Goal: Task Accomplishment & Management: Manage account settings

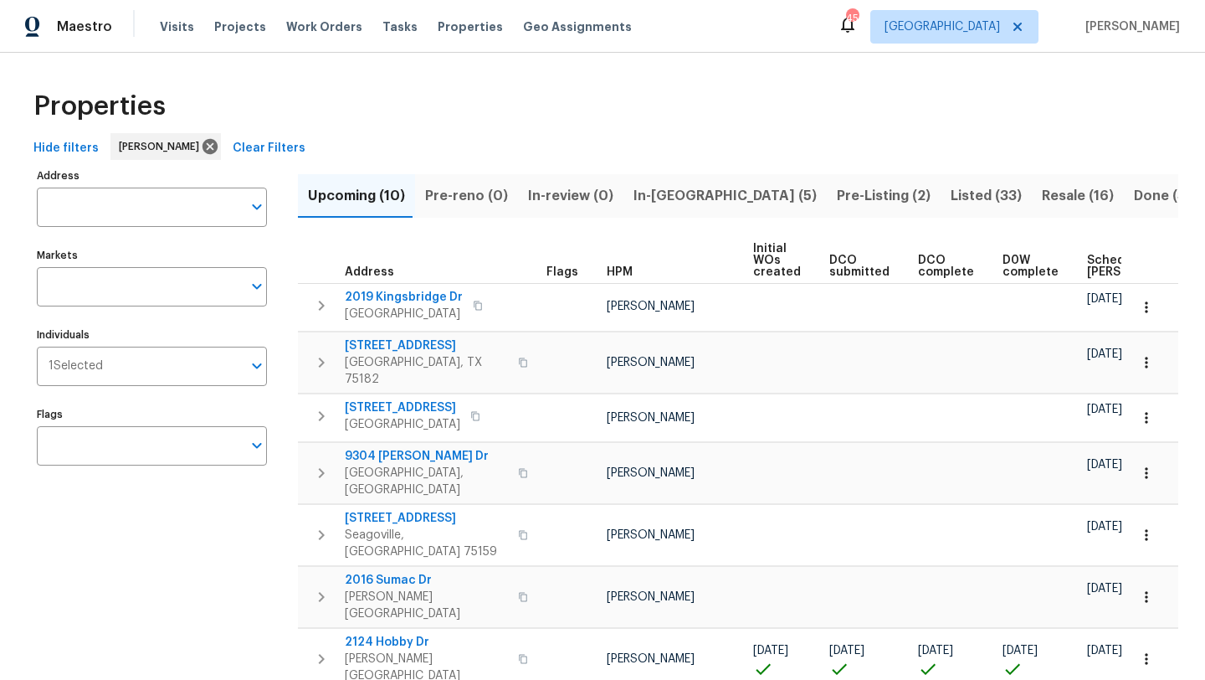
scroll to position [144, 0]
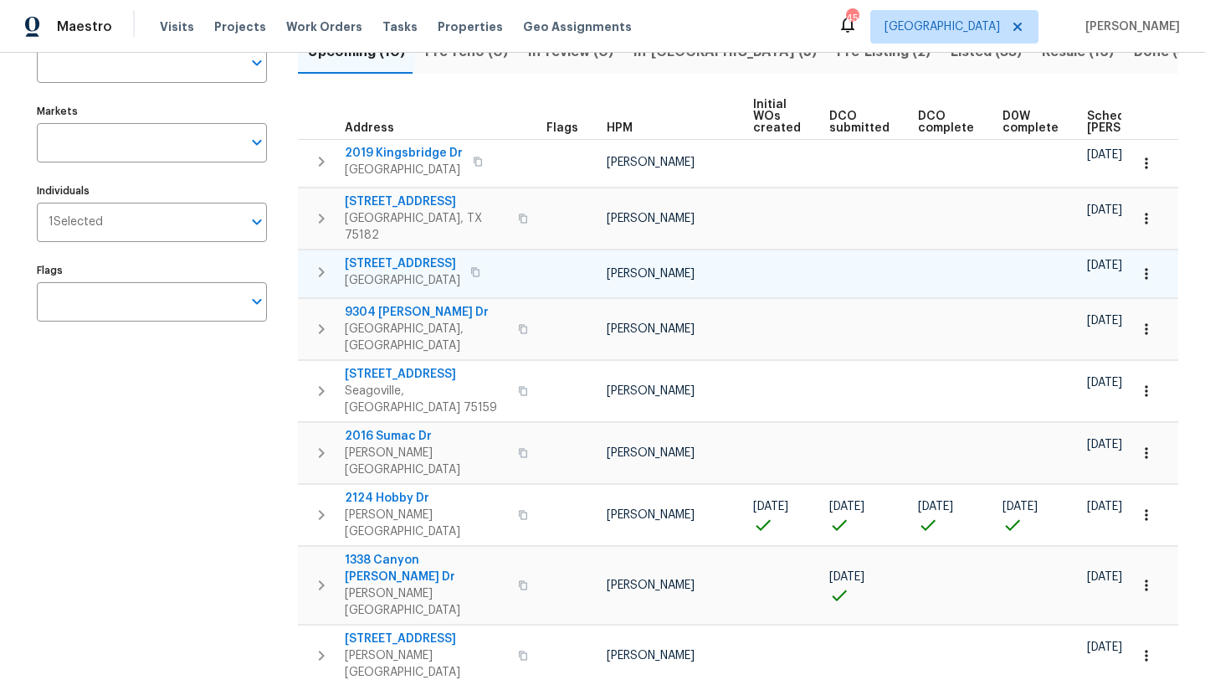
click at [377, 255] on span "[STREET_ADDRESS]" at bounding box center [402, 263] width 115 height 17
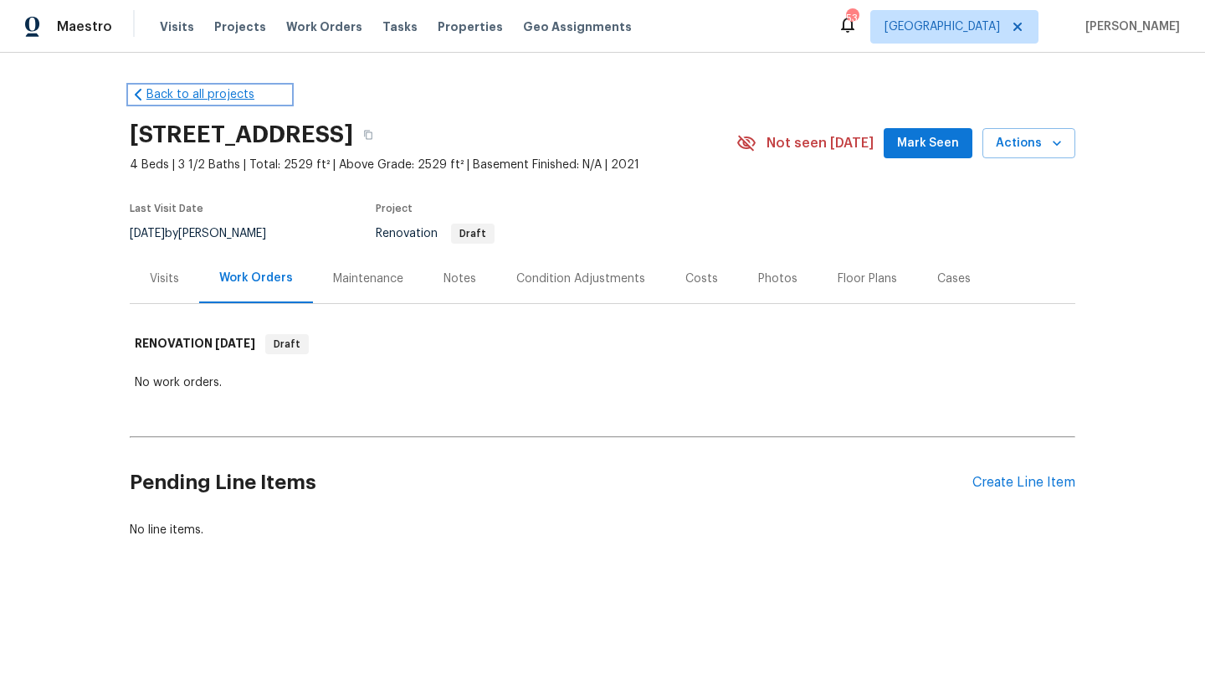
click at [223, 97] on link "Back to all projects" at bounding box center [210, 94] width 161 height 17
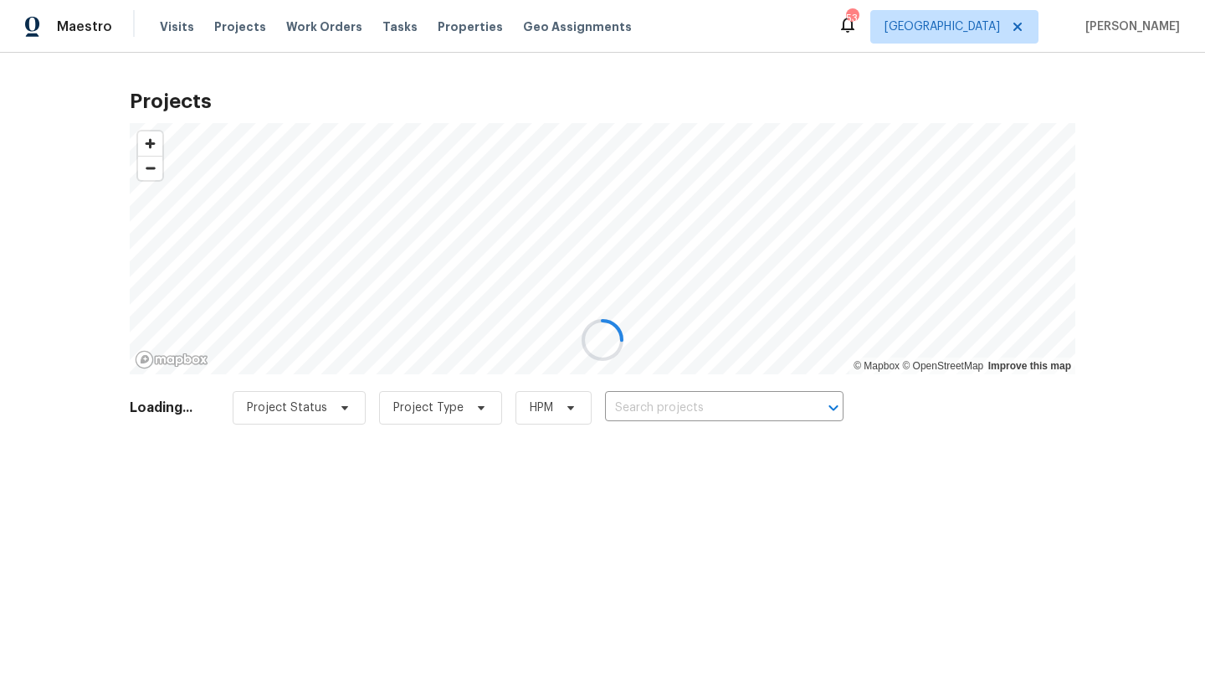
click at [645, 401] on div at bounding box center [602, 340] width 1205 height 680
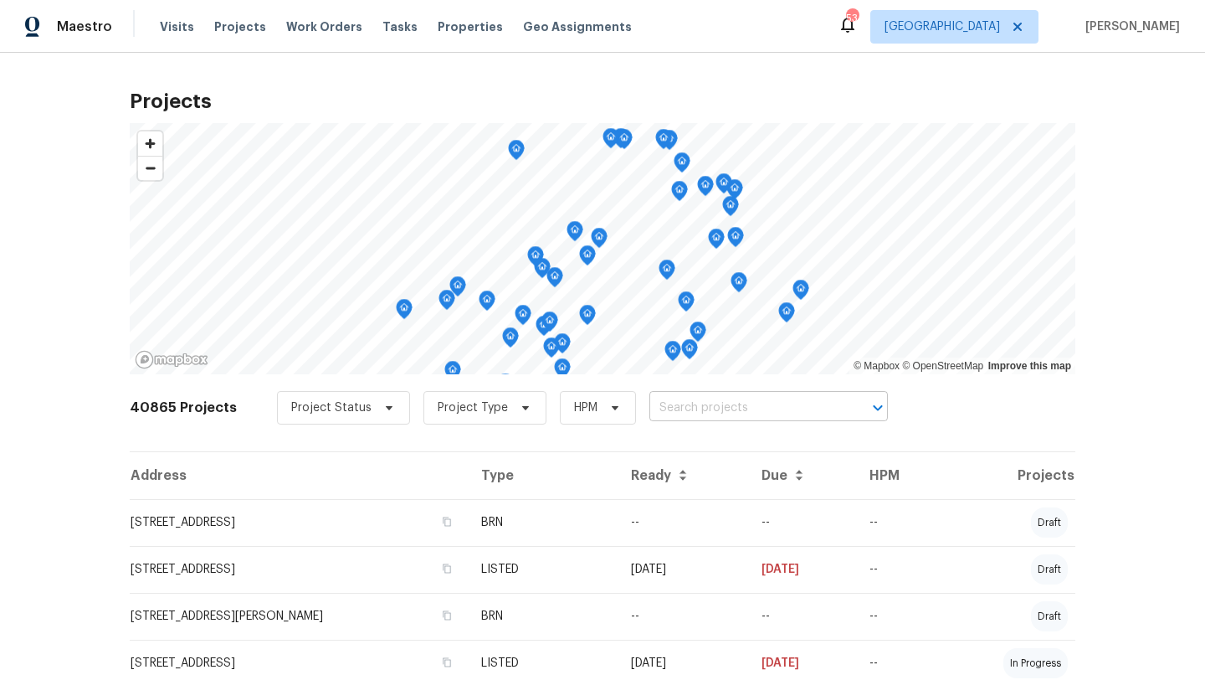
click at [654, 407] on input "text" at bounding box center [745, 408] width 192 height 26
type input "316 DIAMOND"
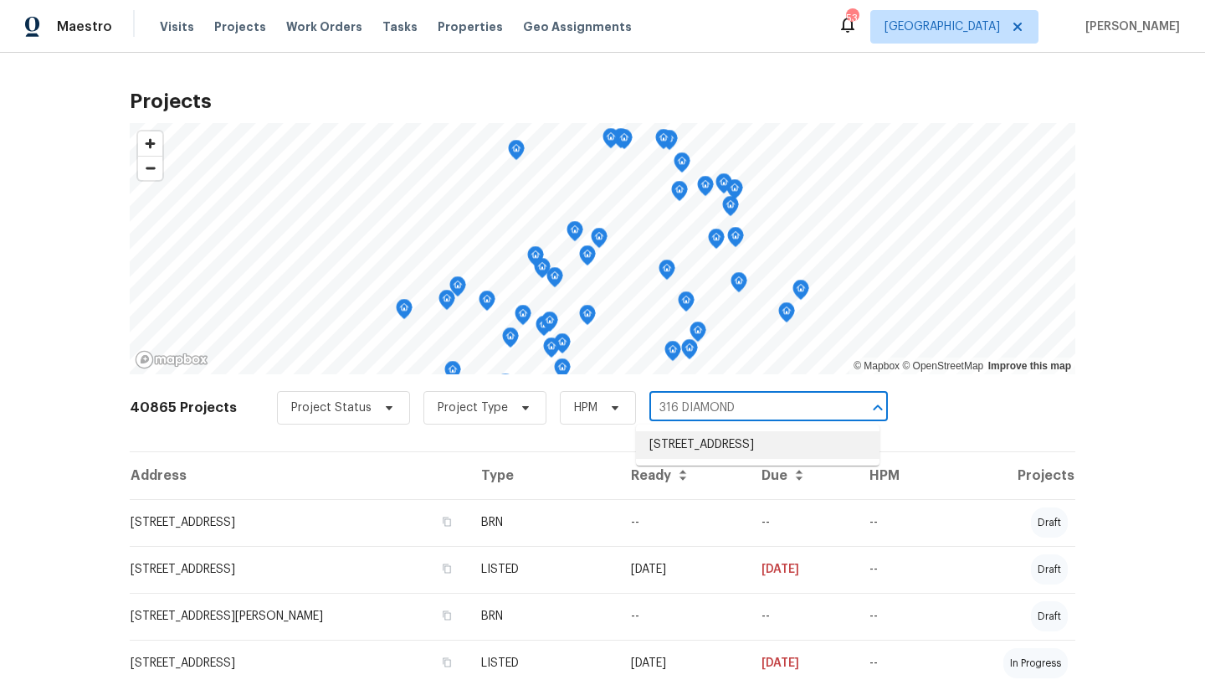
click at [665, 439] on li "316 Diamond Ln, Burleson, TX 76028" at bounding box center [758, 445] width 244 height 28
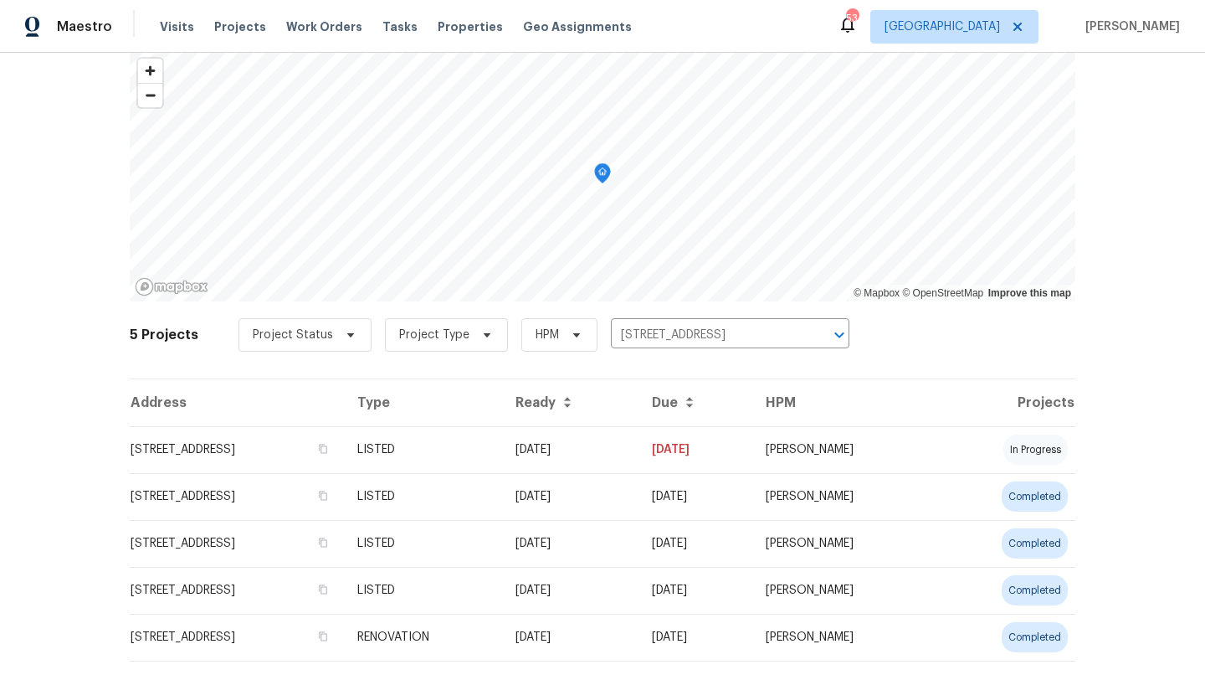
scroll to position [107, 0]
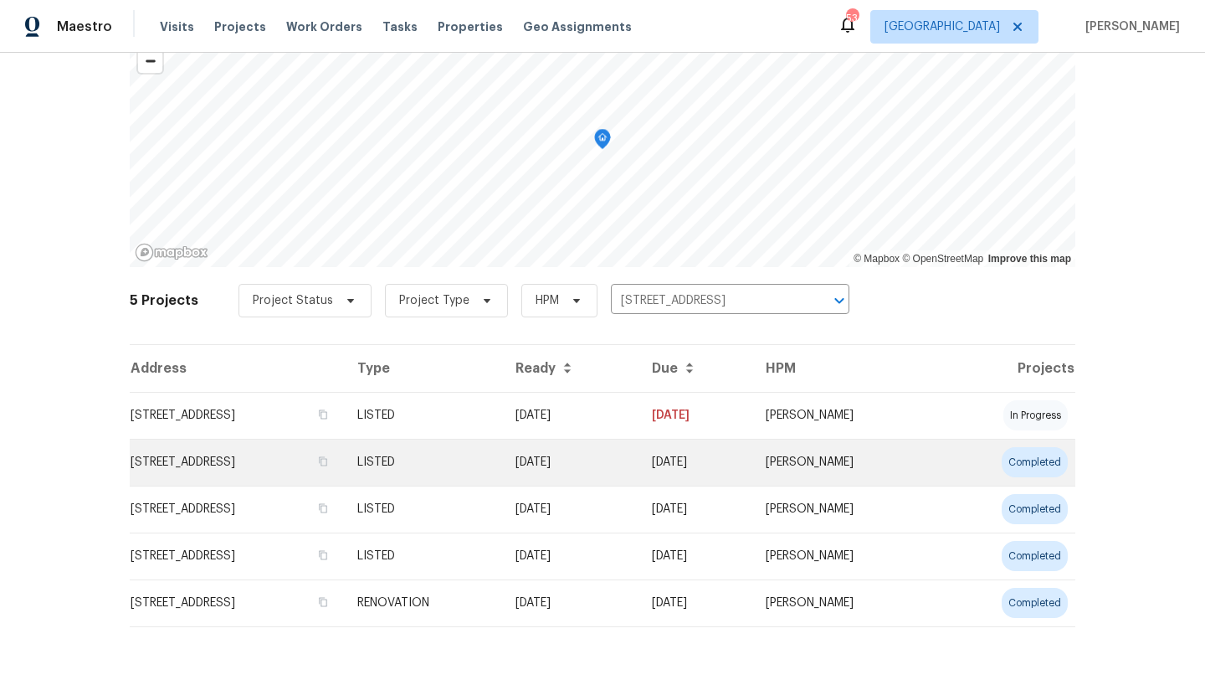
click at [284, 462] on td "316 Diamond Ln, Burleson, TX 76028" at bounding box center [237, 462] width 214 height 47
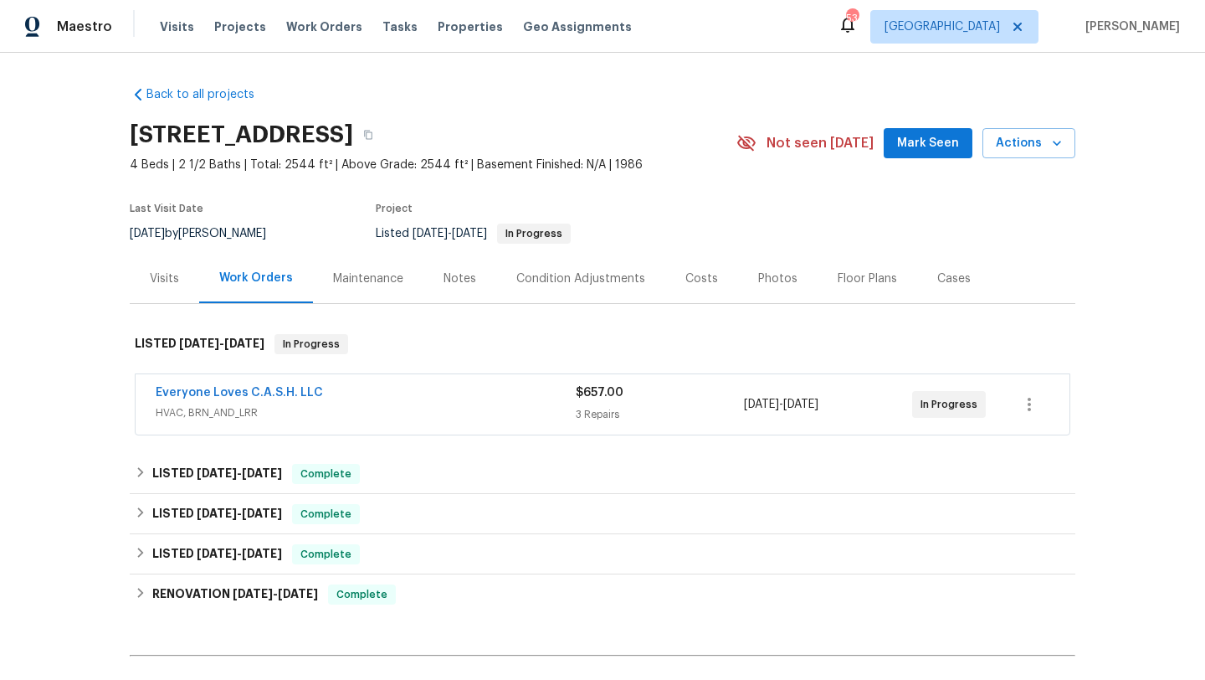
click at [342, 397] on div "Everyone Loves C.A.S.H. LLC" at bounding box center [366, 394] width 420 height 20
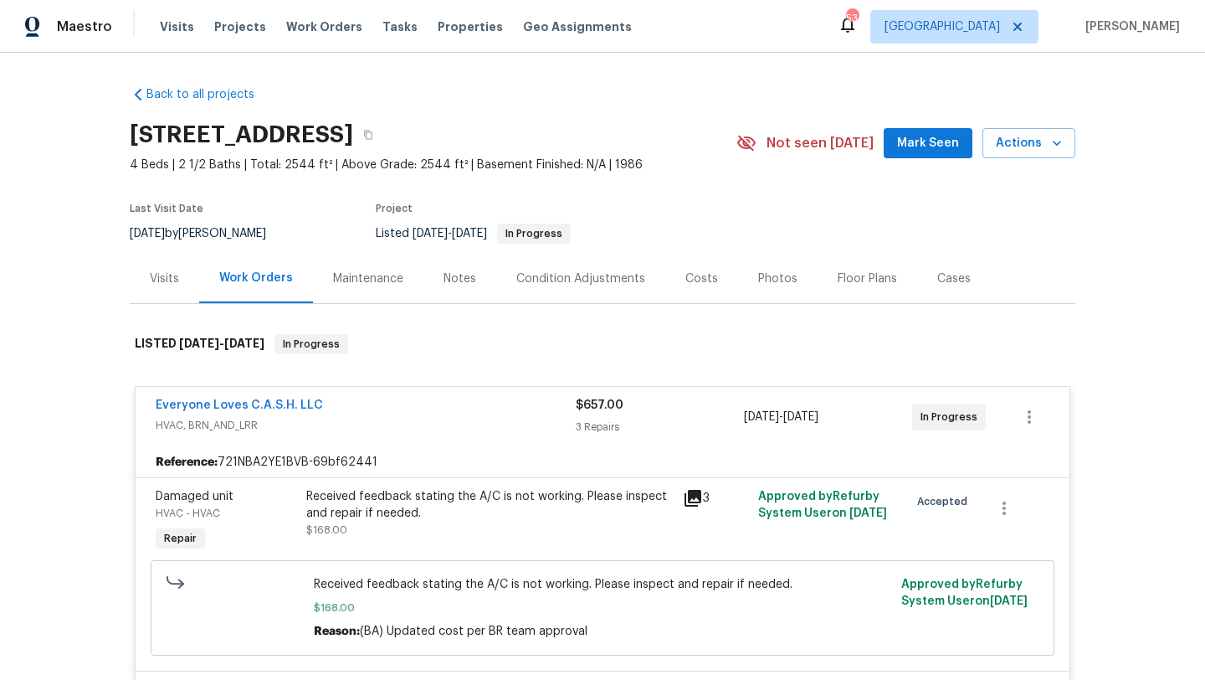
click at [359, 410] on div "Everyone Loves C.A.S.H. LLC" at bounding box center [366, 407] width 420 height 20
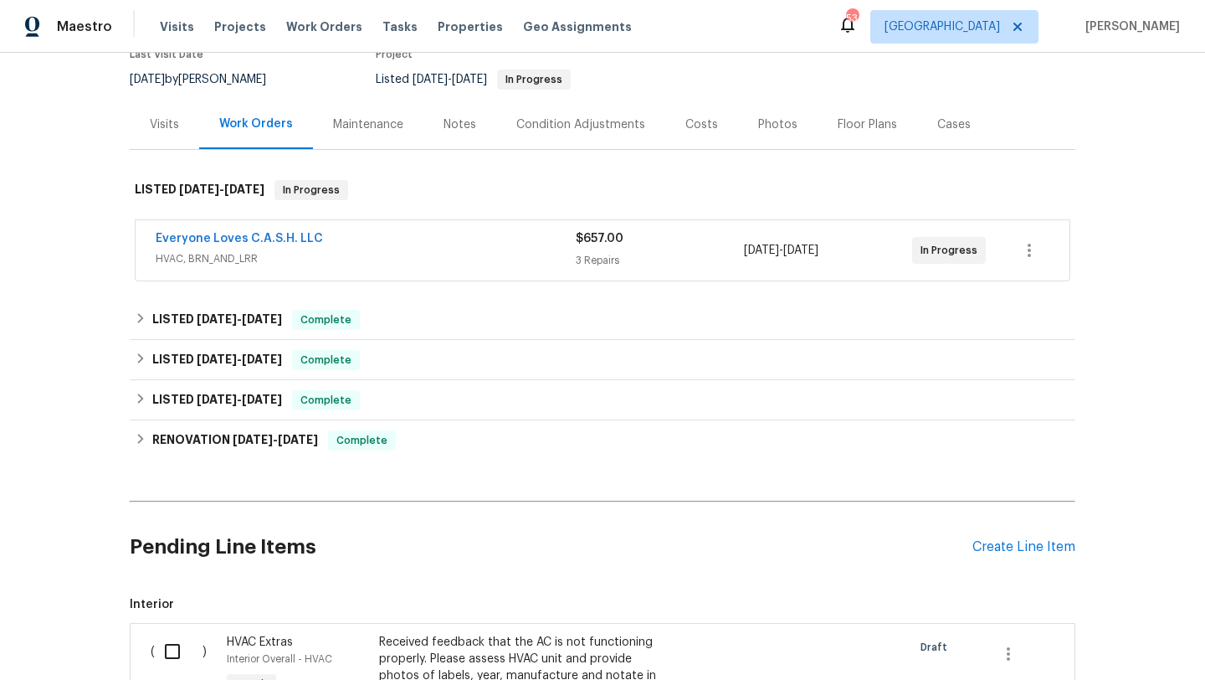
scroll to position [219, 0]
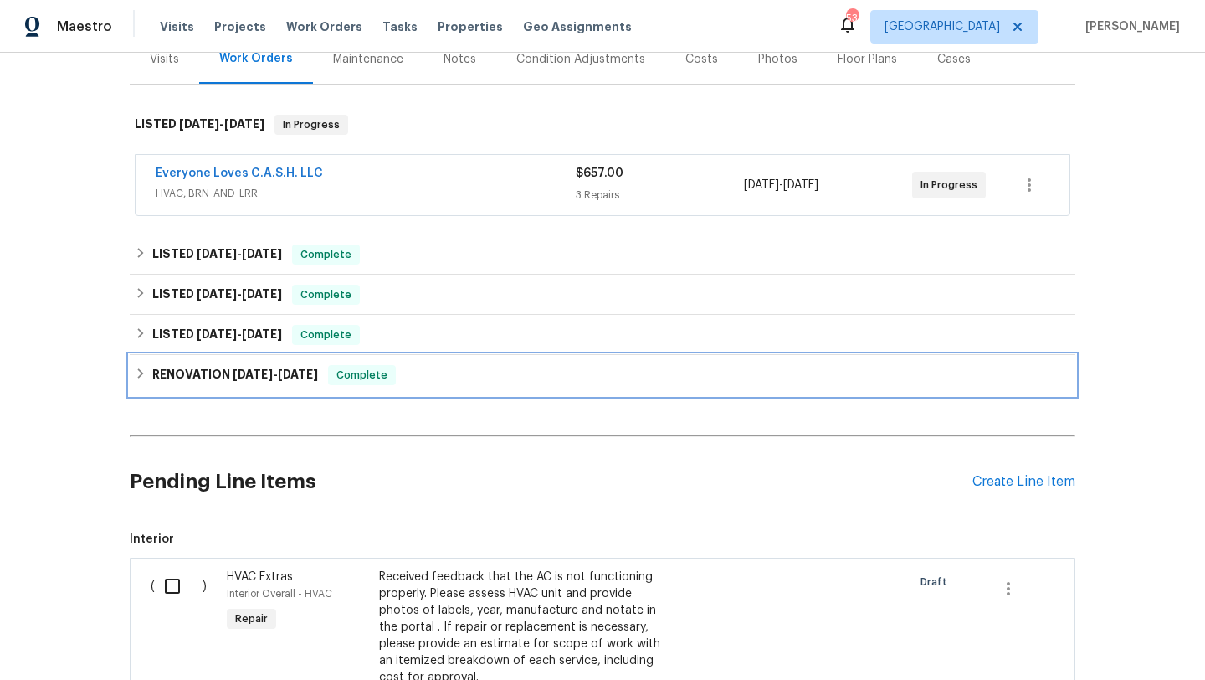
click at [314, 374] on span "3/28/25" at bounding box center [298, 374] width 40 height 12
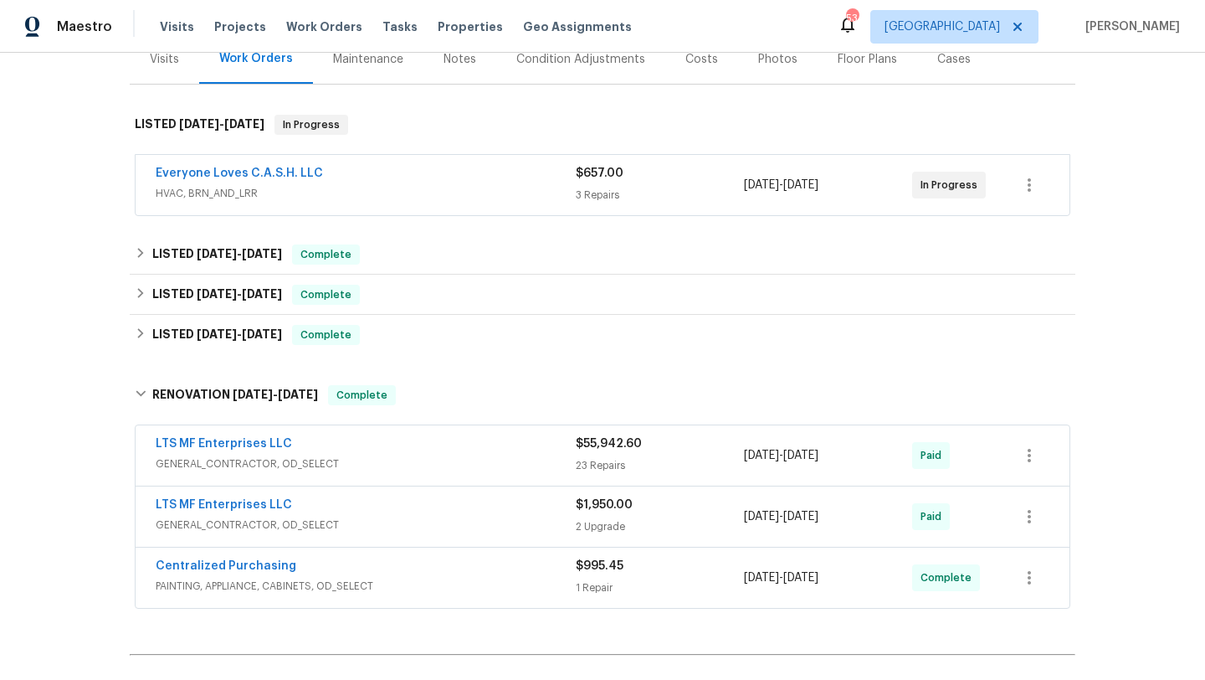
click at [367, 449] on div "LTS MF Enterprises LLC" at bounding box center [366, 445] width 420 height 20
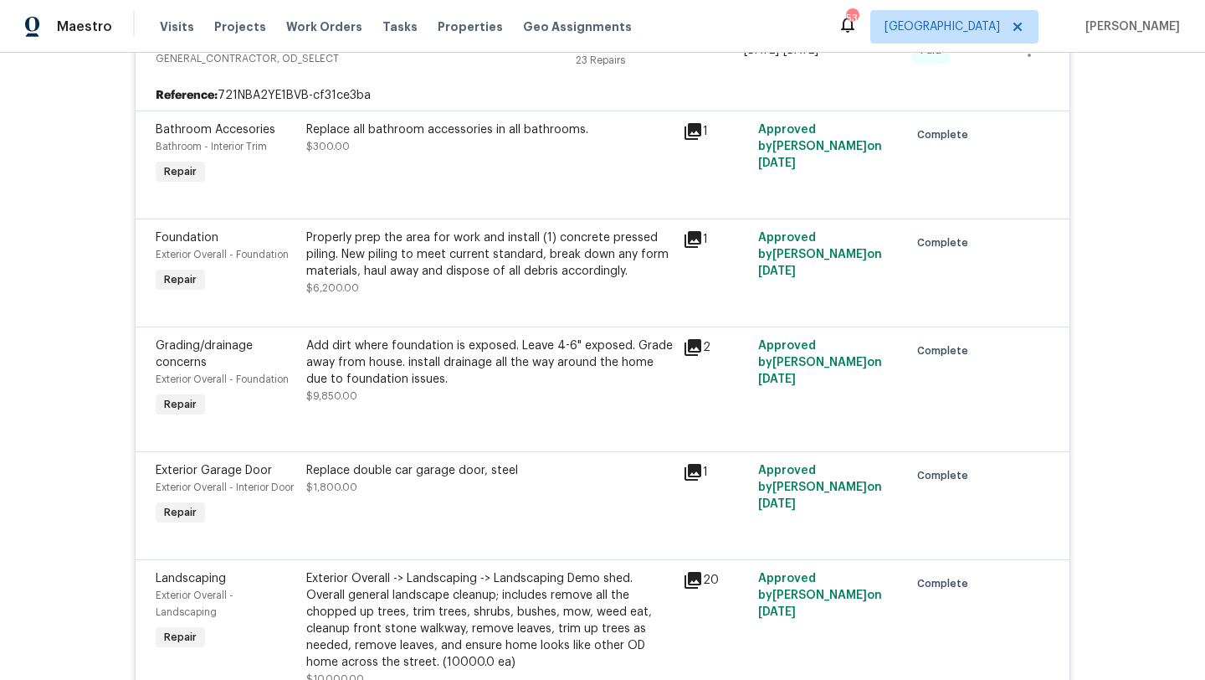
scroll to position [638, 0]
click at [417, 398] on div "Add dirt where foundation is exposed. Leave 4-6" exposed. Grade away from house…" at bounding box center [489, 369] width 367 height 67
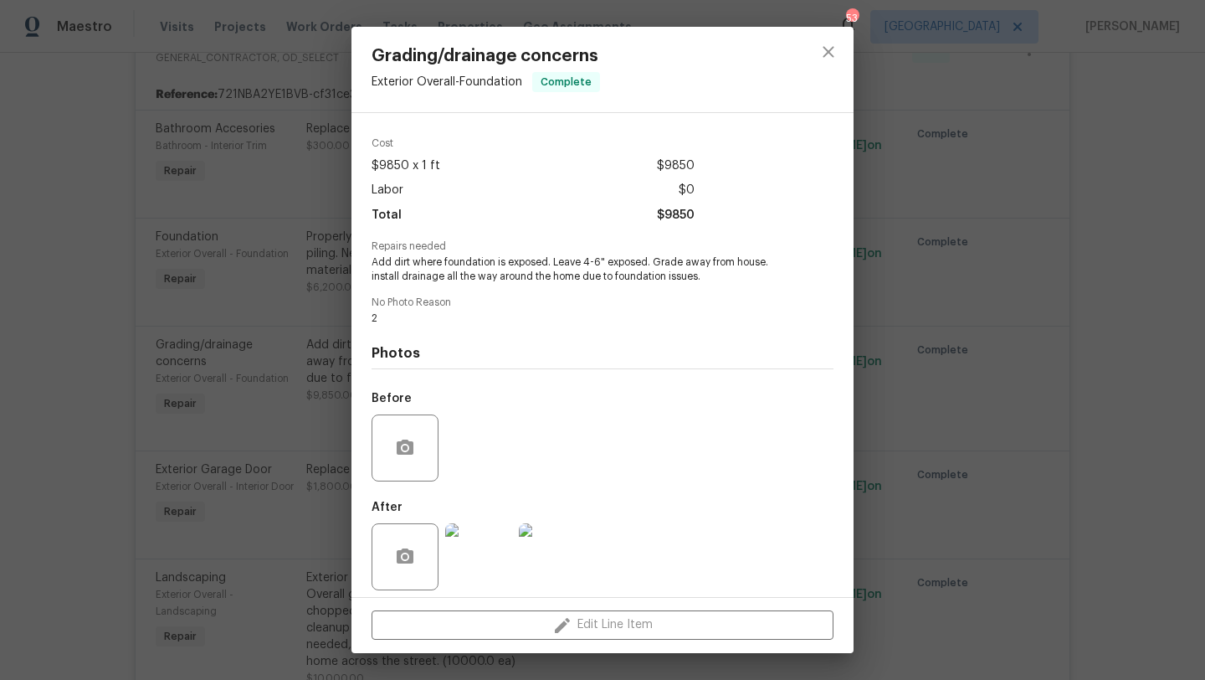
scroll to position [64, 0]
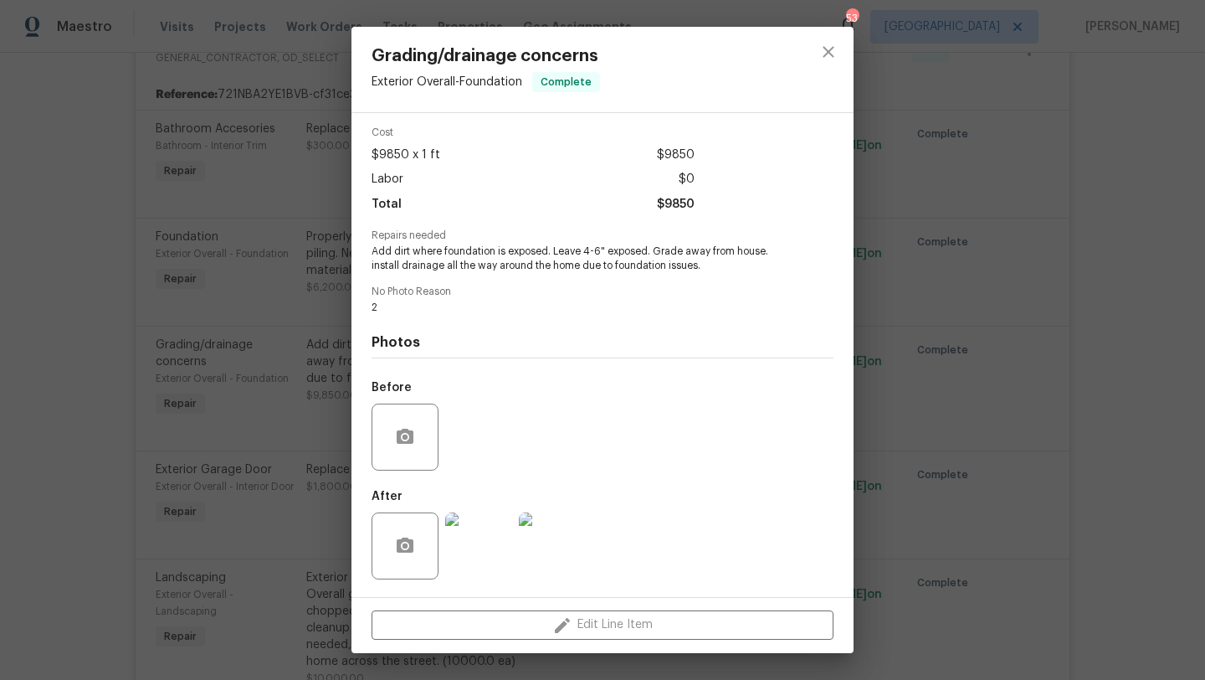
click at [561, 526] on img at bounding box center [552, 545] width 67 height 67
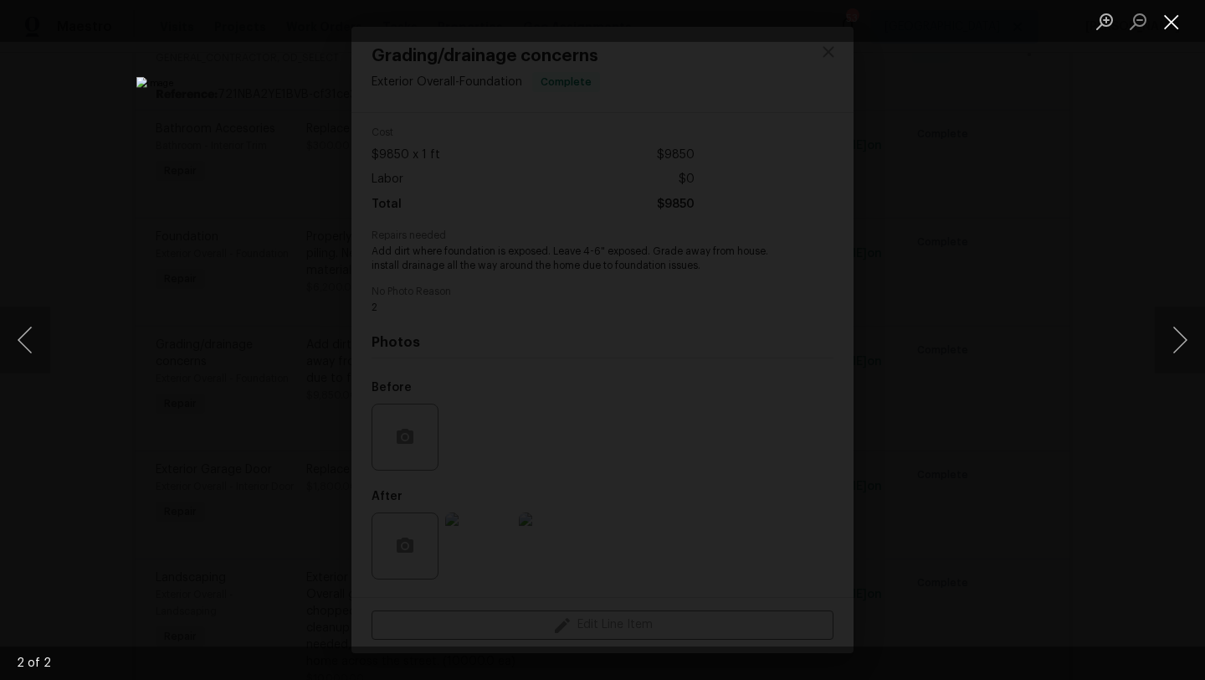
click at [1172, 25] on button "Close lightbox" at bounding box center [1171, 21] width 33 height 29
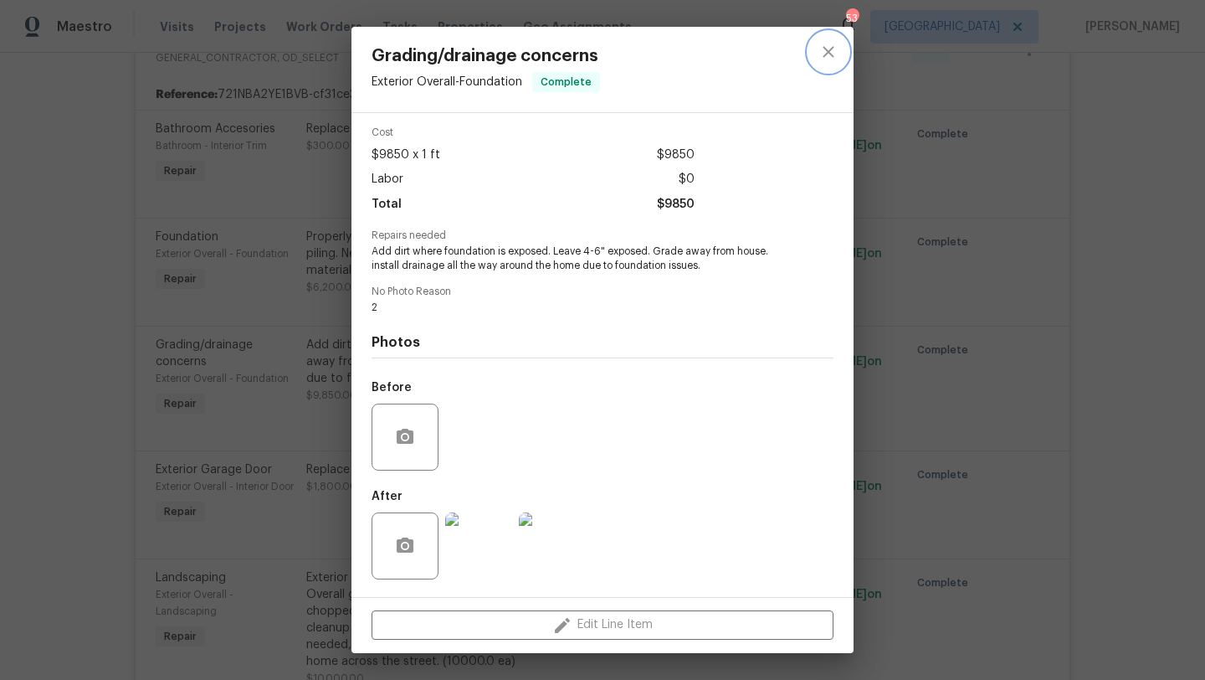
click at [829, 54] on icon "close" at bounding box center [829, 52] width 20 height 20
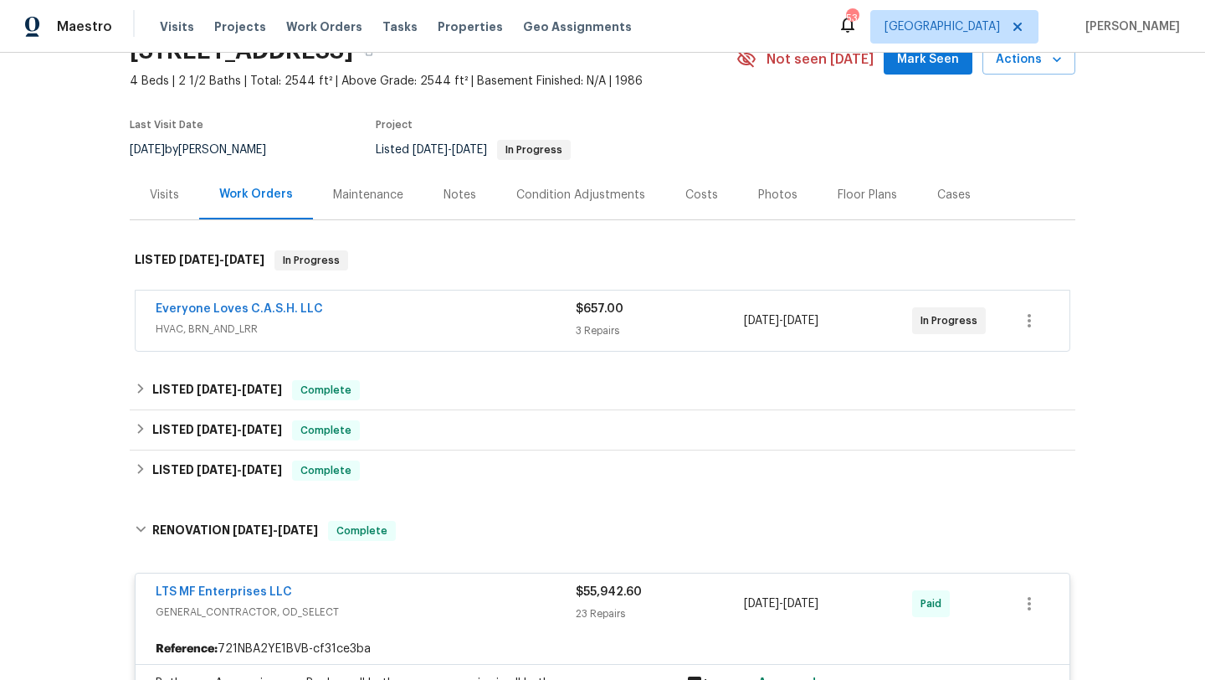
scroll to position [0, 0]
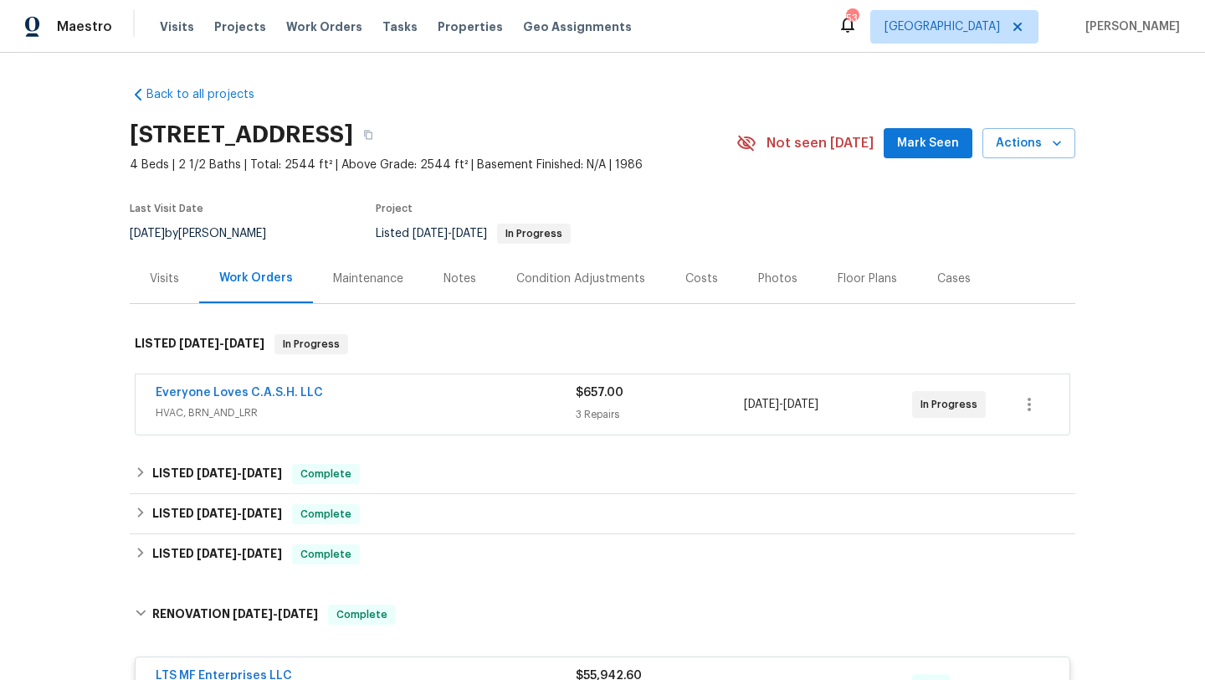
click at [219, 94] on link "Back to all projects" at bounding box center [210, 94] width 161 height 17
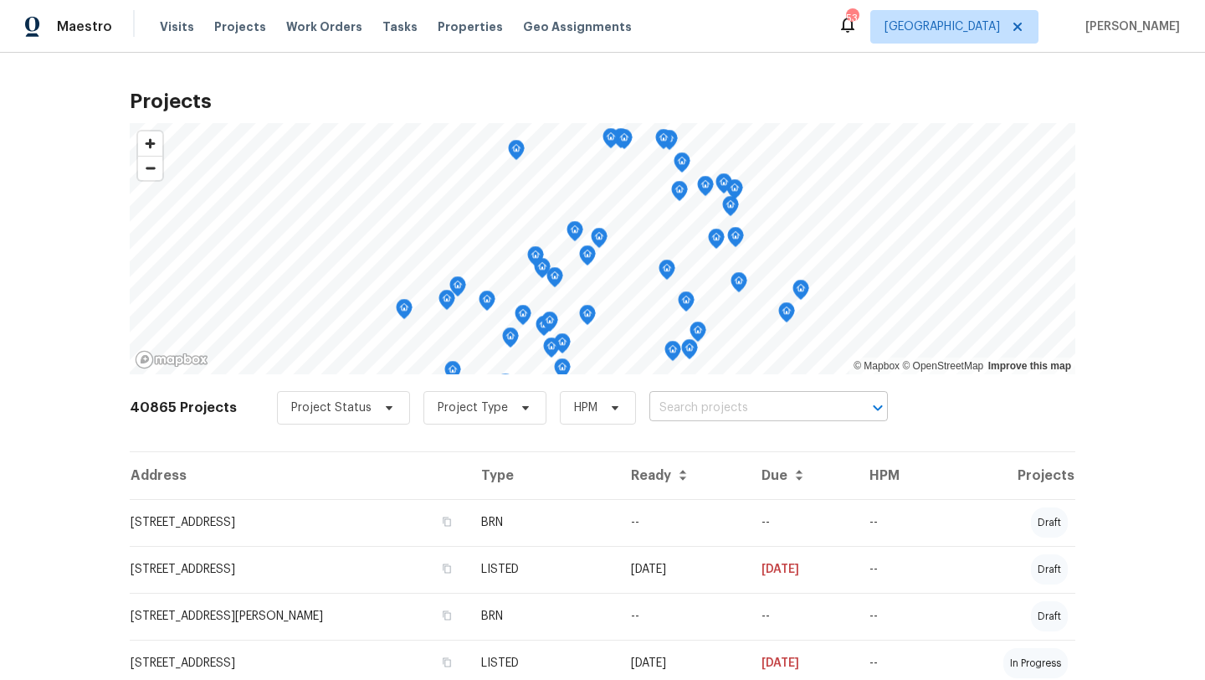
click at [649, 408] on input "text" at bounding box center [745, 408] width 192 height 26
type input "LOWHILL"
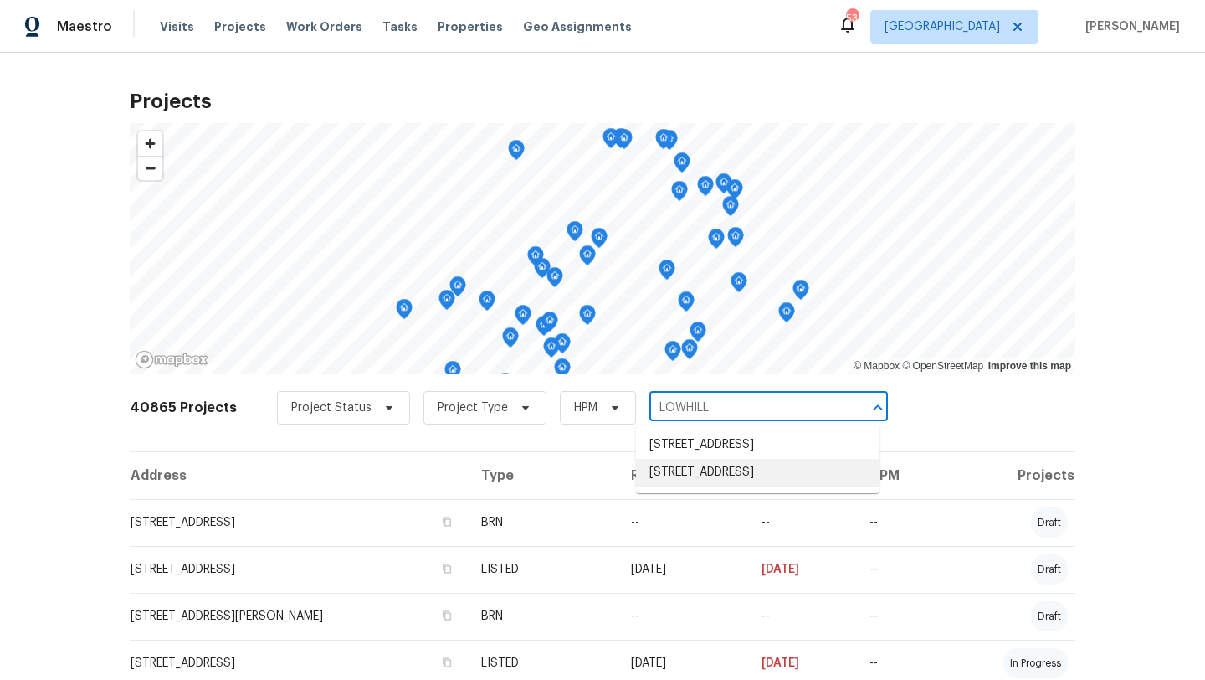
click at [687, 473] on li "1319 Lowhill Dr, Royse City, TX 75189" at bounding box center [758, 473] width 244 height 28
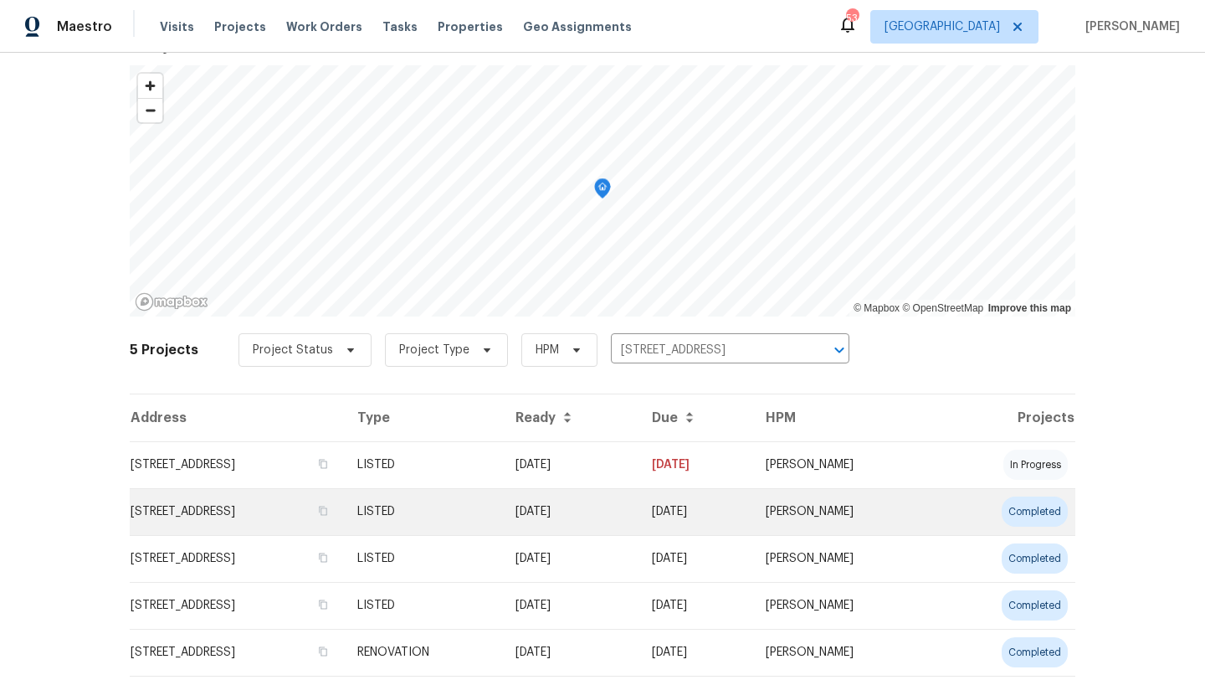
scroll to position [68, 0]
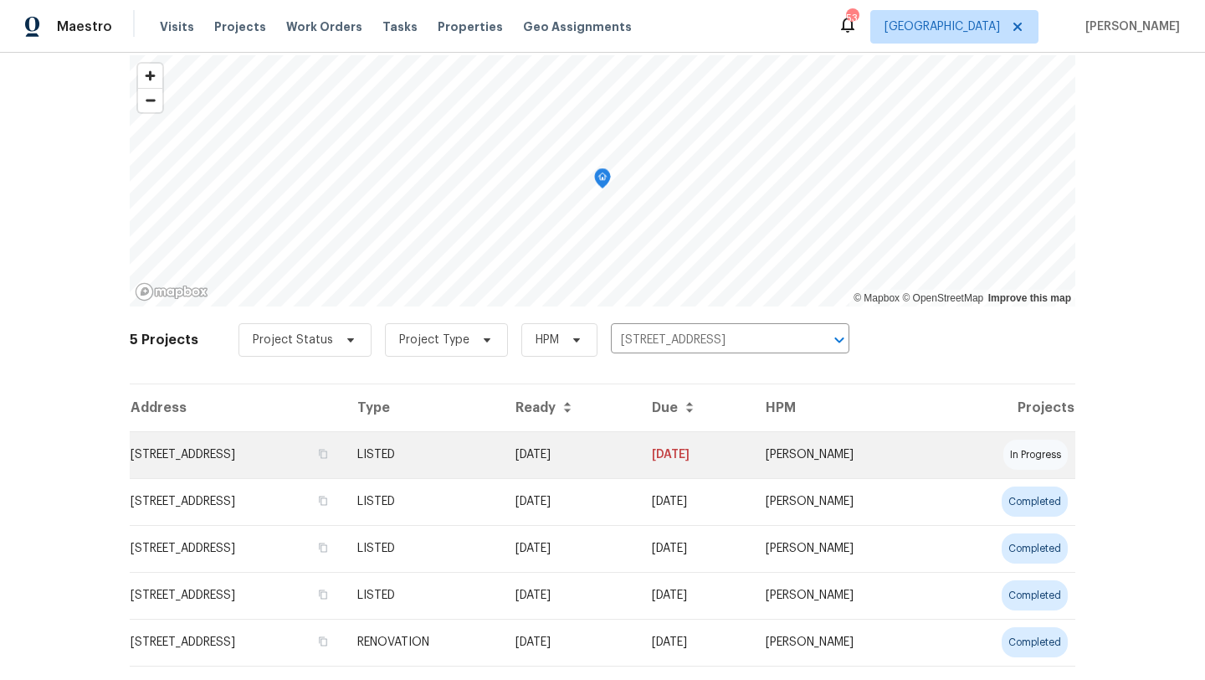
click at [344, 451] on td "1319 Lowhill Dr, Royse City, TX 75189" at bounding box center [237, 454] width 214 height 47
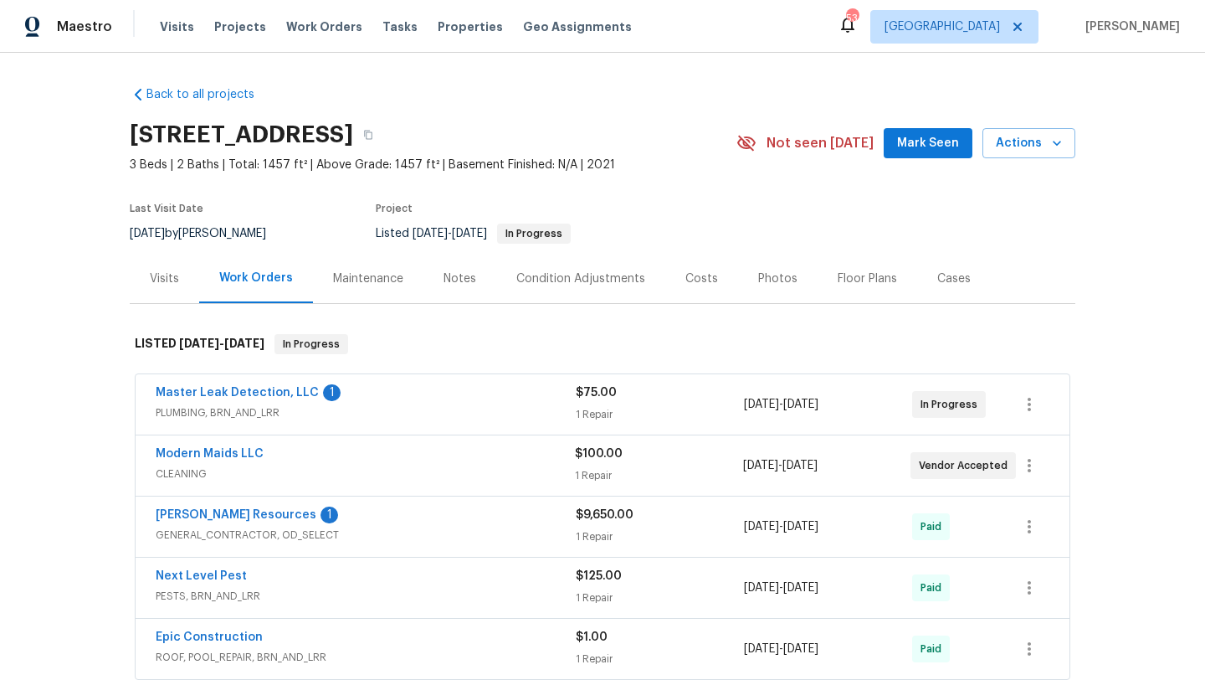
click at [428, 384] on div "Master Leak Detection, LLC 1" at bounding box center [366, 394] width 420 height 20
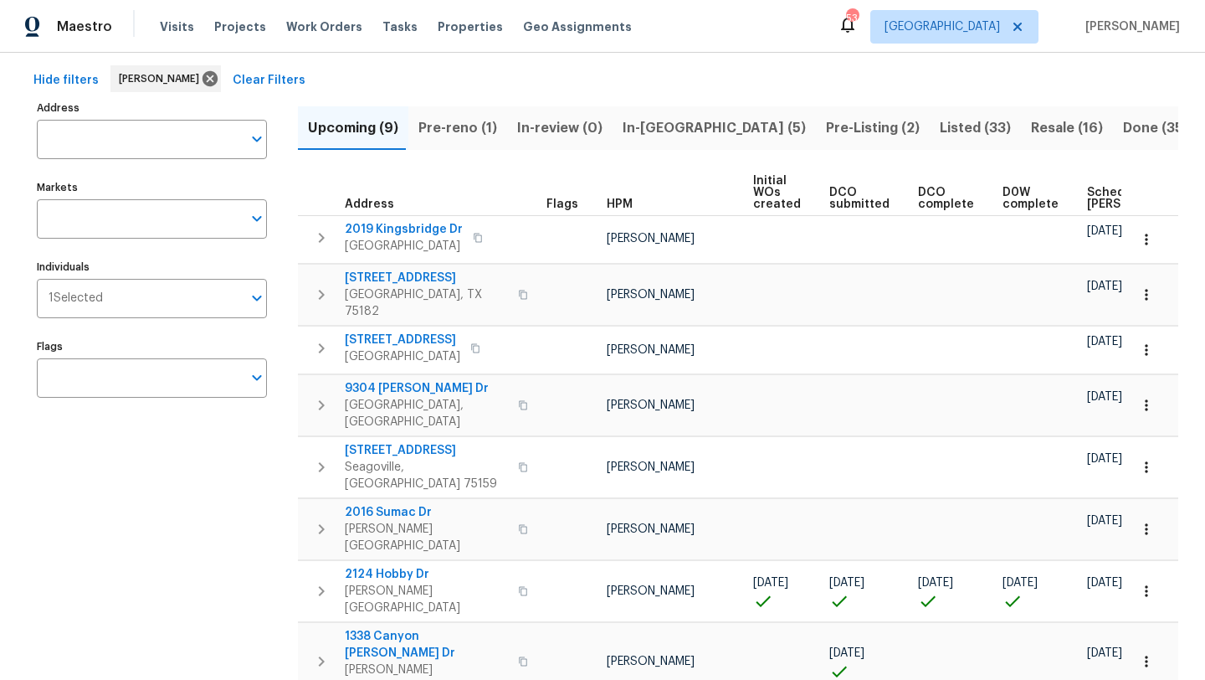
scroll to position [77, 0]
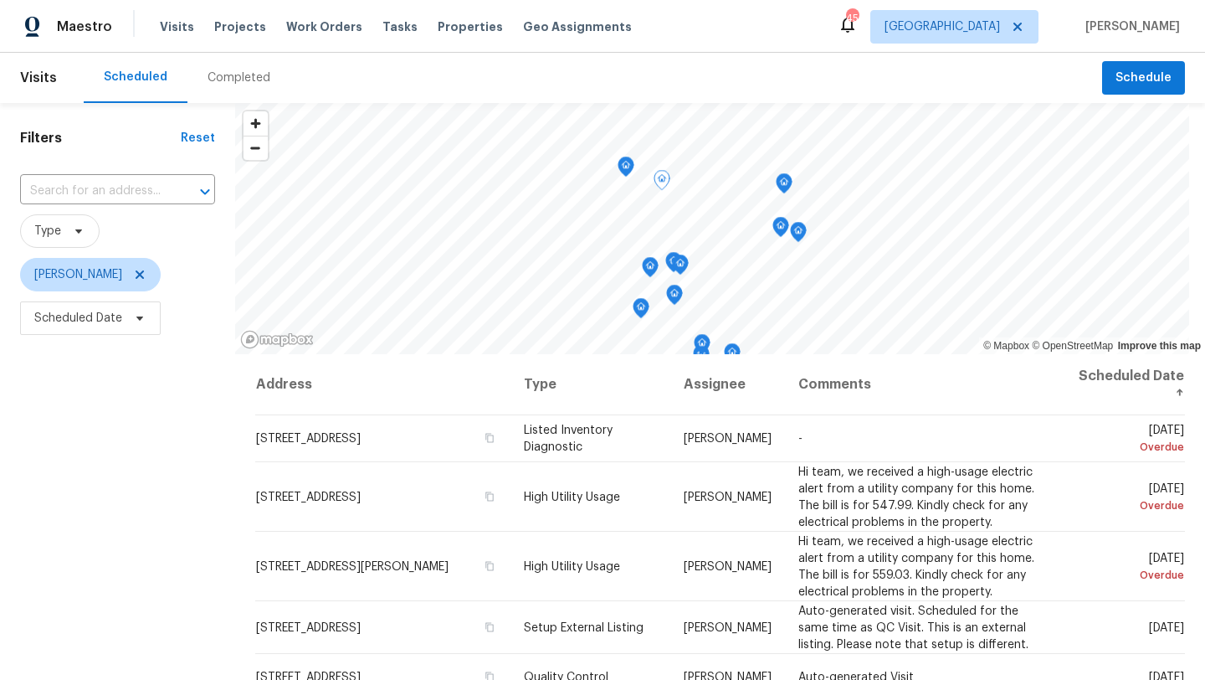
scroll to position [305, 0]
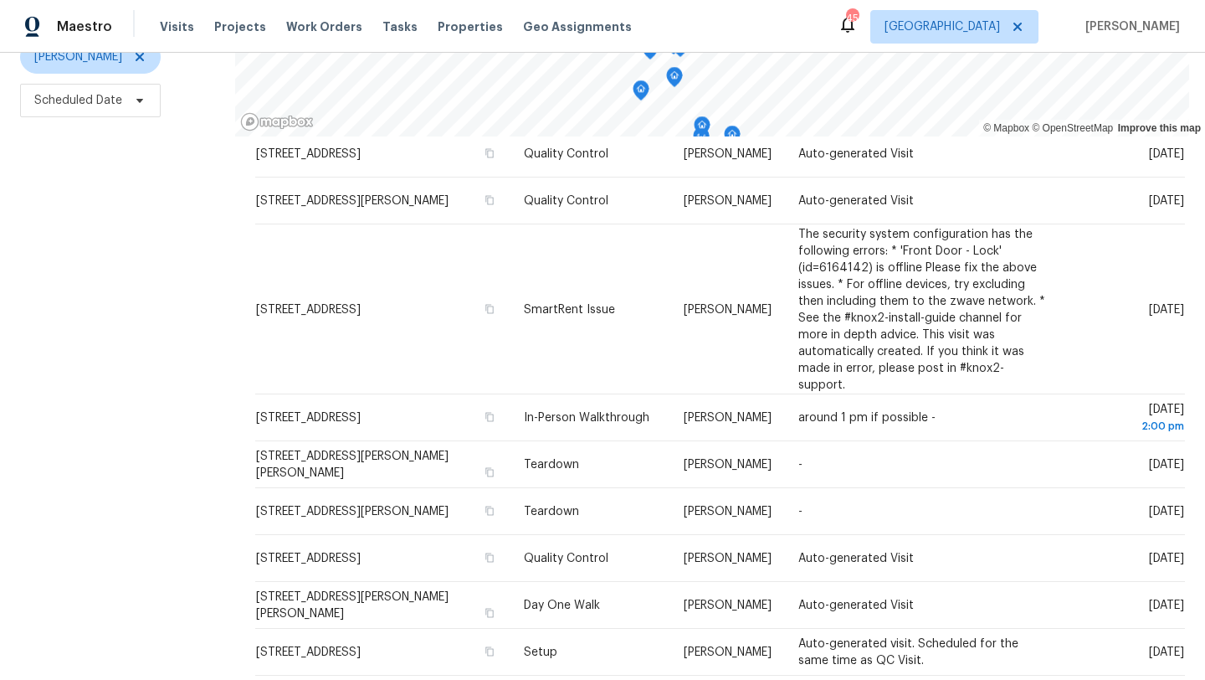
click at [144, 413] on div "Filters Reset ​ Type Brad Limes Scheduled Date" at bounding box center [117, 282] width 235 height 795
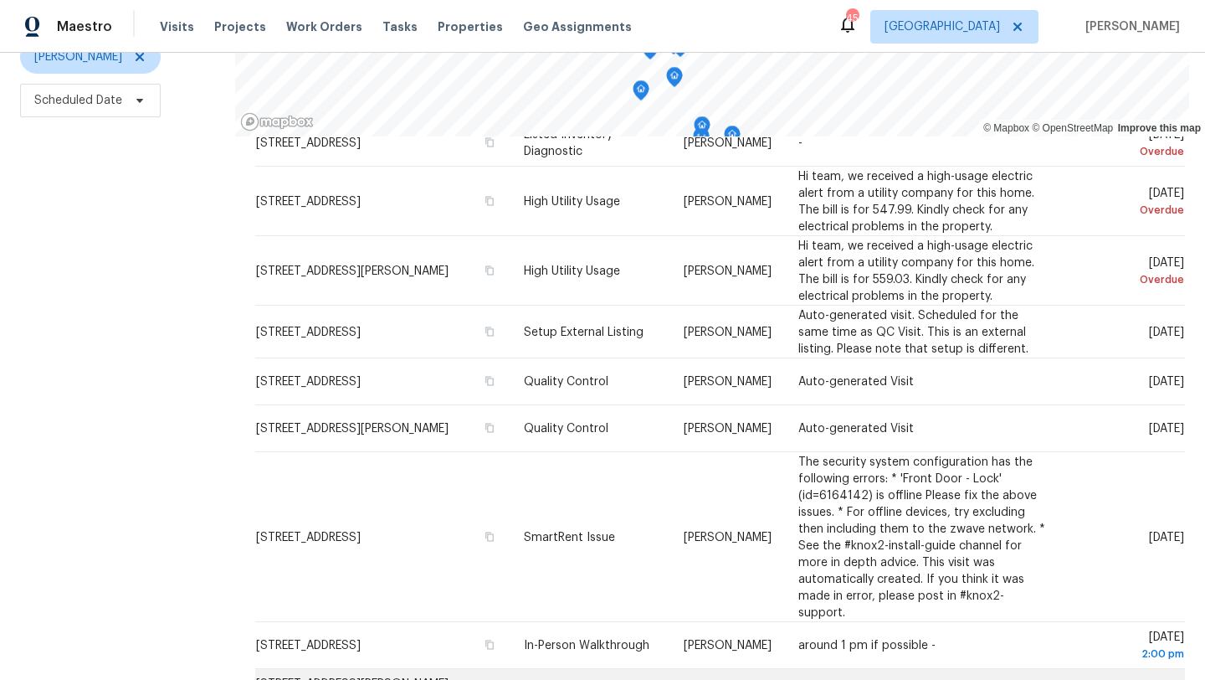
scroll to position [75, 0]
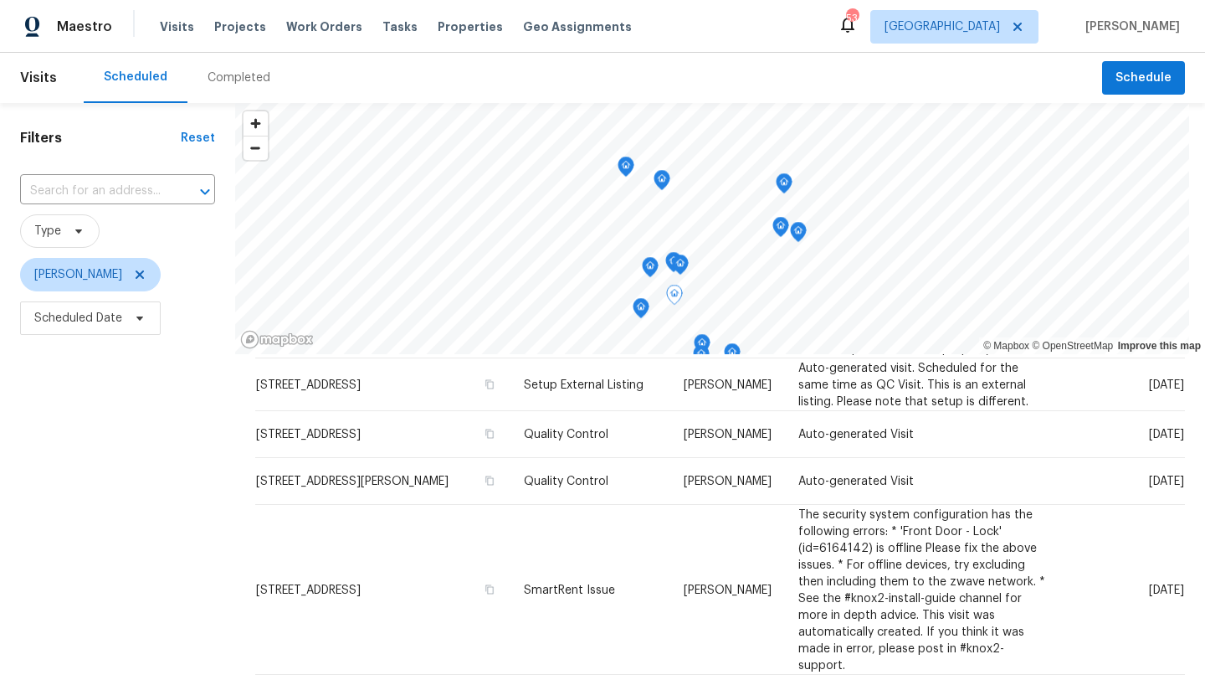
scroll to position [254, 0]
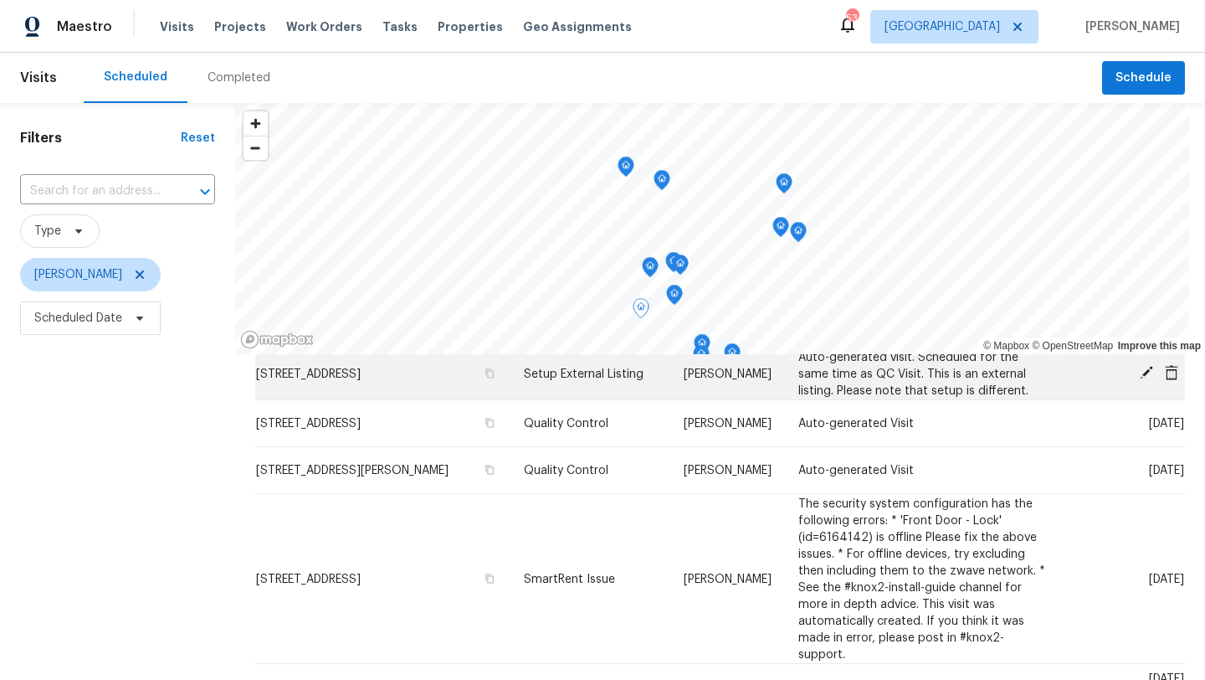
click at [1147, 370] on icon at bounding box center [1146, 372] width 13 height 13
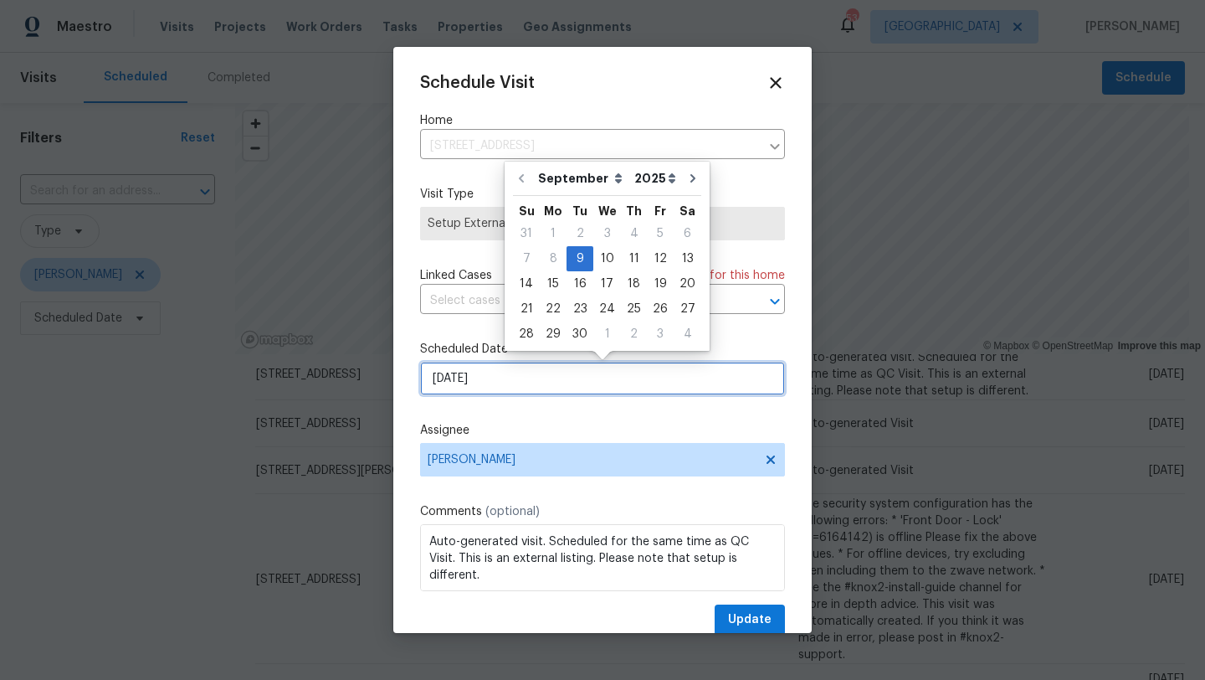
click at [510, 374] on input "9/9/2025" at bounding box center [602, 378] width 365 height 33
click at [654, 257] on div "12" at bounding box center [660, 258] width 27 height 23
type input "9/12/2025"
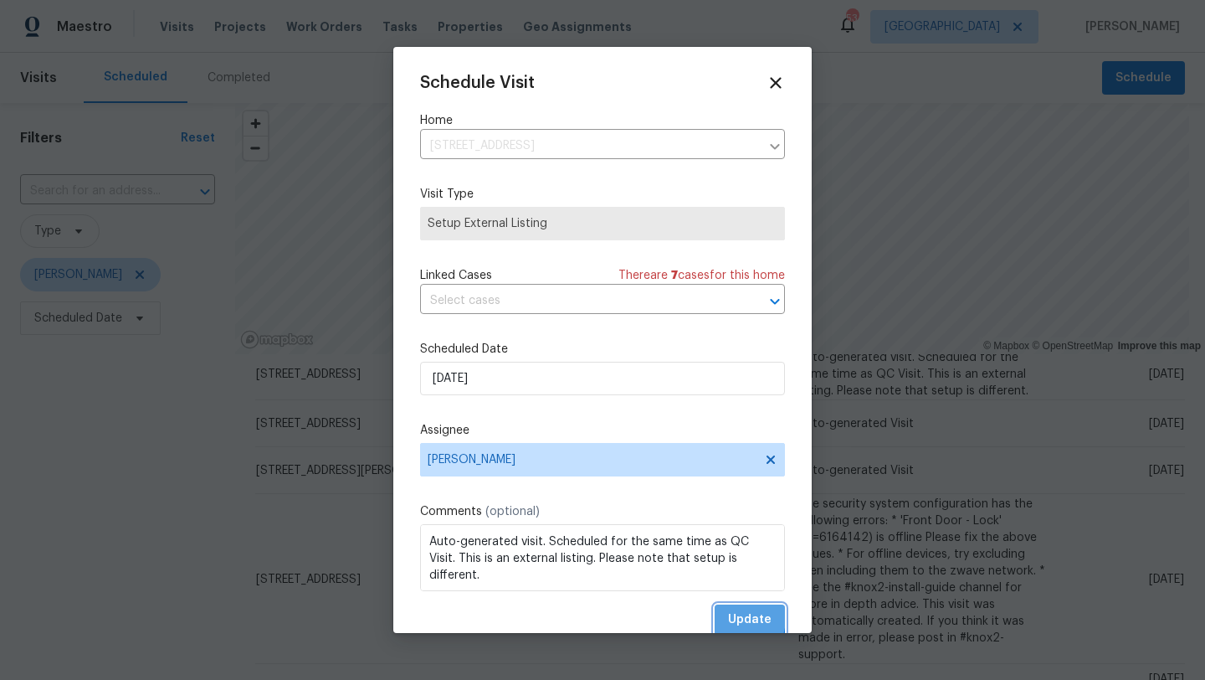
click at [724, 618] on button "Update" at bounding box center [750, 619] width 70 height 31
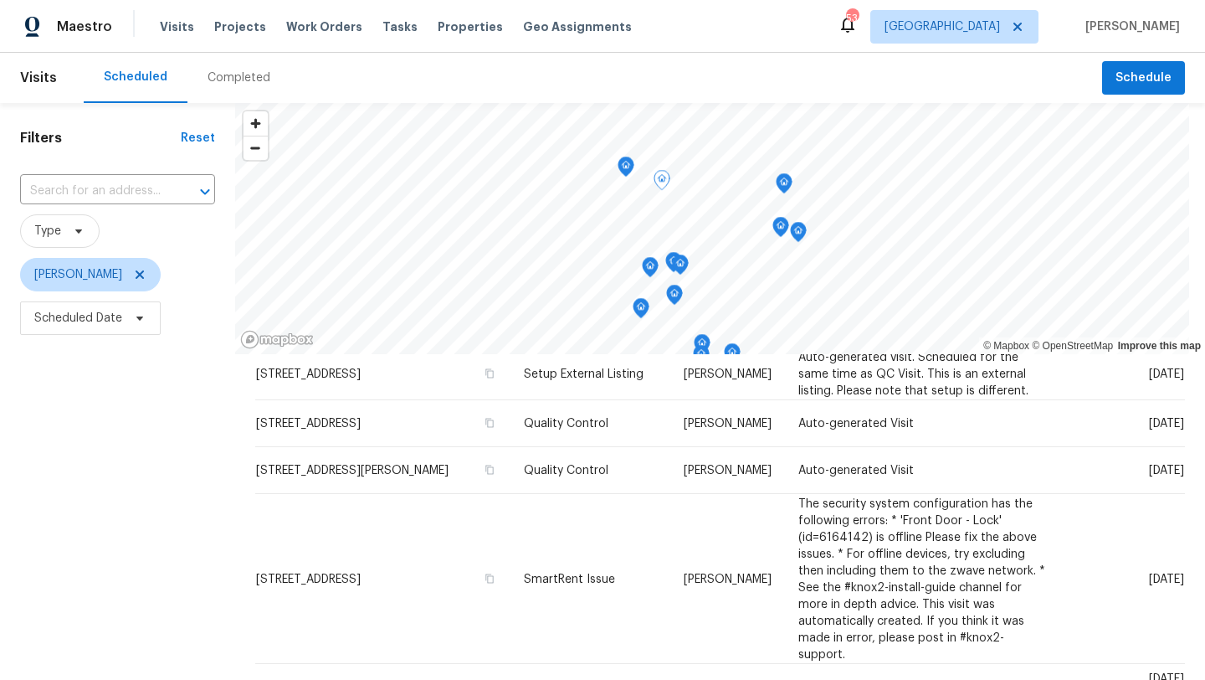
scroll to position [201, 0]
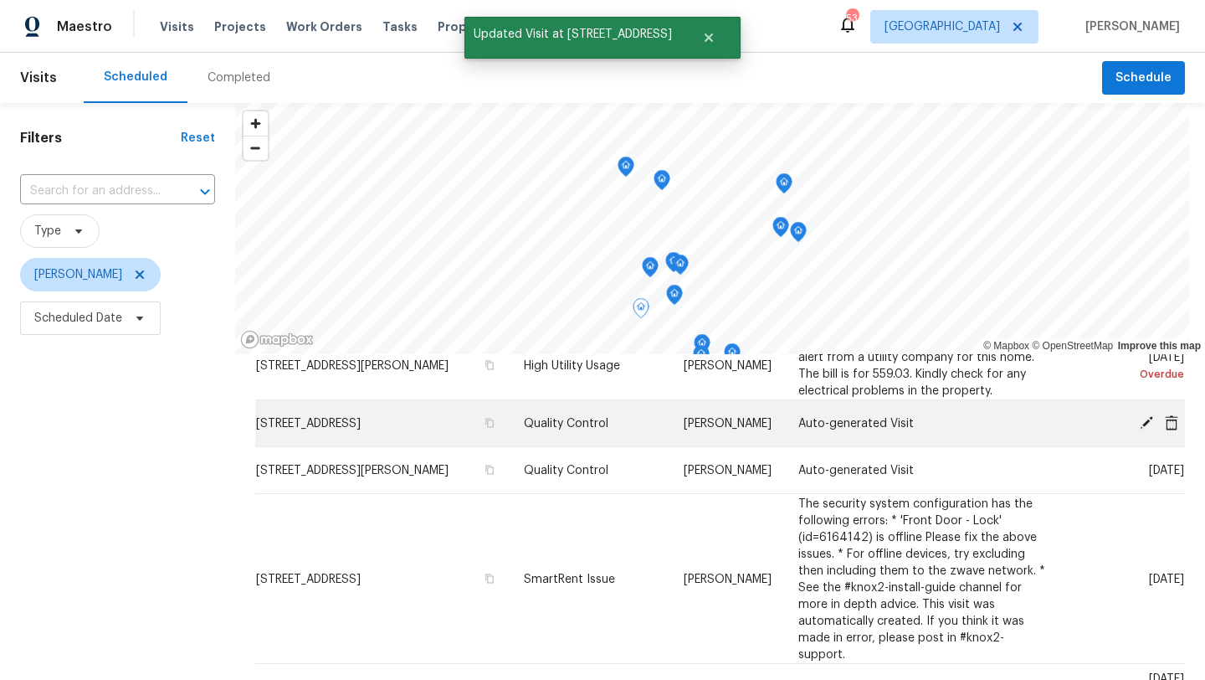
click at [1152, 423] on icon at bounding box center [1146, 421] width 15 height 15
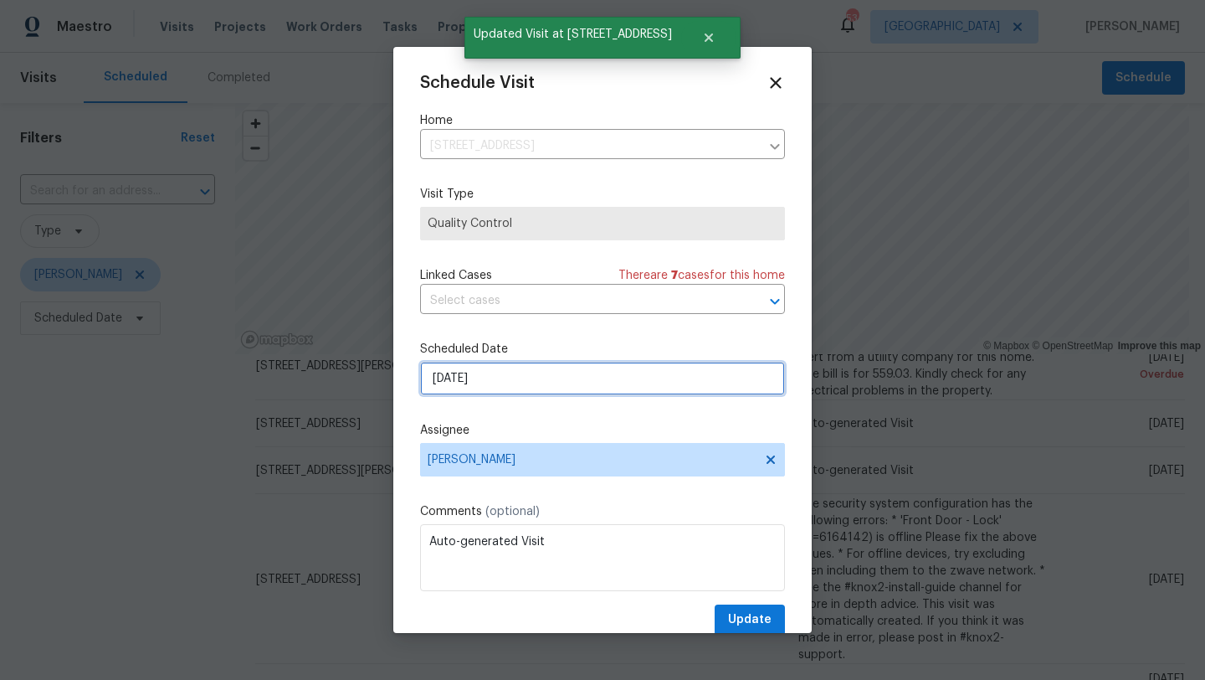
click at [547, 380] on input "9/9/2025" at bounding box center [602, 378] width 365 height 33
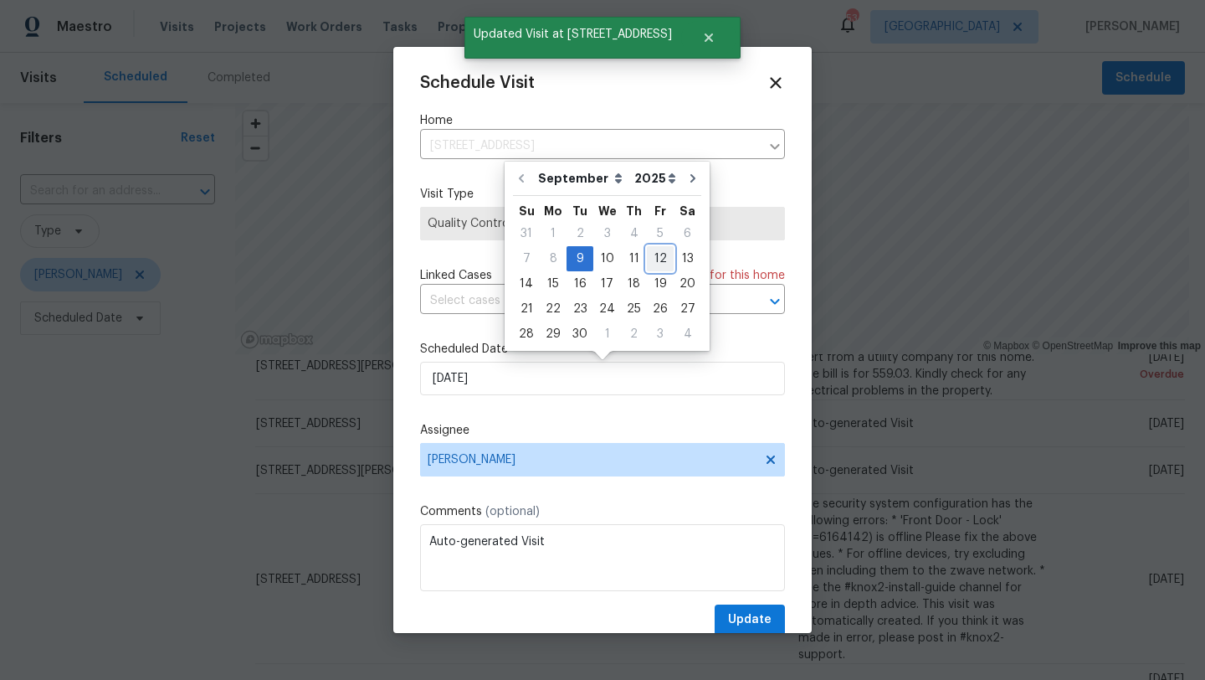
click at [654, 258] on div "12" at bounding box center [660, 258] width 27 height 23
type input "9/12/2025"
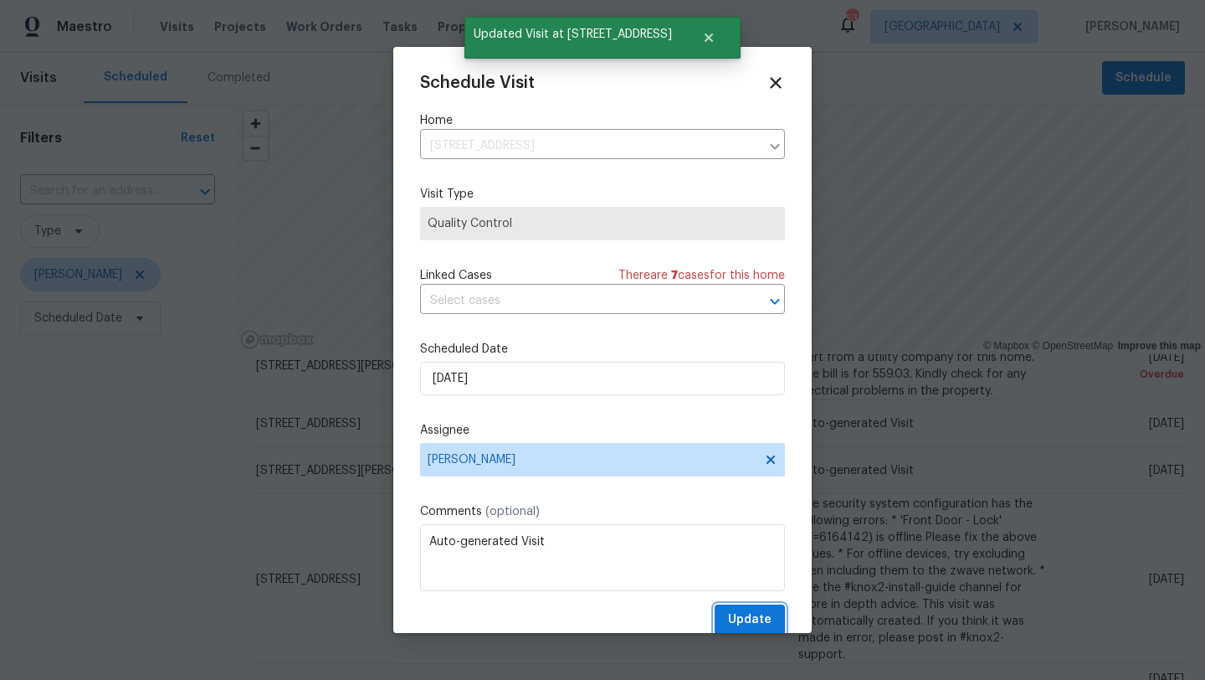
click at [745, 615] on span "Update" at bounding box center [750, 619] width 44 height 21
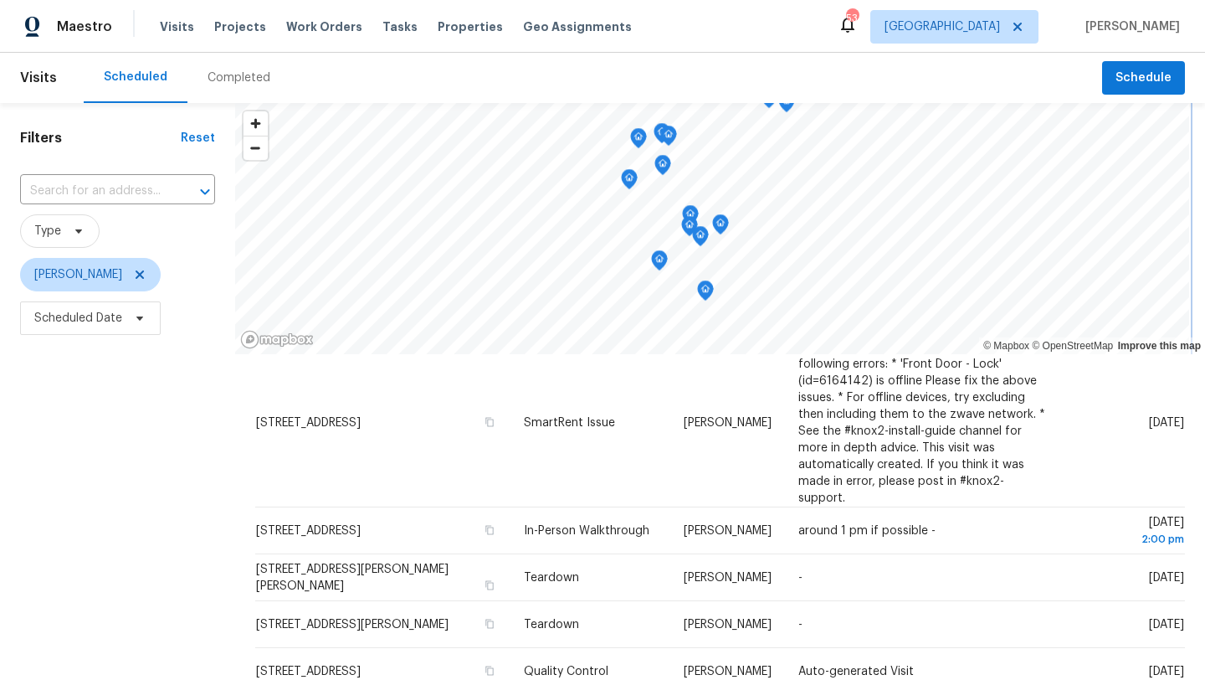
scroll to position [315, 0]
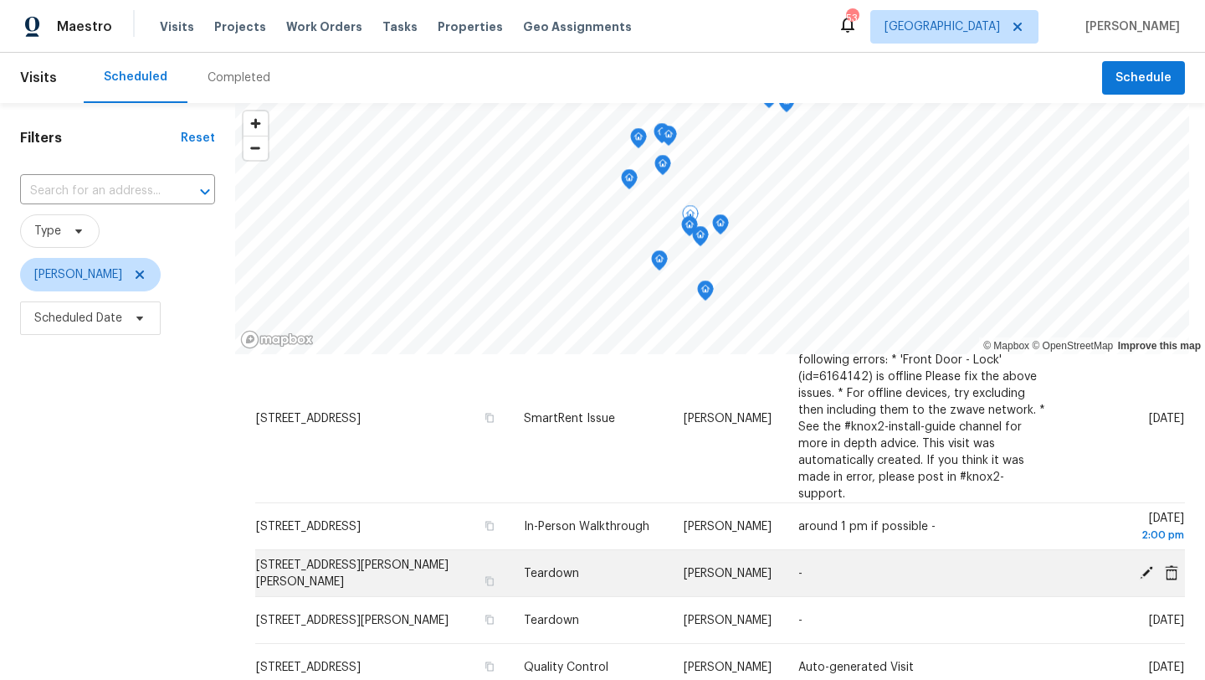
click at [1147, 565] on icon at bounding box center [1146, 571] width 13 height 13
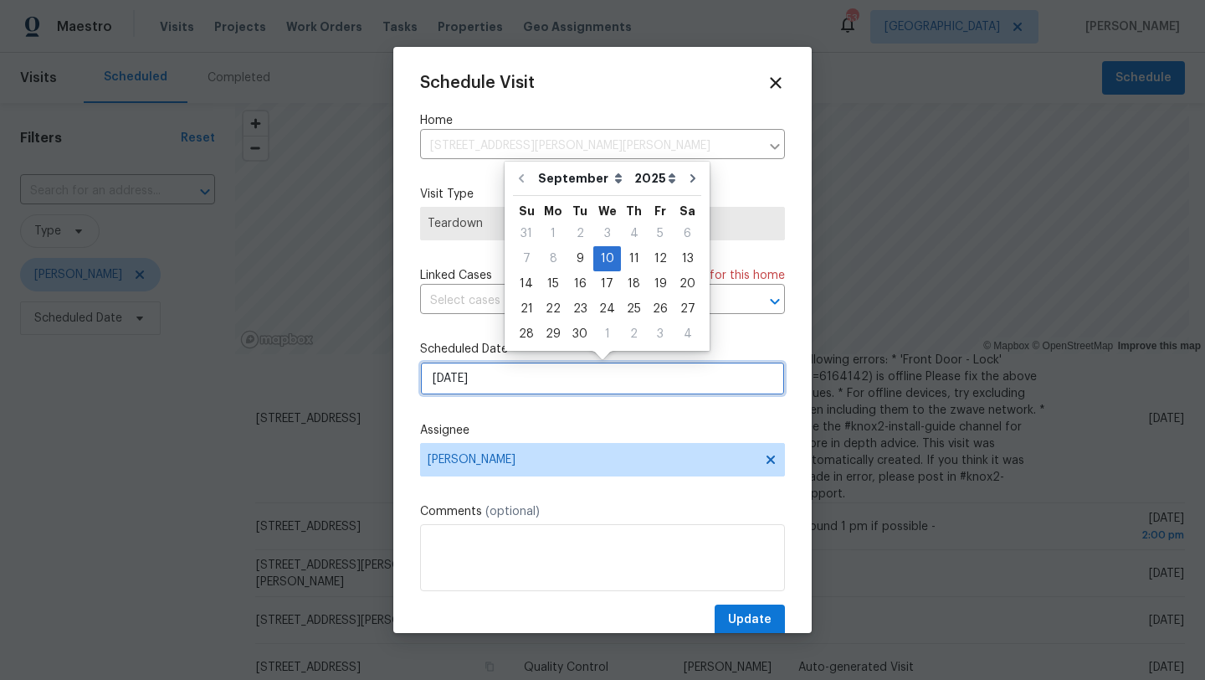
click at [646, 373] on input "9/10/2025" at bounding box center [602, 378] width 365 height 33
click at [550, 283] on div "15" at bounding box center [553, 283] width 27 height 23
type input "9/15/2025"
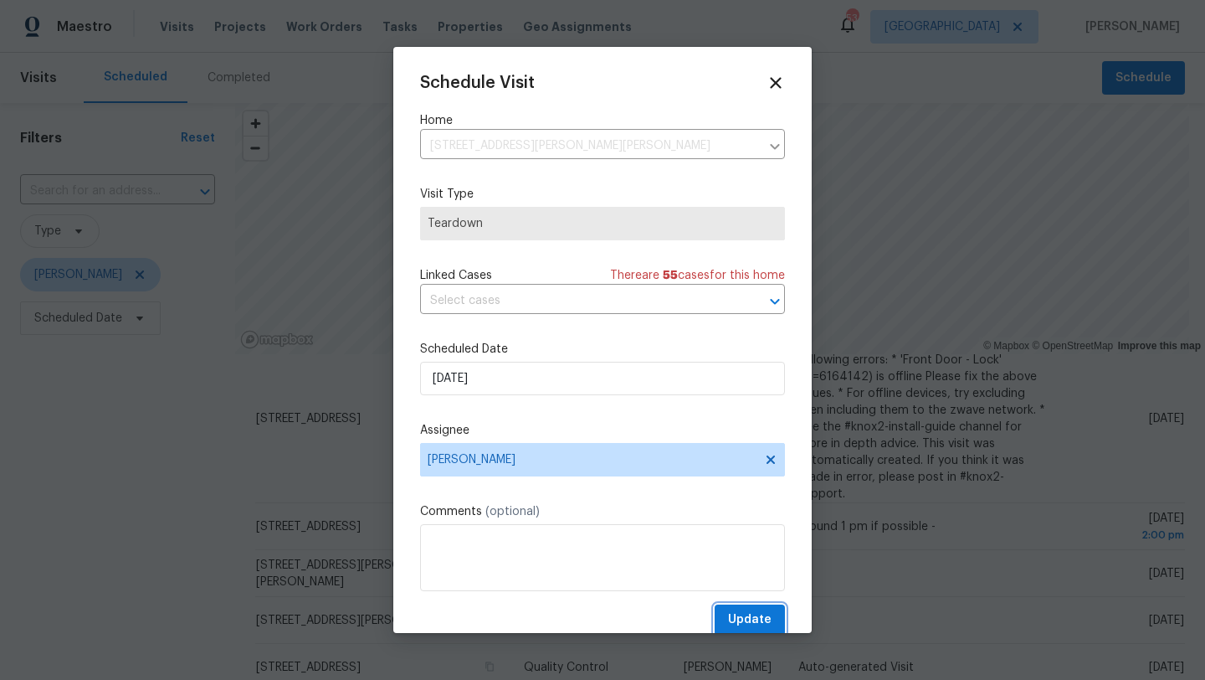
click at [752, 623] on span "Update" at bounding box center [750, 619] width 44 height 21
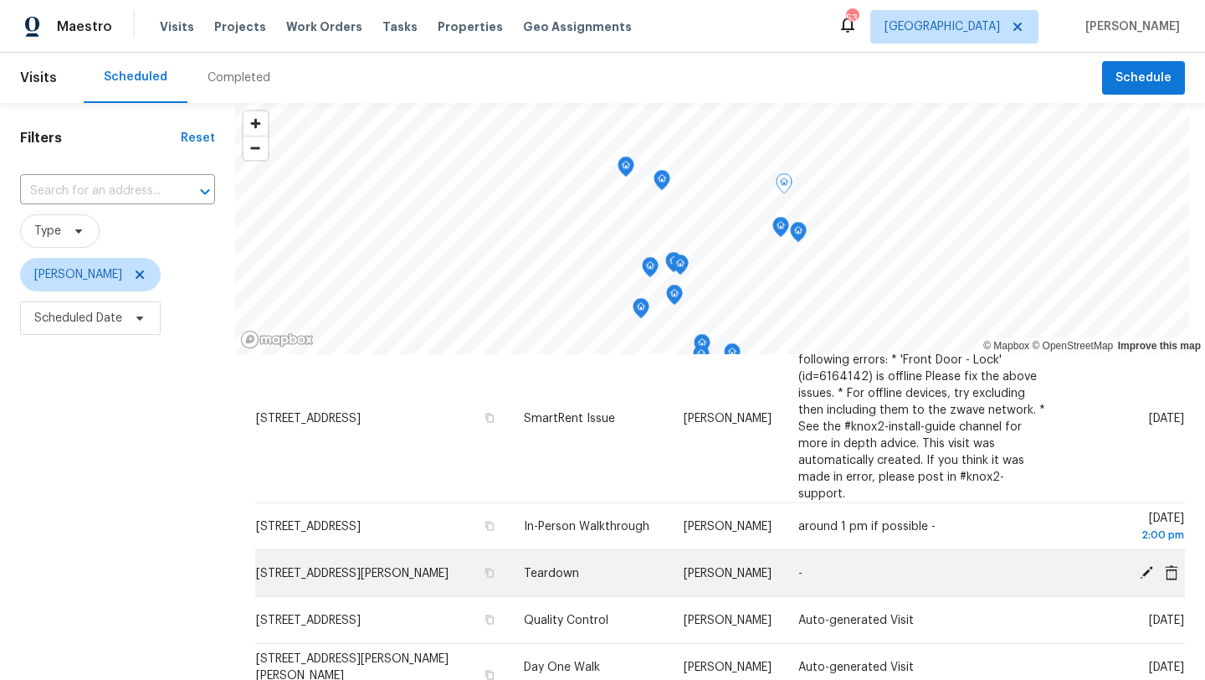
click at [1149, 565] on icon at bounding box center [1146, 571] width 13 height 13
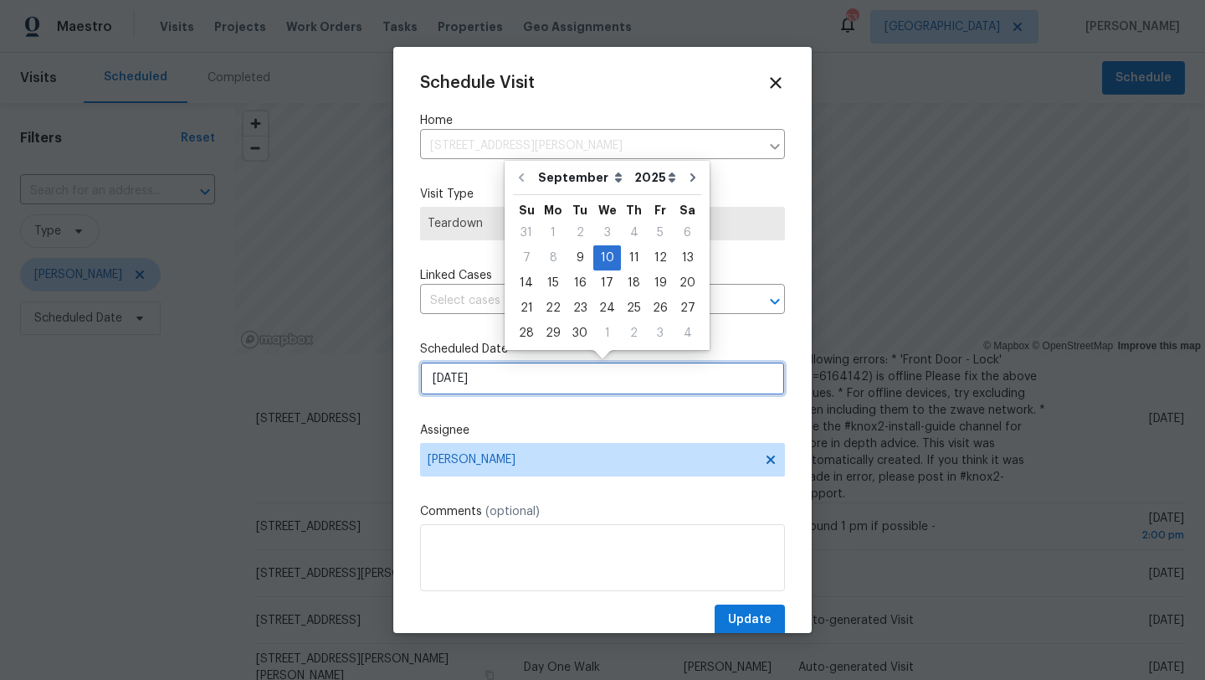
click at [522, 381] on input "9/10/2025" at bounding box center [602, 378] width 365 height 33
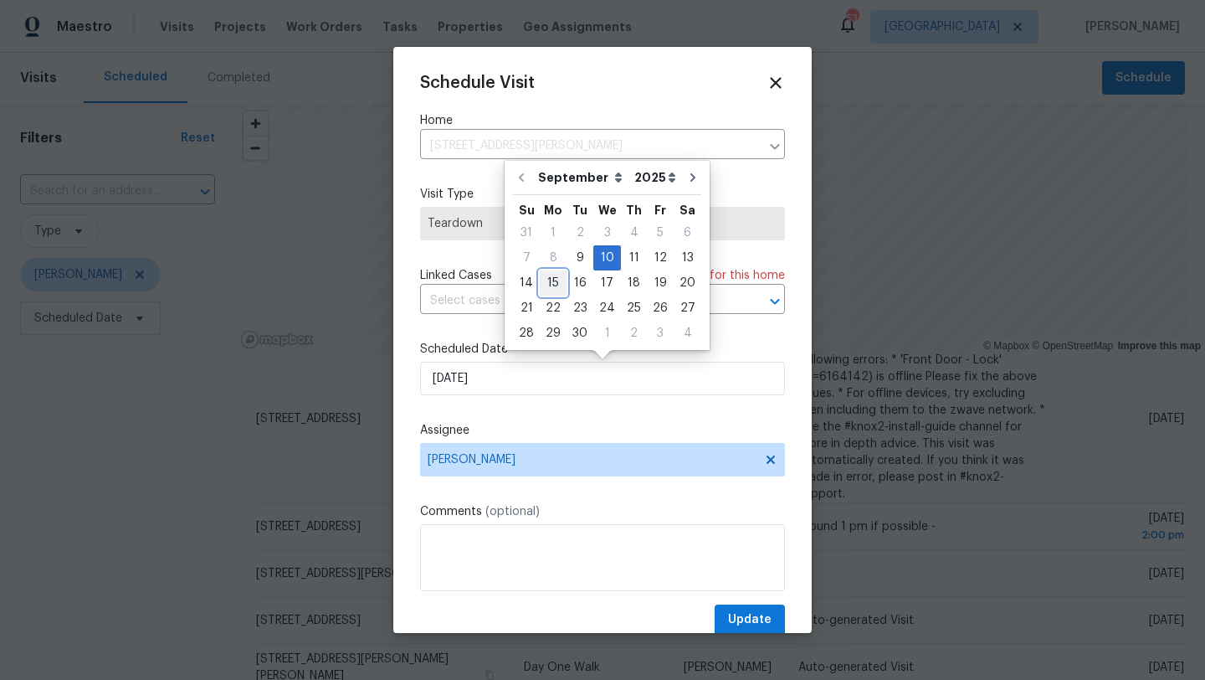
click at [552, 288] on div "15" at bounding box center [553, 282] width 27 height 23
type input "9/15/2025"
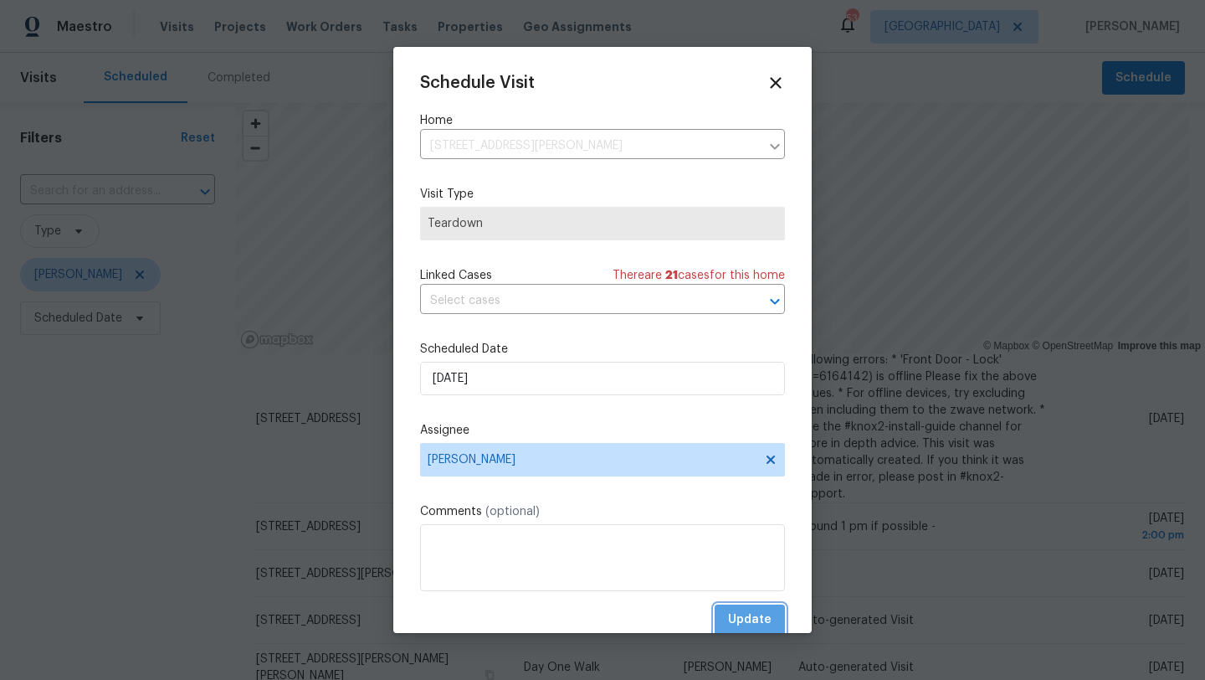
click at [757, 611] on span "Update" at bounding box center [750, 619] width 44 height 21
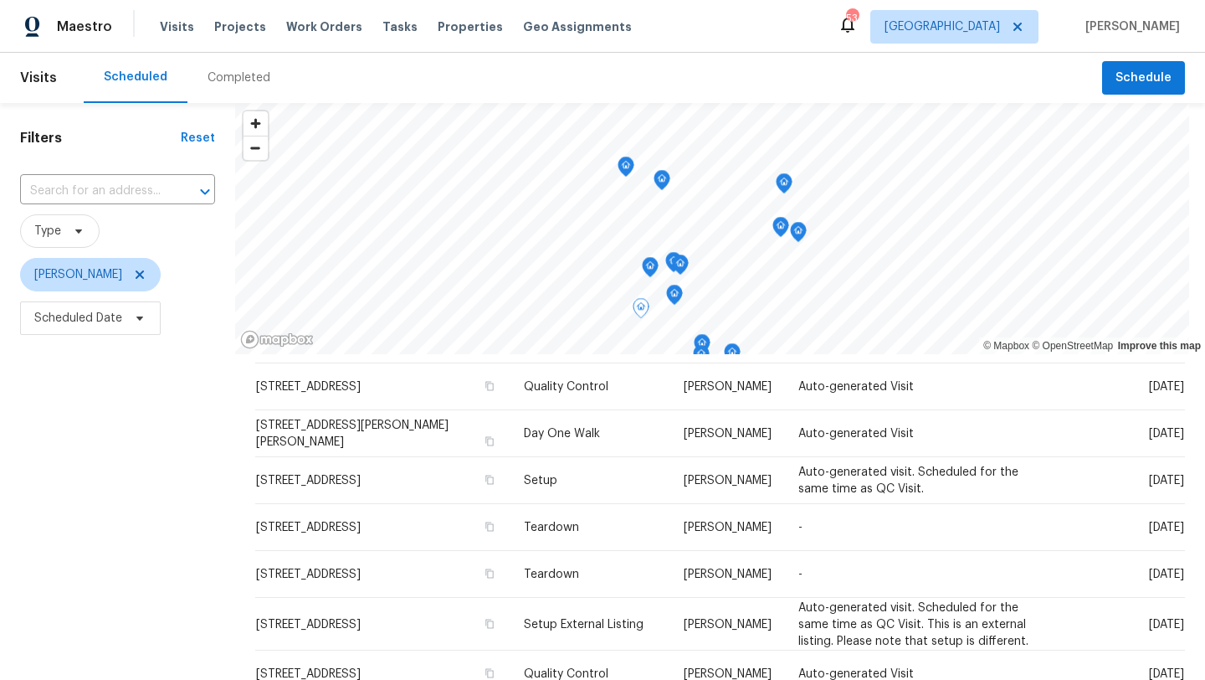
scroll to position [493, 0]
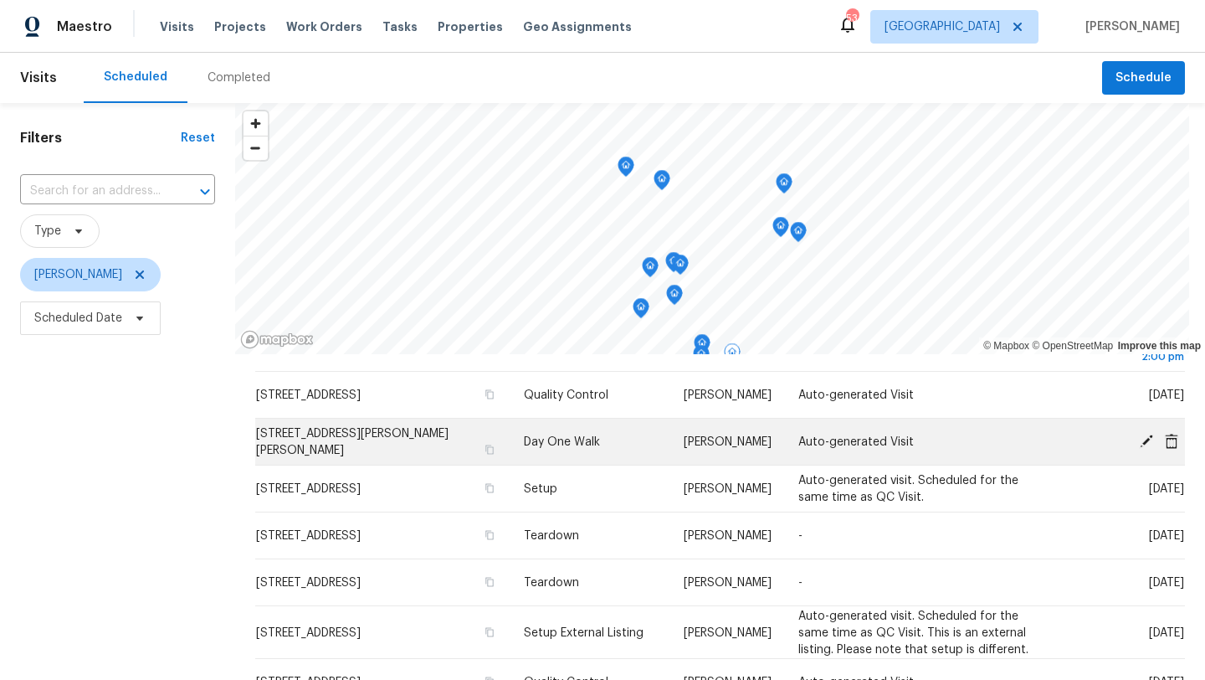
click at [1143, 433] on icon at bounding box center [1146, 440] width 15 height 15
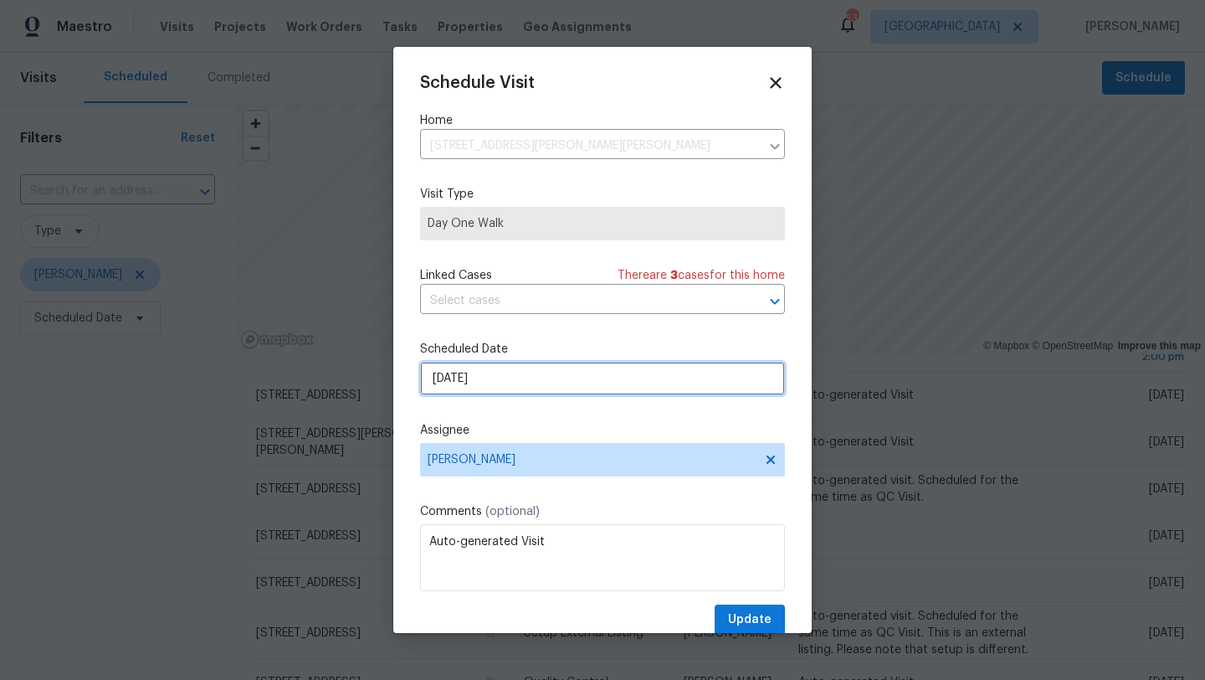
click at [535, 383] on input "9/11/2025" at bounding box center [602, 378] width 365 height 33
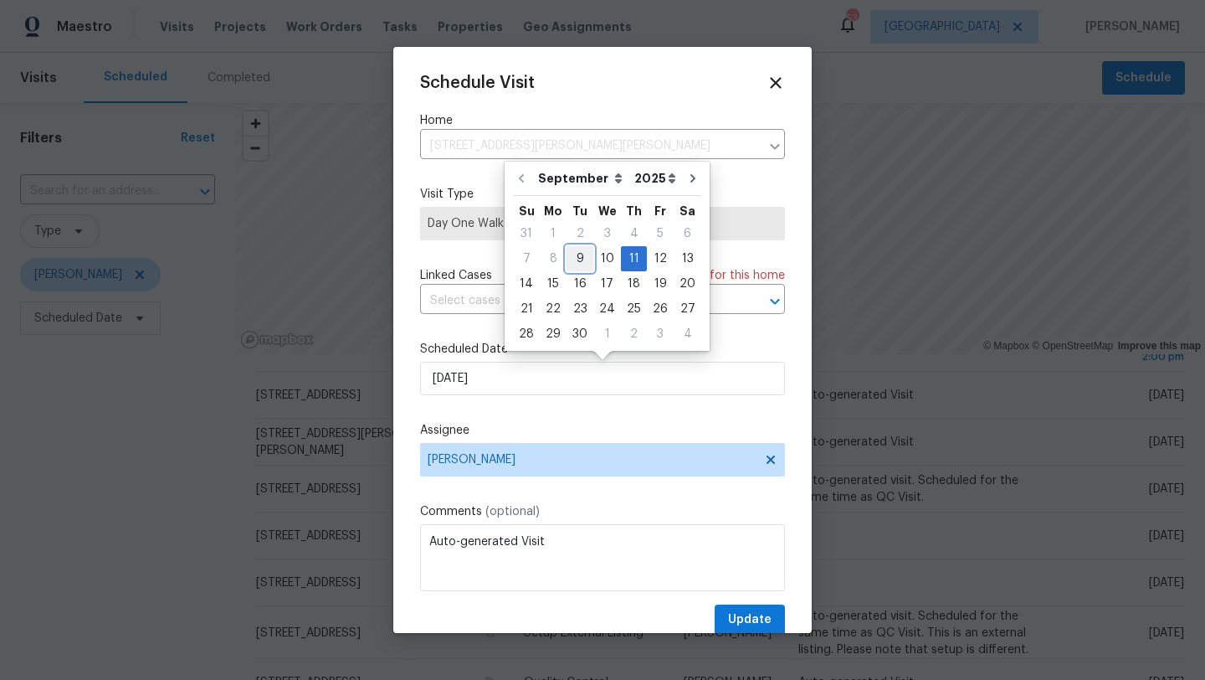
click at [581, 259] on div "9" at bounding box center [580, 258] width 27 height 23
type input "9/9/2025"
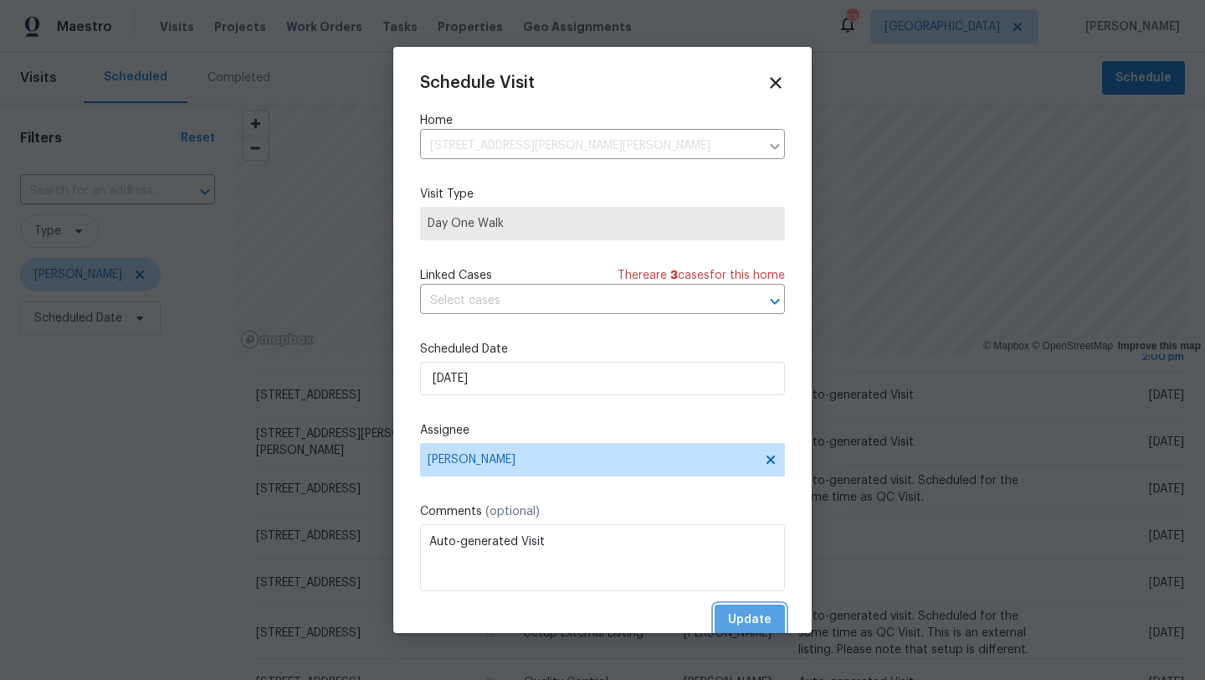
click at [747, 619] on span "Update" at bounding box center [750, 619] width 44 height 21
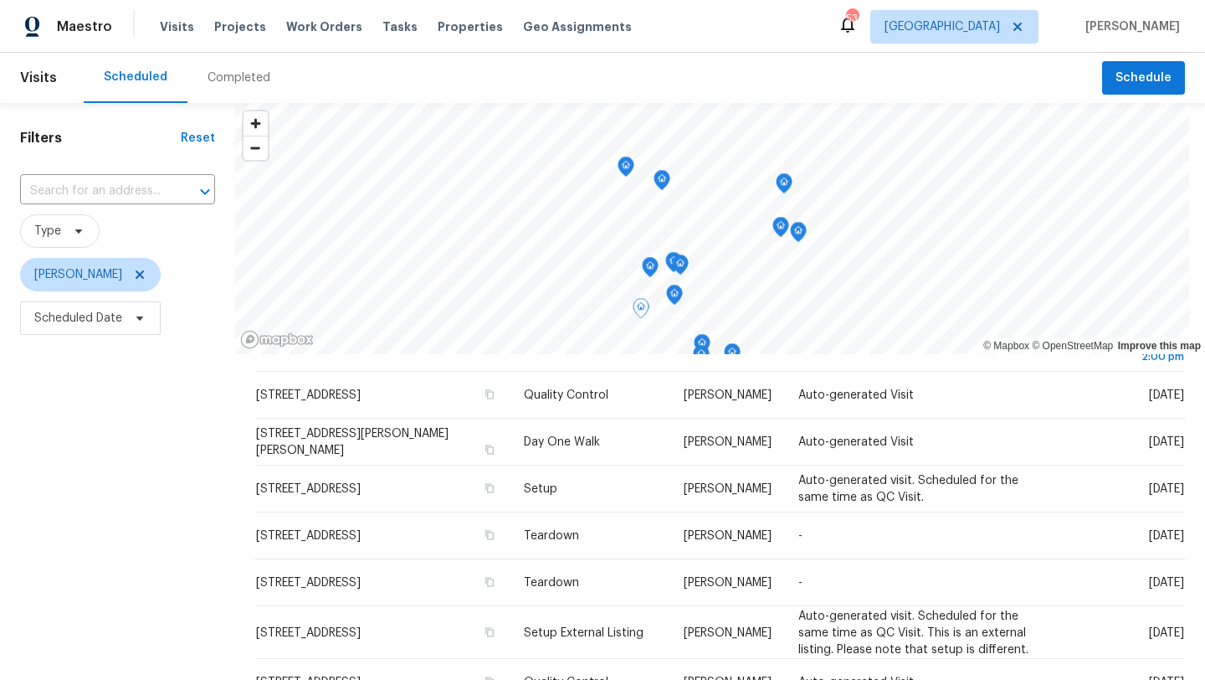
scroll to position [246, 0]
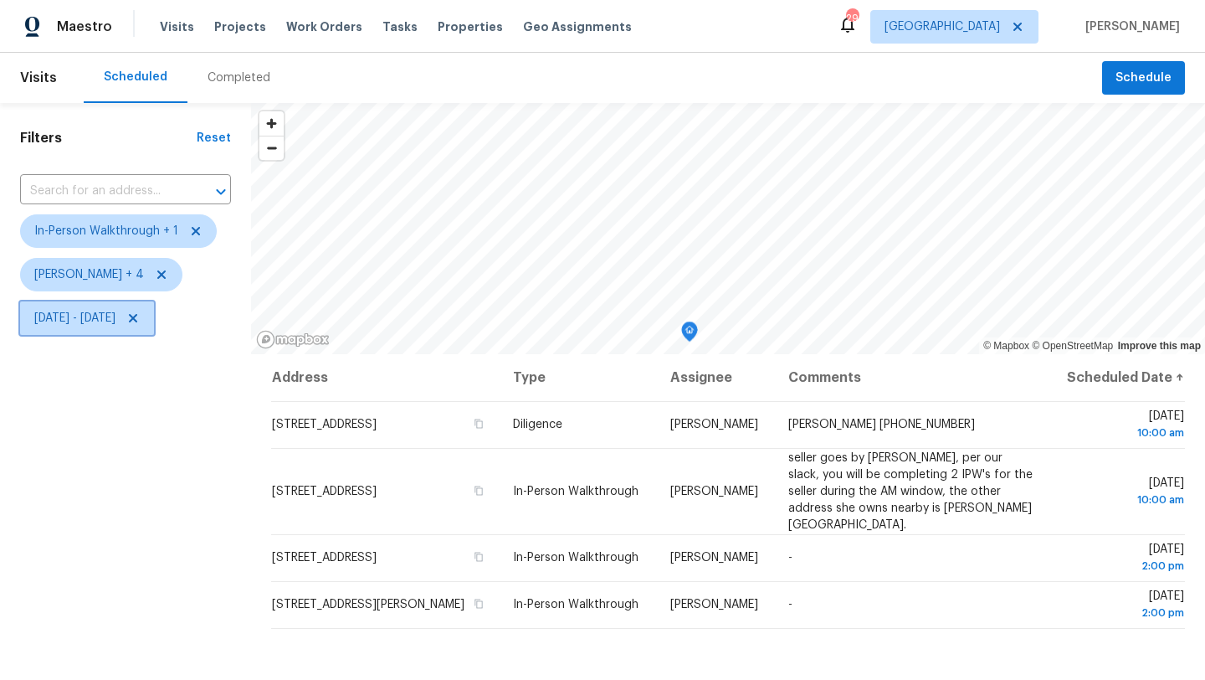
click at [82, 323] on span "[DATE] - [DATE]" at bounding box center [74, 318] width 81 height 17
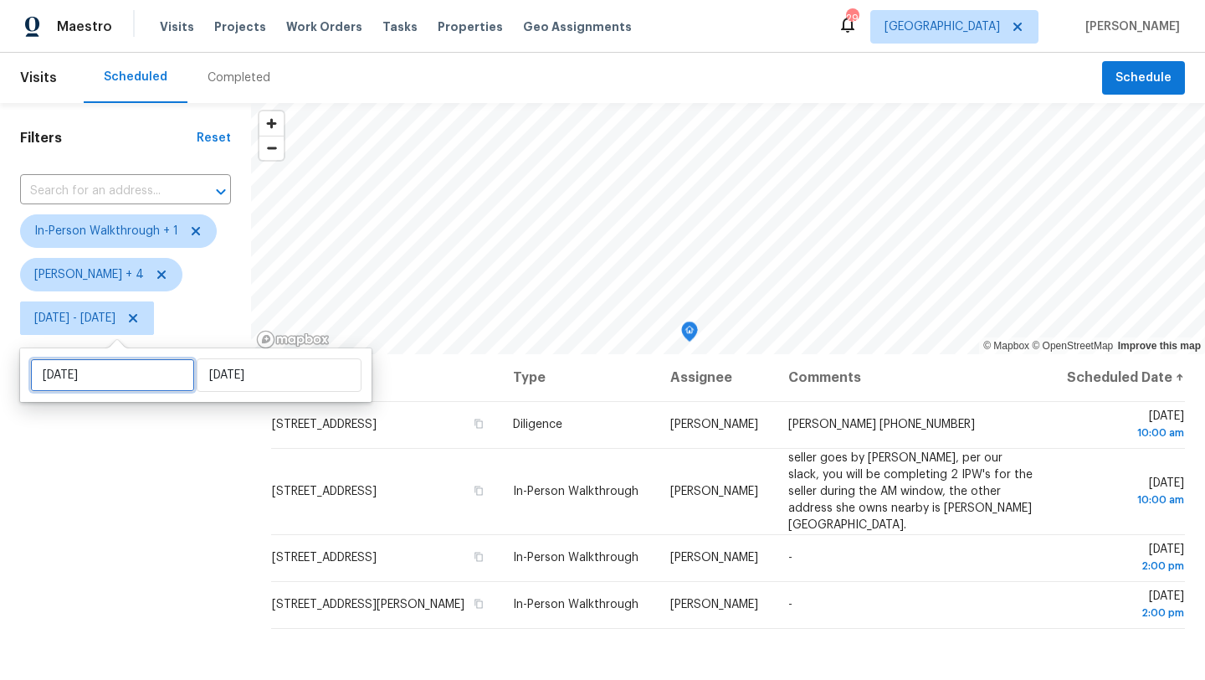
click at [91, 372] on input "[DATE]" at bounding box center [112, 374] width 165 height 33
select select "8"
select select "2025"
select select "9"
select select "2025"
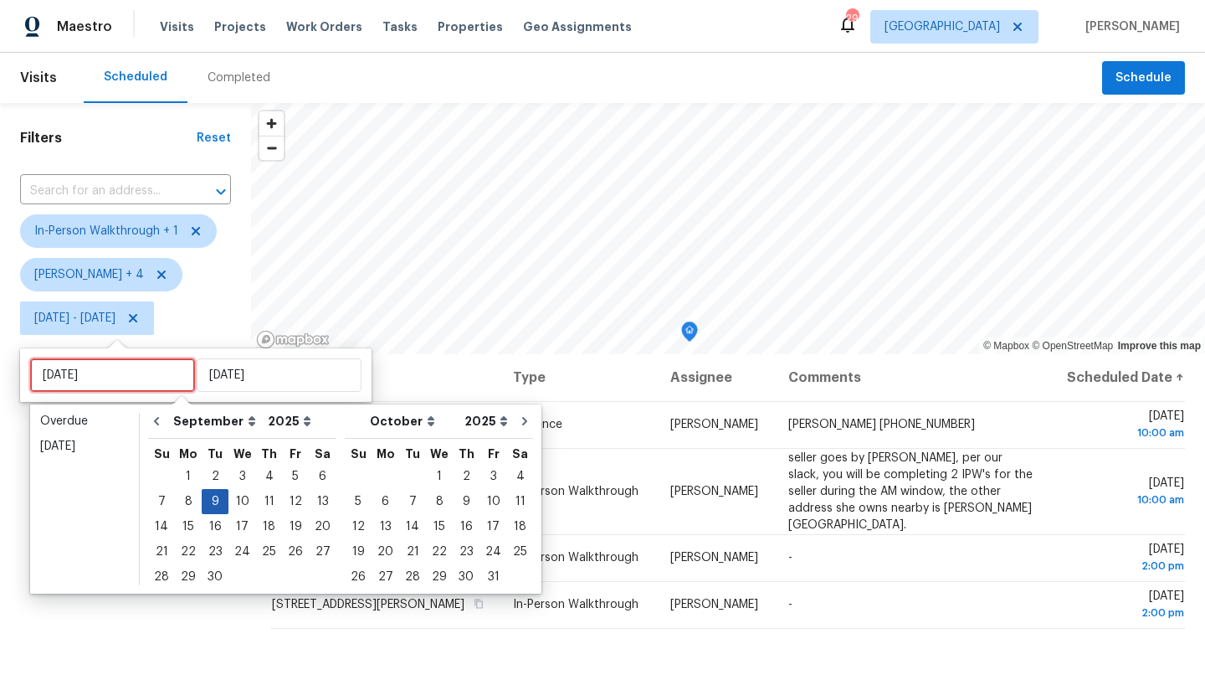
type input "[DATE]"
click at [241, 499] on div "10" at bounding box center [242, 501] width 28 height 23
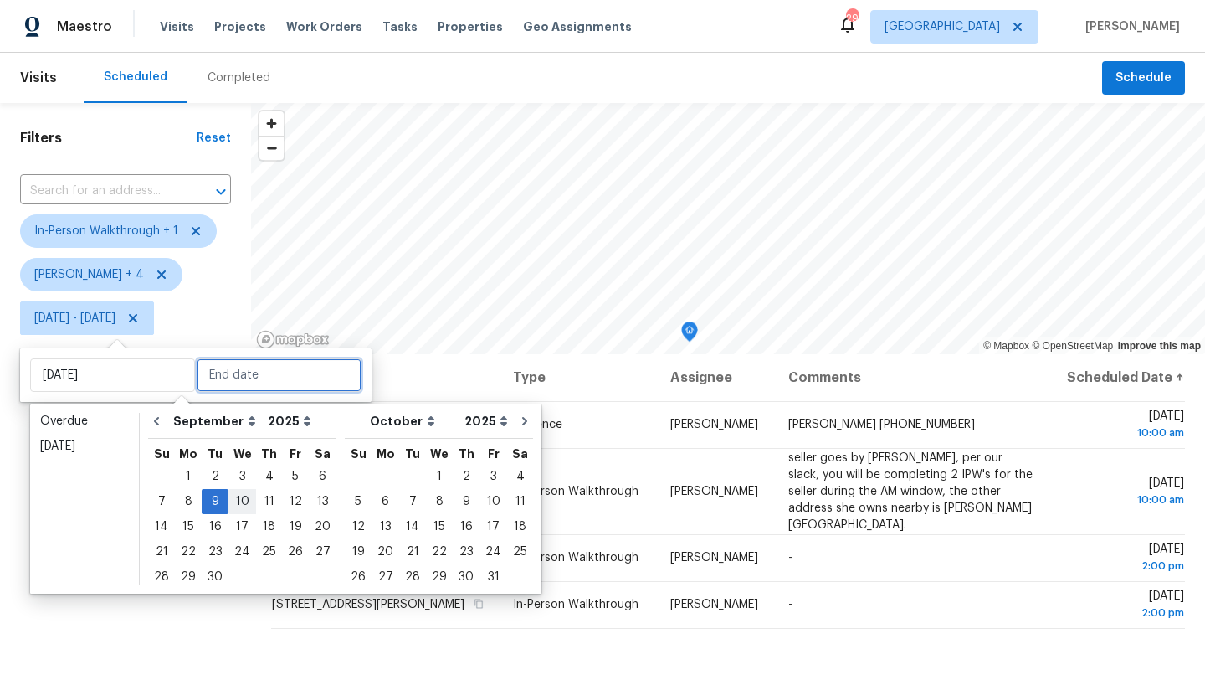
type input "[DATE]"
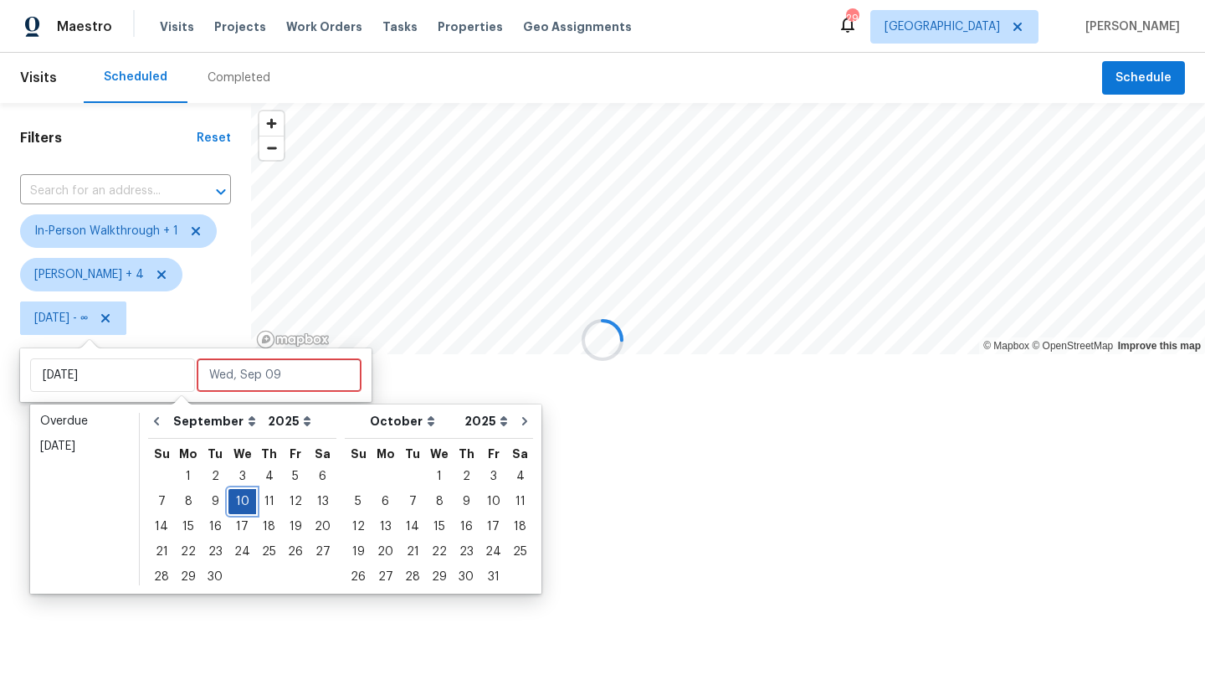
click at [241, 499] on div "10" at bounding box center [242, 501] width 28 height 23
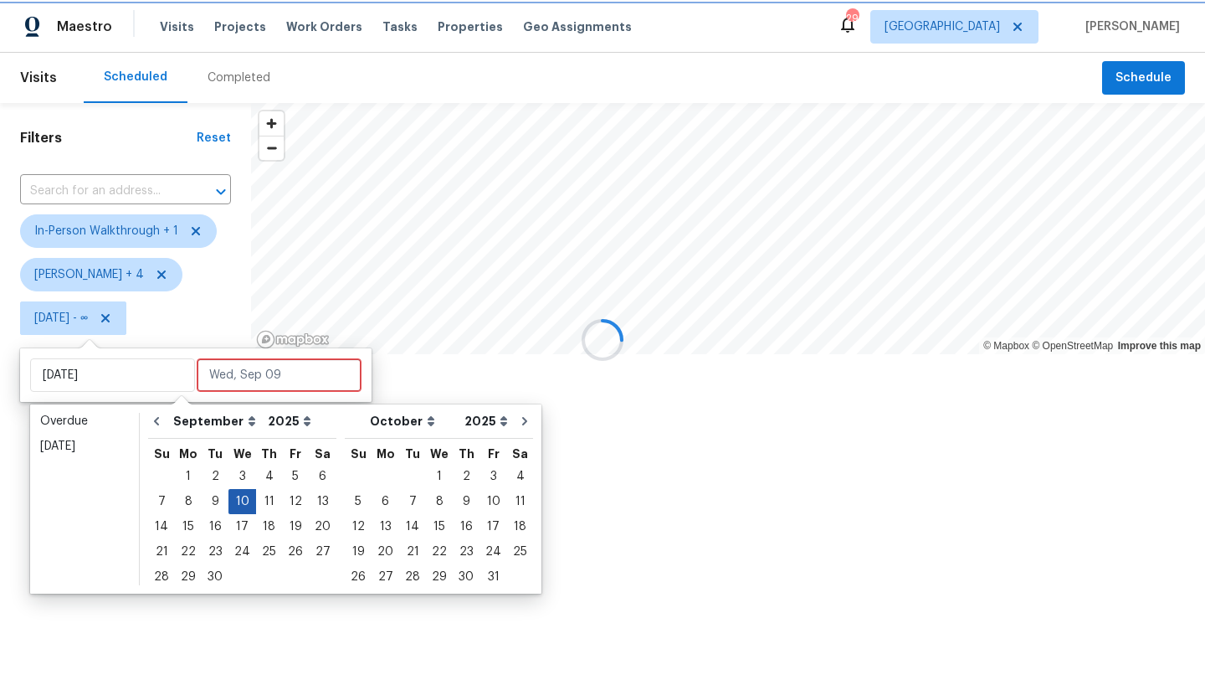
type input "[DATE]"
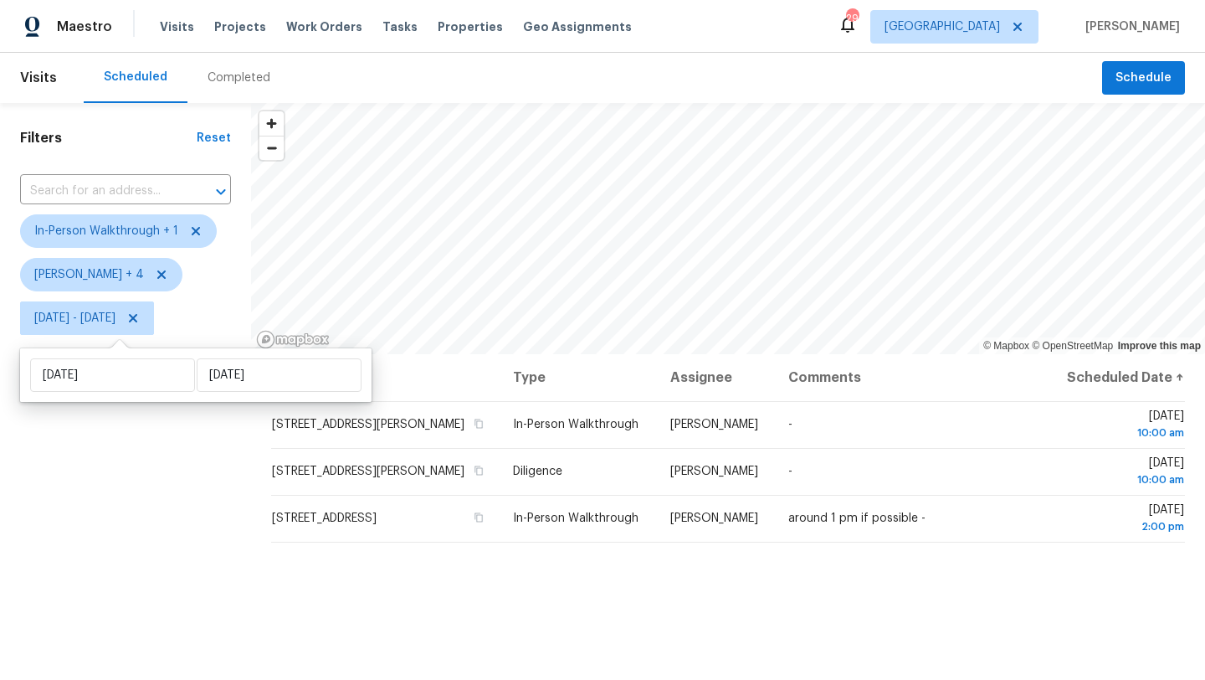
click at [183, 511] on div "Filters Reset ​ In-Person Walkthrough + 1 [PERSON_NAME] + 4 [DATE] - [DATE]" at bounding box center [125, 500] width 251 height 795
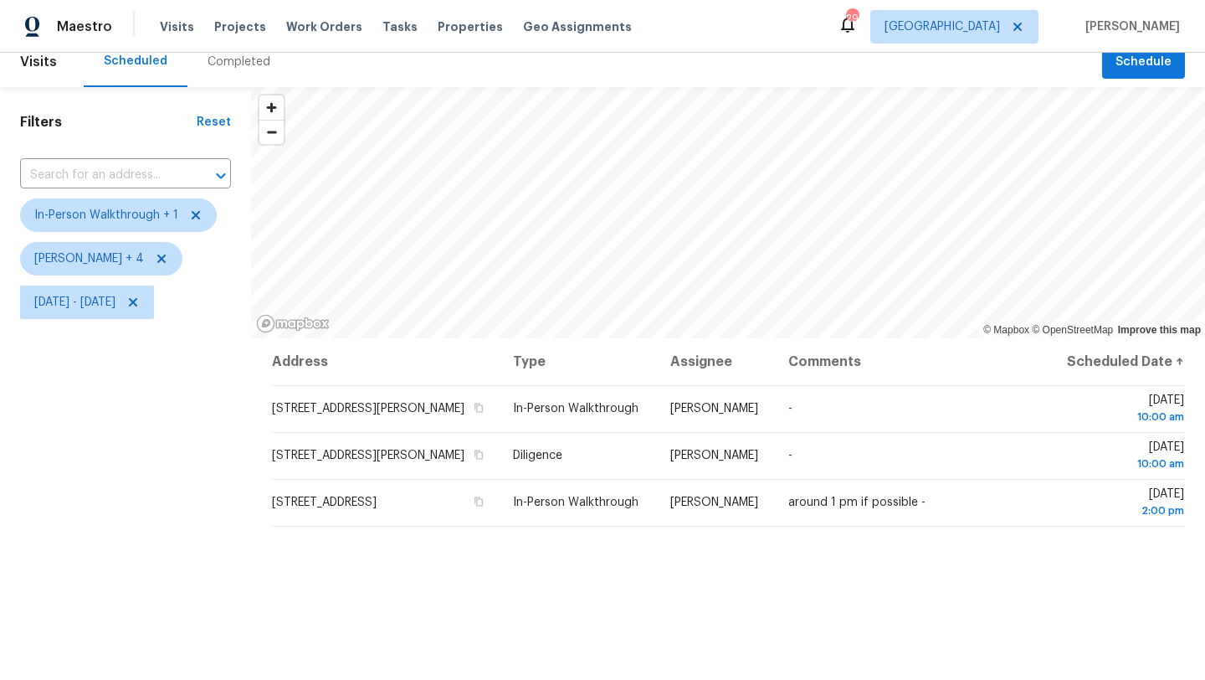
scroll to position [14, 0]
click at [115, 310] on span "[DATE] - [DATE]" at bounding box center [74, 303] width 81 height 17
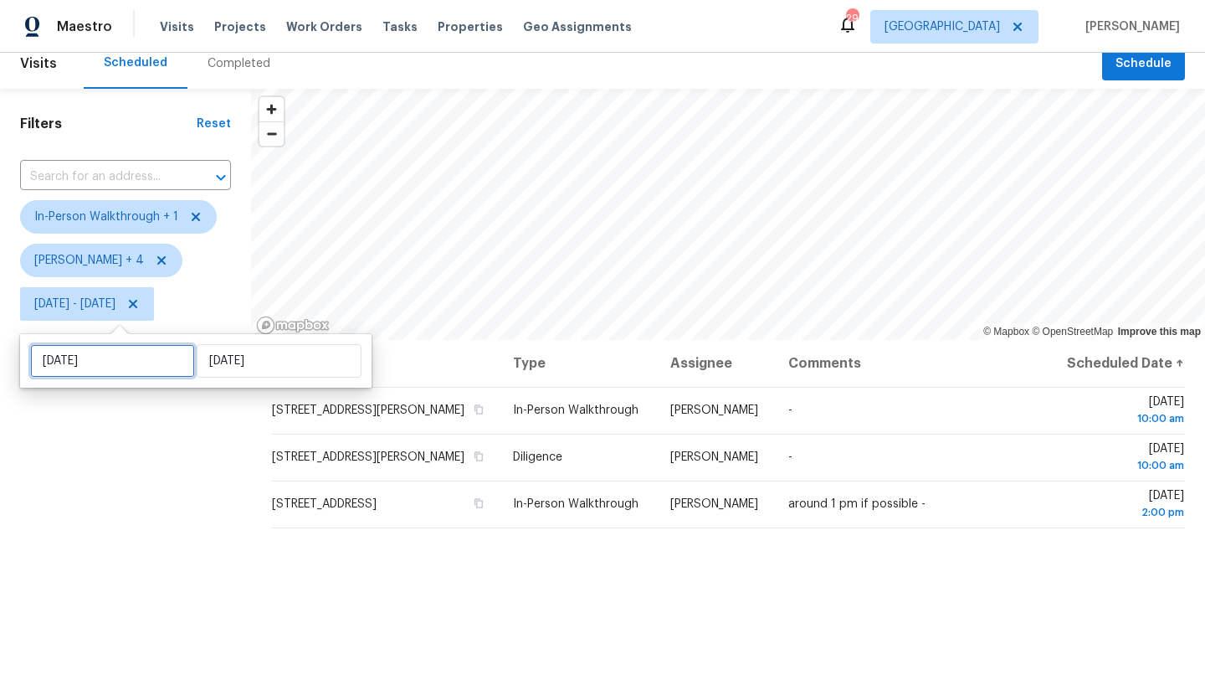
select select "8"
select select "2025"
select select "9"
select select "2025"
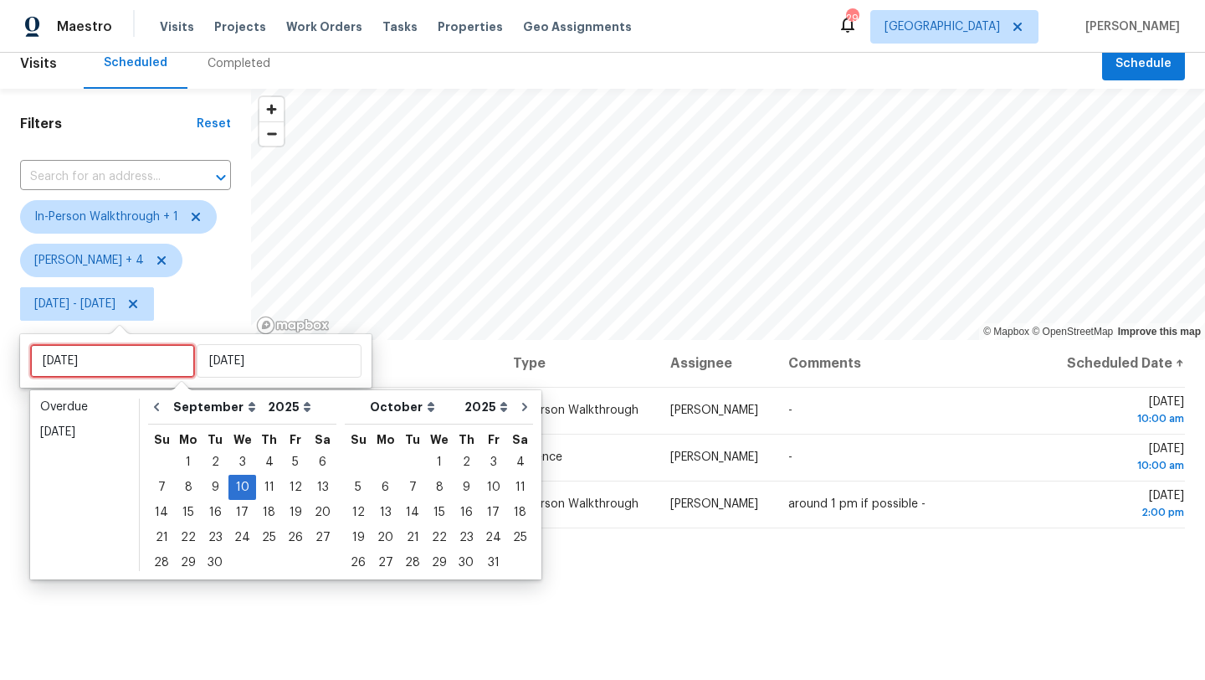
click at [152, 353] on input "[DATE]" at bounding box center [112, 360] width 165 height 33
type input "[DATE]"
click at [263, 480] on div "11" at bounding box center [269, 486] width 26 height 23
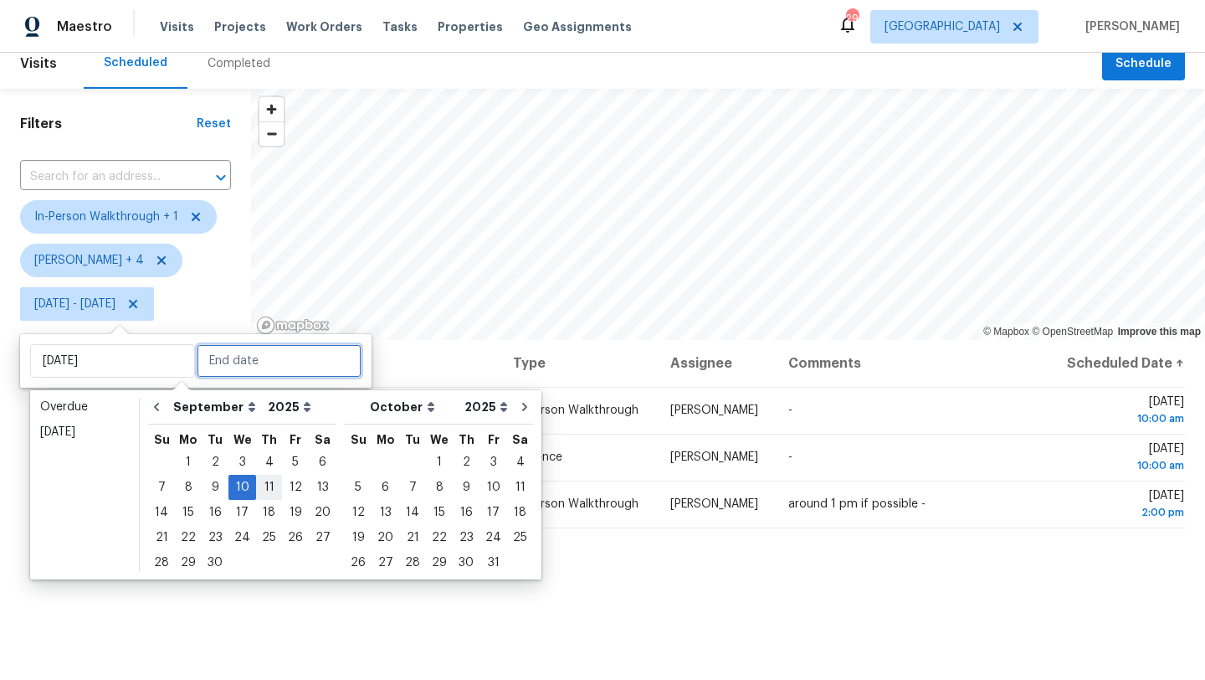
type input "[DATE]"
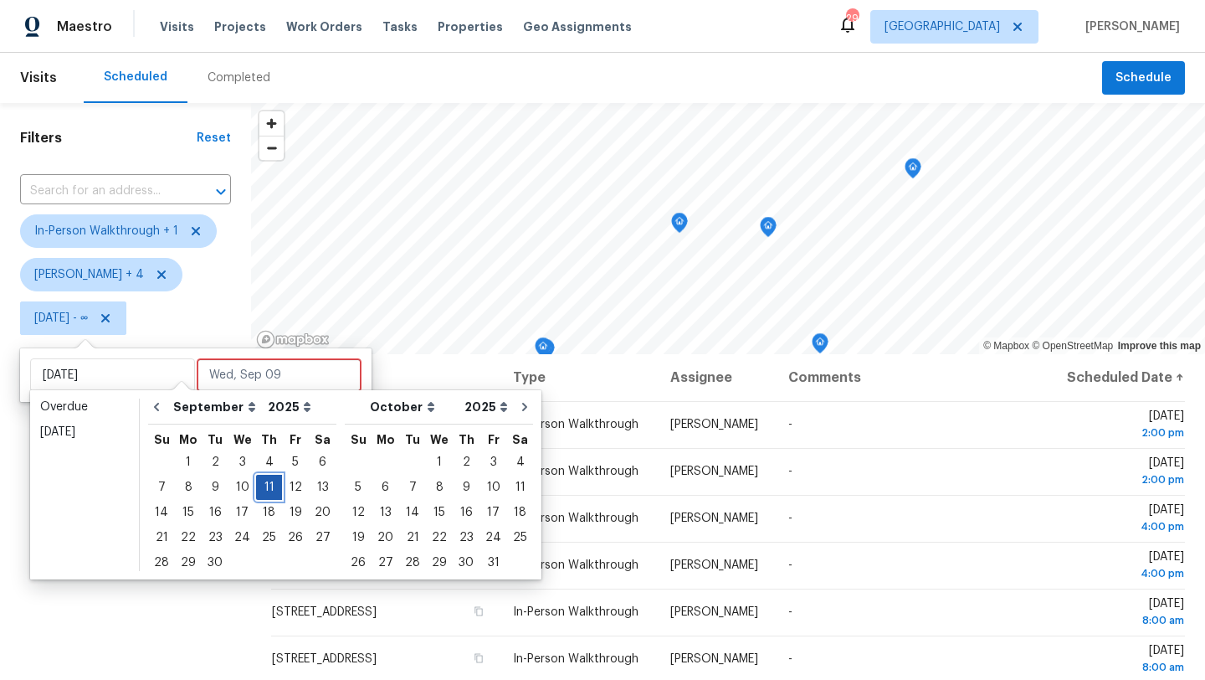
click at [263, 480] on div "11" at bounding box center [269, 486] width 26 height 23
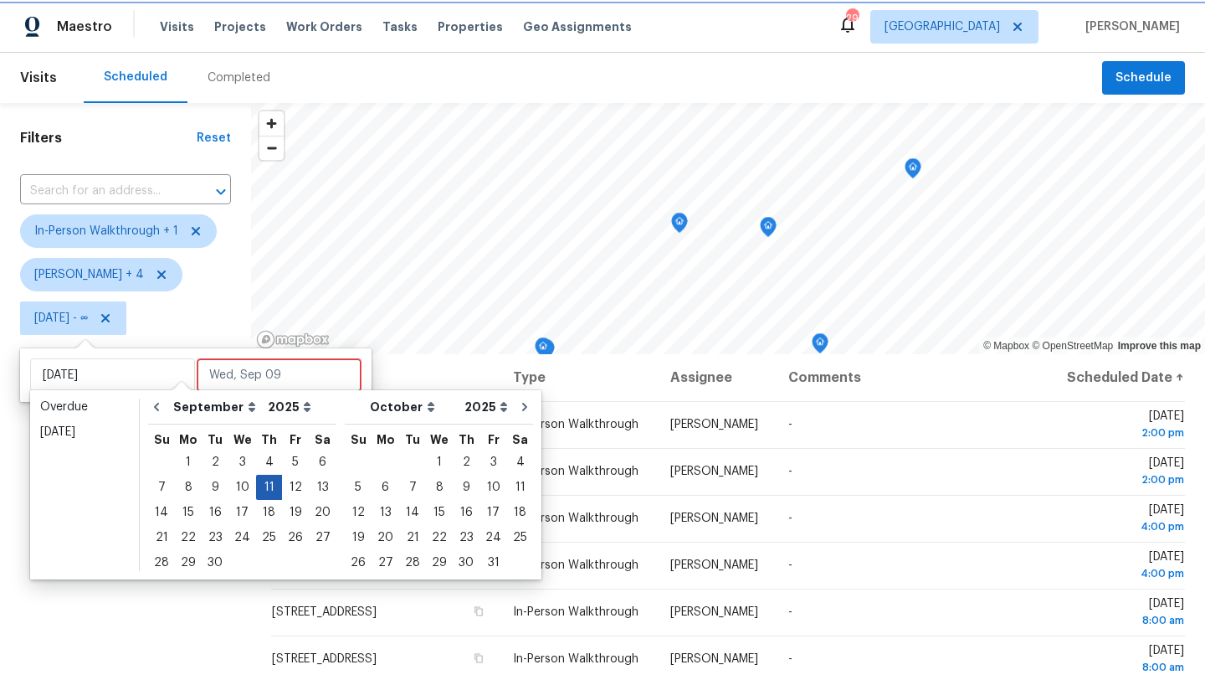
type input "[DATE]"
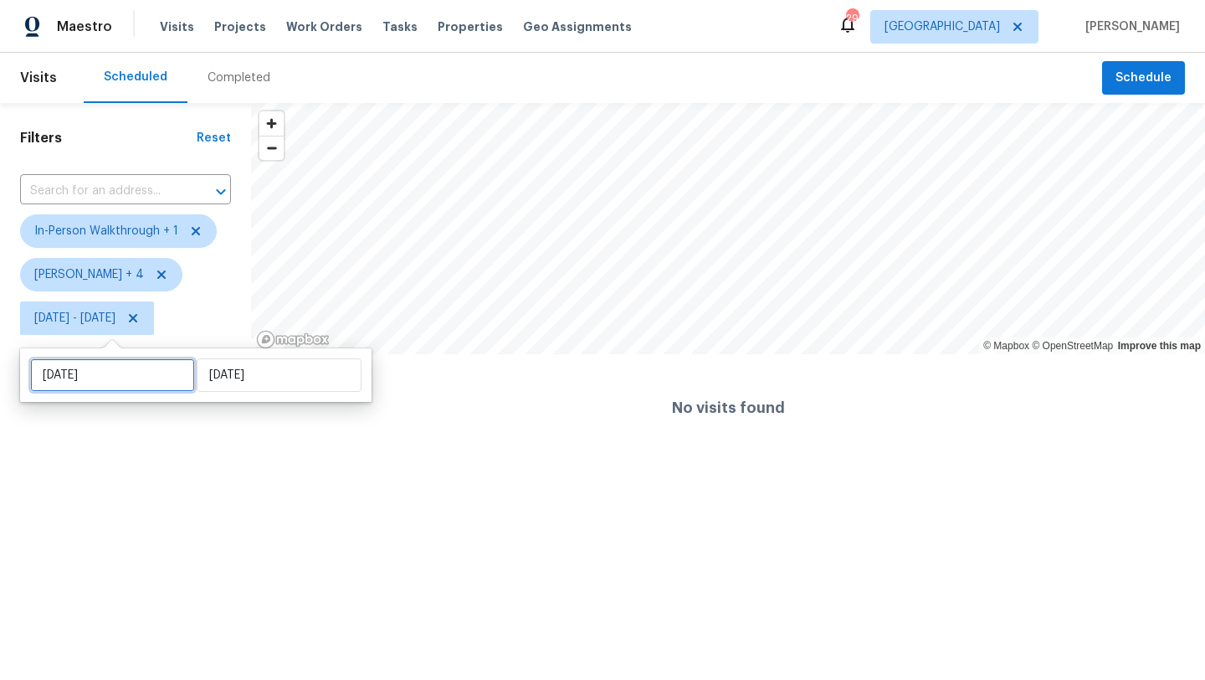
click at [134, 374] on input "[DATE]" at bounding box center [112, 374] width 165 height 33
select select "8"
select select "2025"
select select "9"
select select "2025"
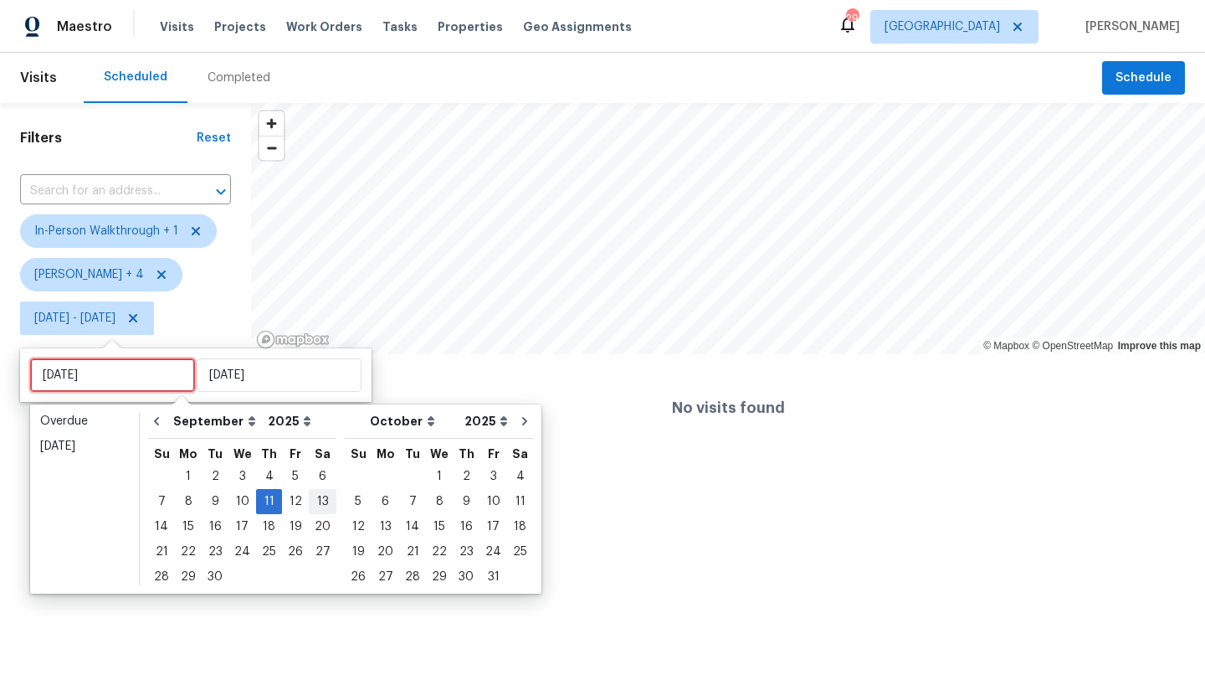
type input "[DATE]"
click at [285, 499] on div "12" at bounding box center [295, 501] width 27 height 23
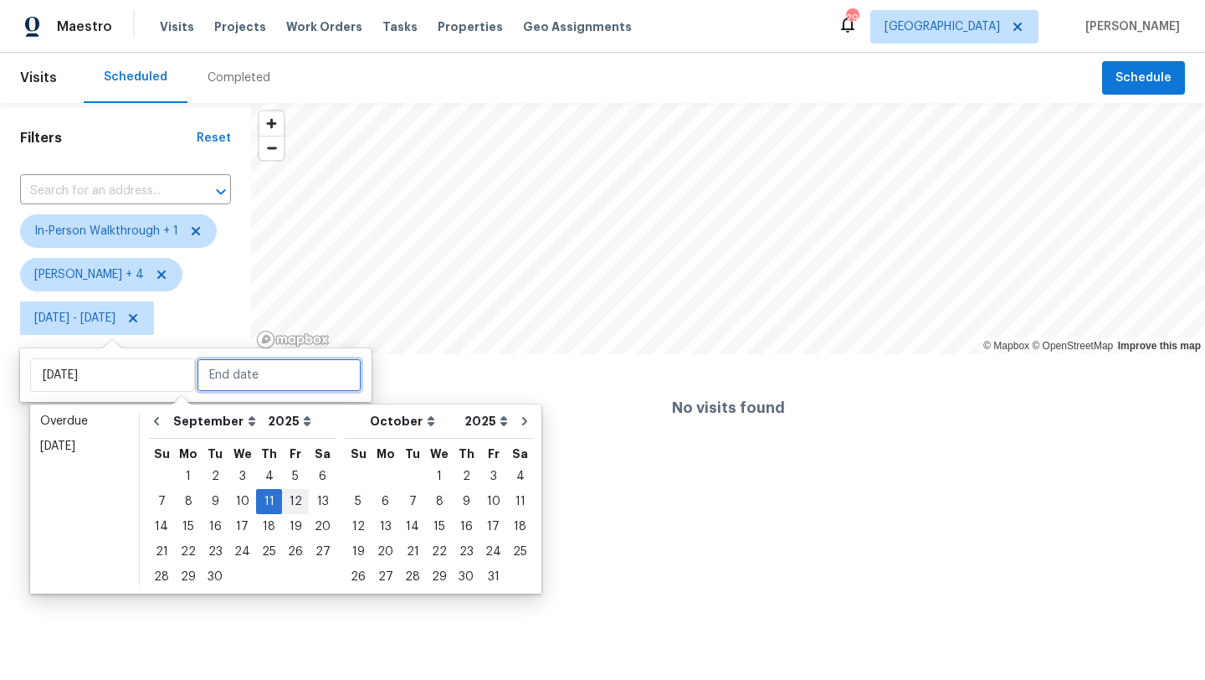
type input "[DATE]"
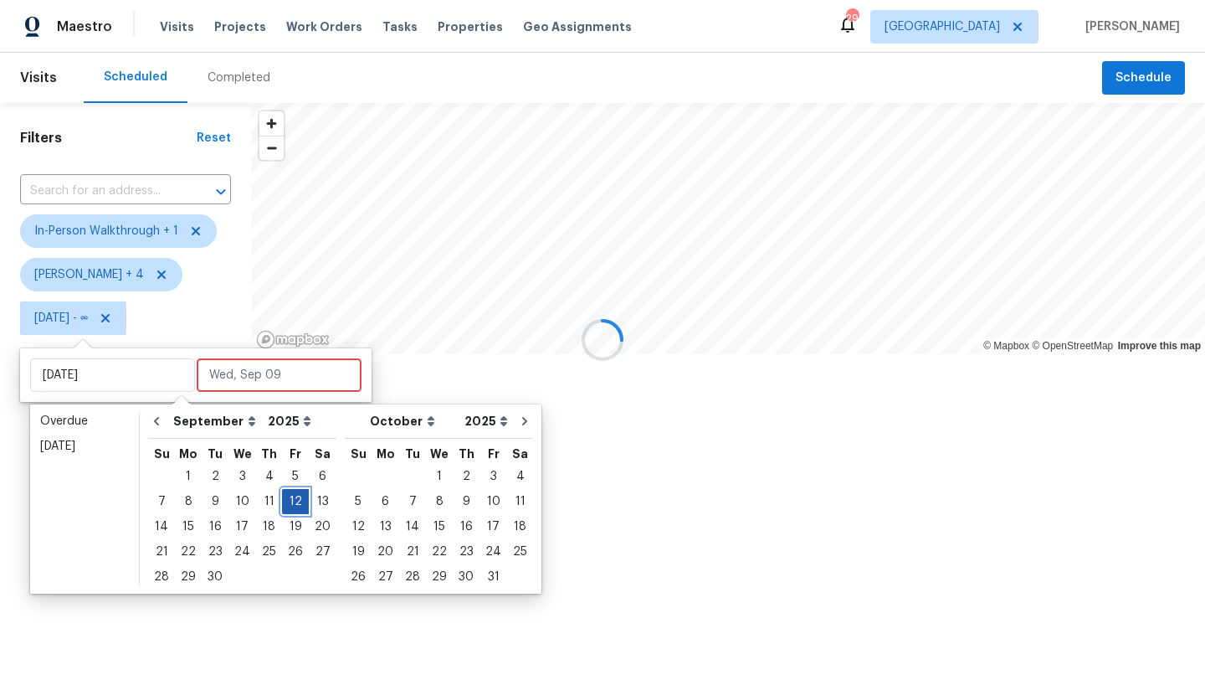
click at [285, 499] on div "12" at bounding box center [295, 501] width 27 height 23
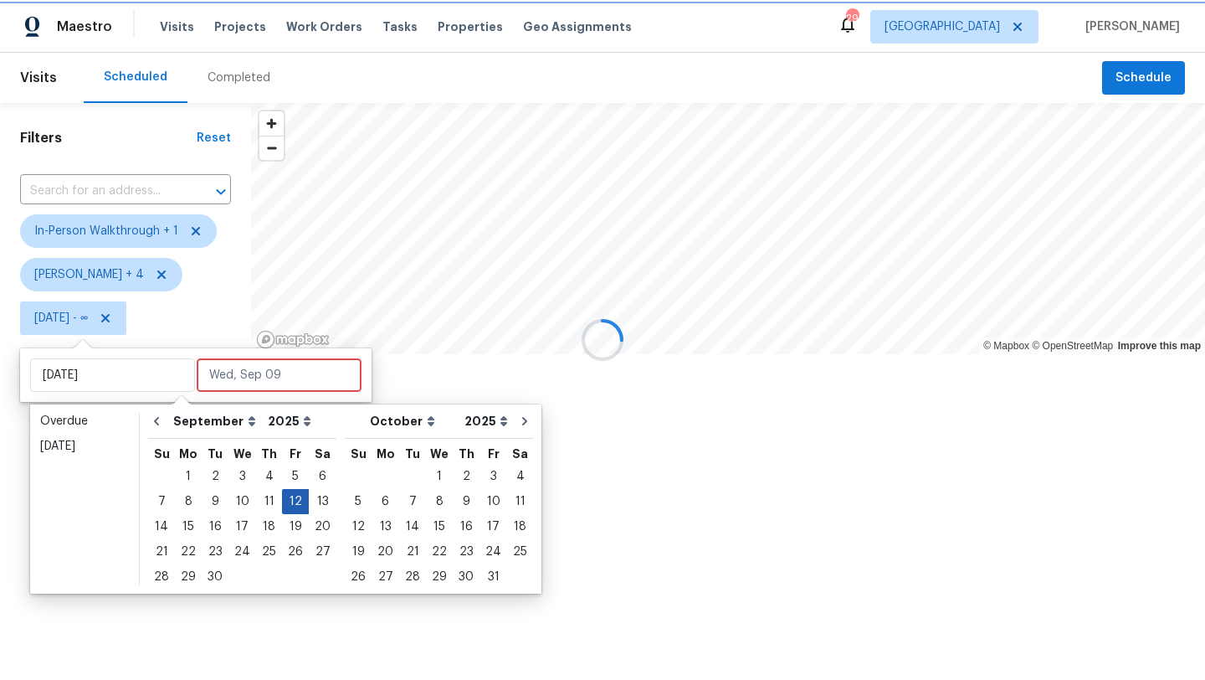
type input "[DATE]"
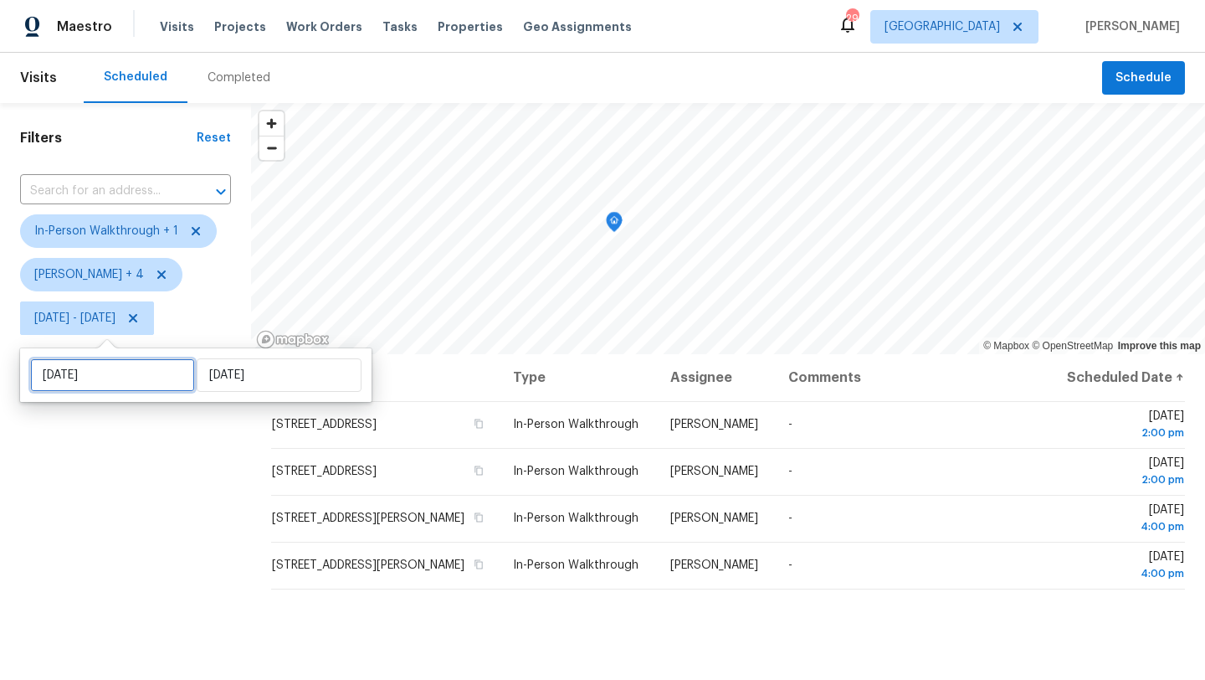
select select "8"
select select "2025"
select select "9"
select select "2025"
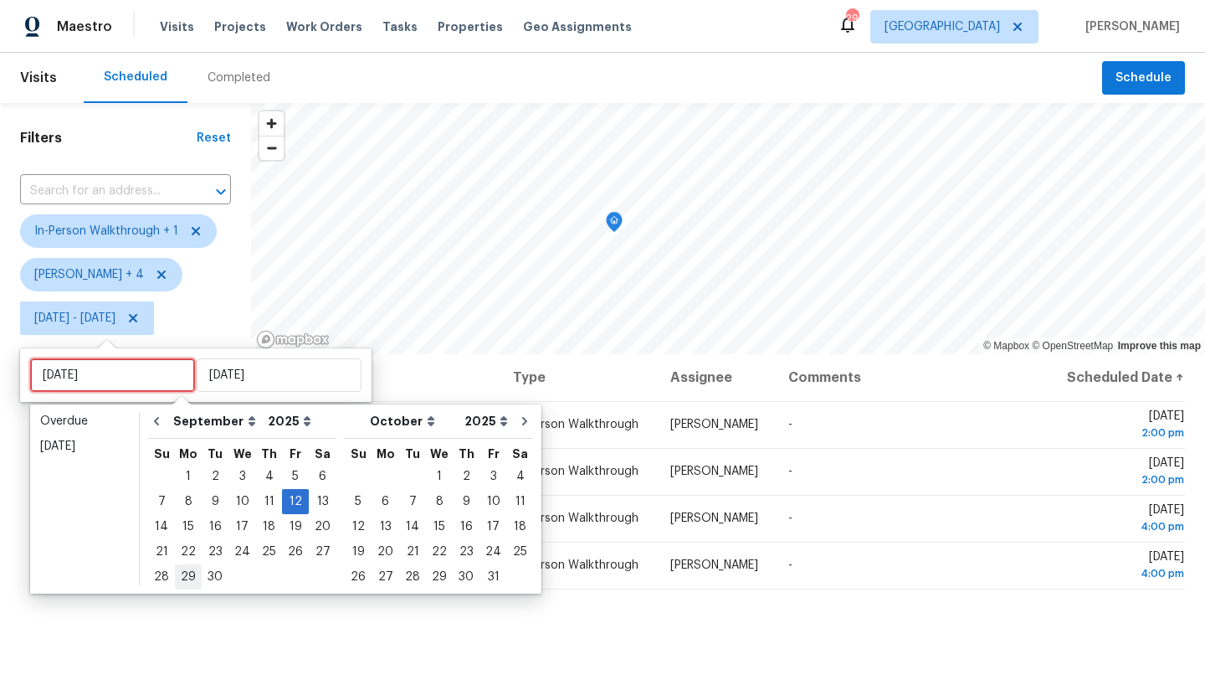
type input "[DATE]"
click at [150, 622] on div "Filters Reset ​ In-Person Walkthrough + 1 [PERSON_NAME] + 4 [DATE] - [DATE]" at bounding box center [125, 500] width 251 height 795
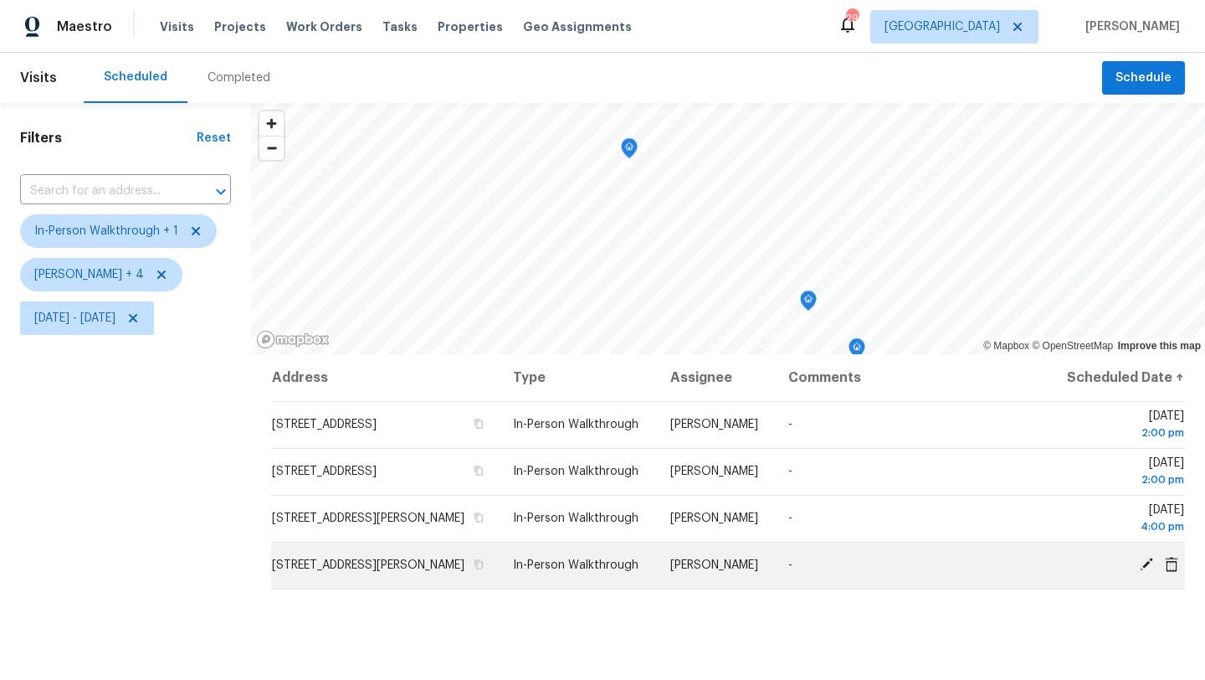
click at [1144, 572] on icon at bounding box center [1146, 564] width 15 height 15
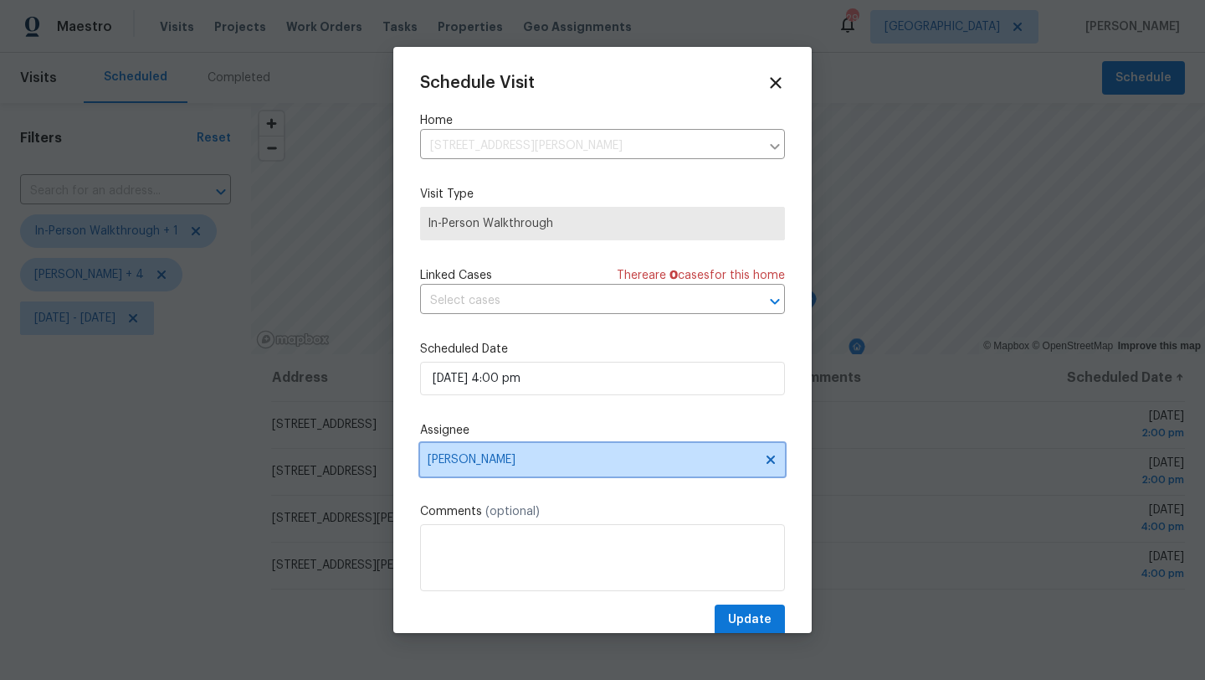
click at [503, 464] on span "[PERSON_NAME]" at bounding box center [592, 459] width 328 height 13
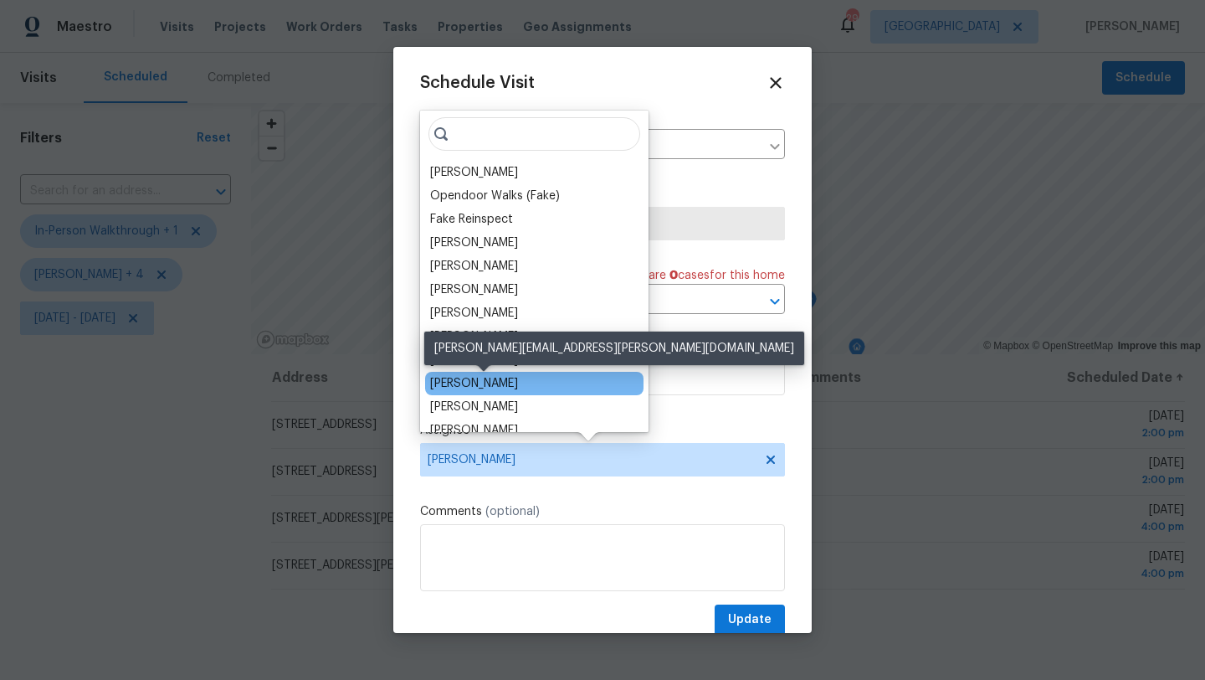
click at [486, 382] on div "[PERSON_NAME]" at bounding box center [474, 383] width 88 height 17
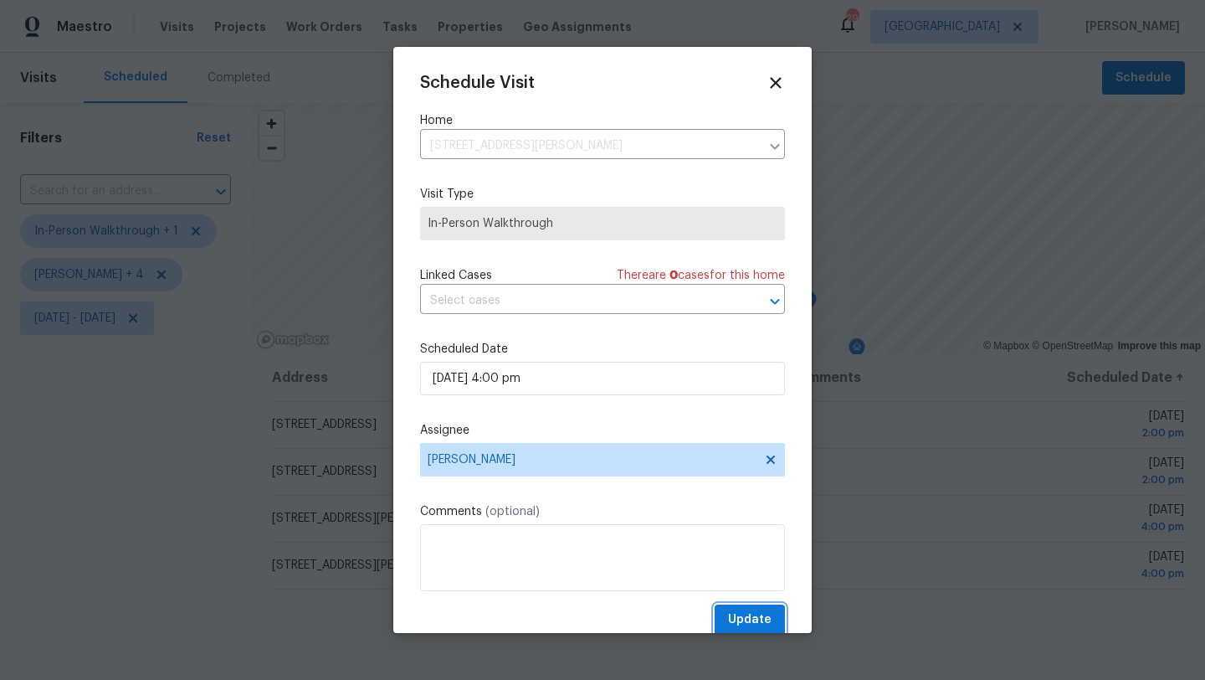
click at [746, 611] on span "Update" at bounding box center [750, 619] width 44 height 21
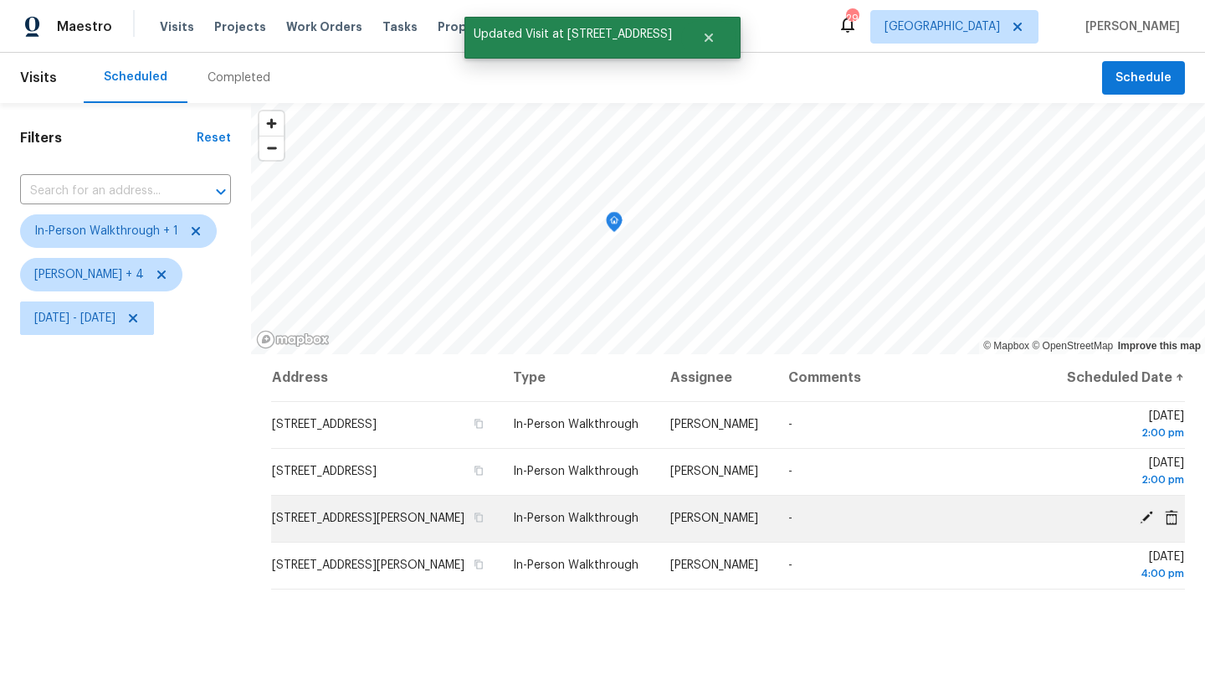
click at [1147, 524] on icon at bounding box center [1146, 517] width 13 height 13
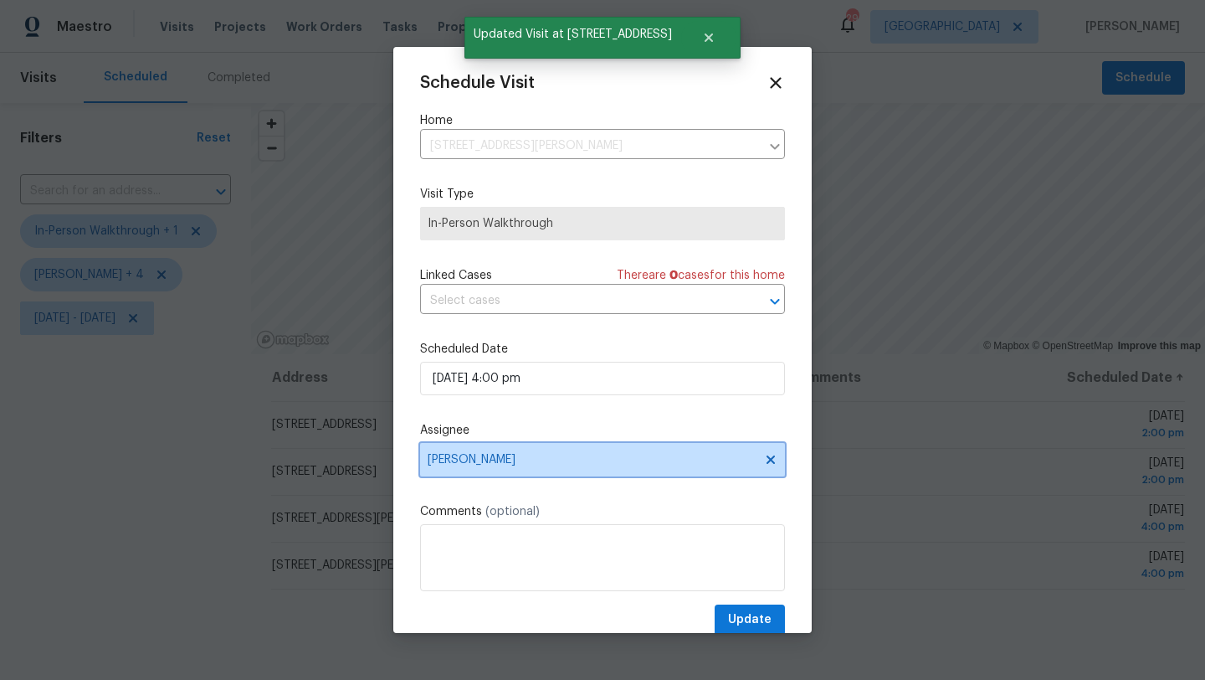
click at [545, 454] on span "[PERSON_NAME]" at bounding box center [592, 459] width 328 height 13
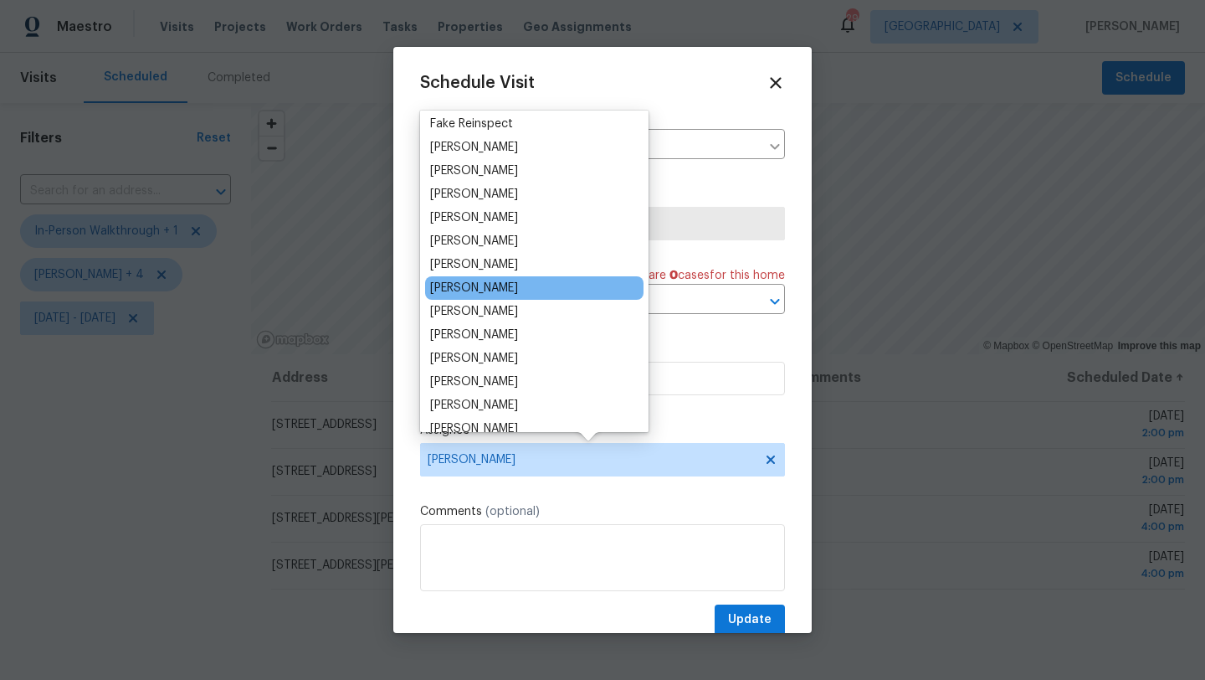
scroll to position [96, 0]
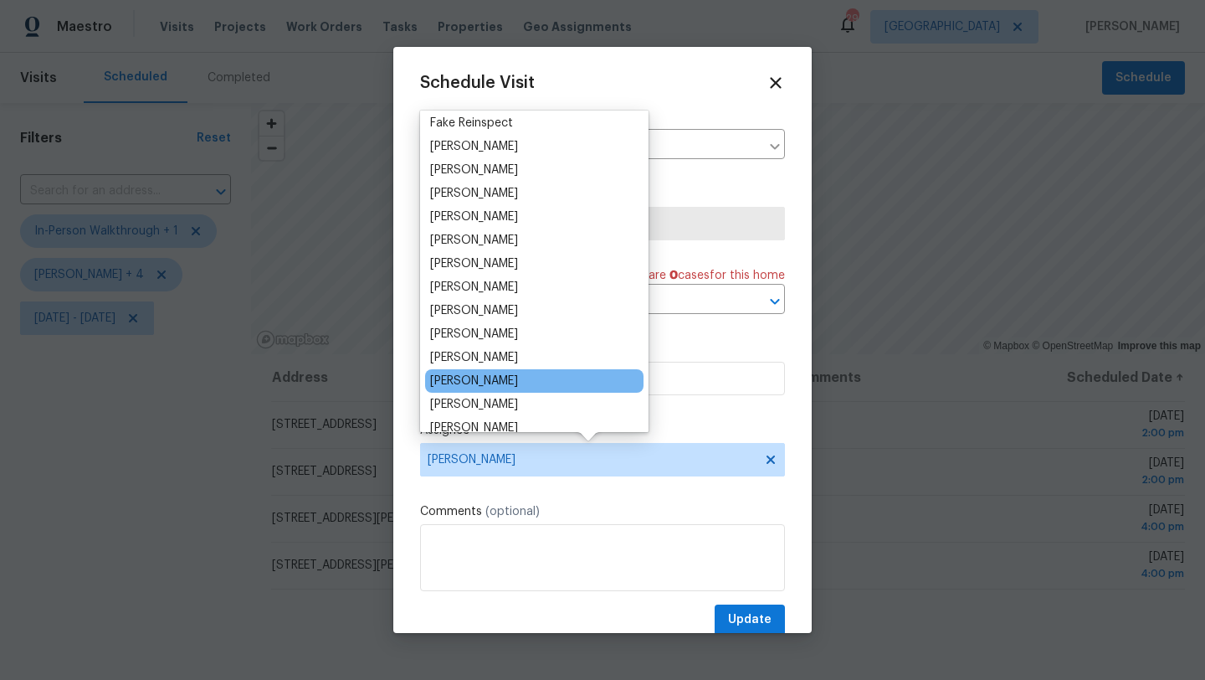
click at [487, 378] on div "[PERSON_NAME]" at bounding box center [474, 380] width 88 height 17
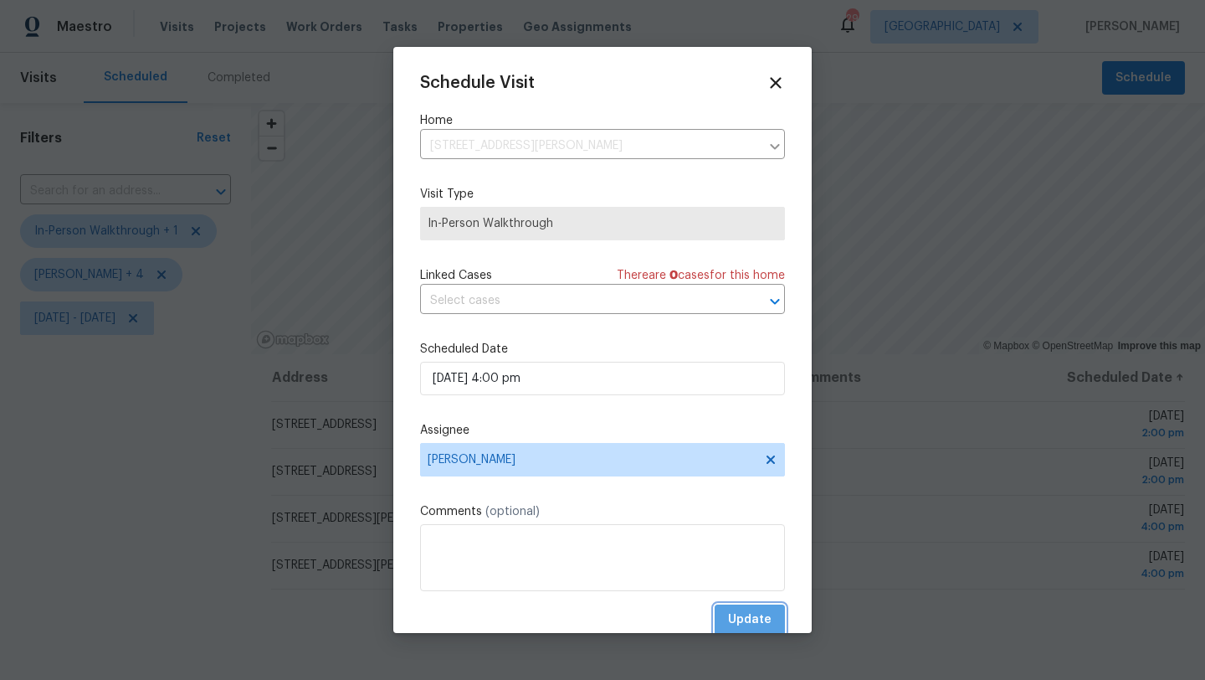
click at [737, 613] on span "Update" at bounding box center [750, 619] width 44 height 21
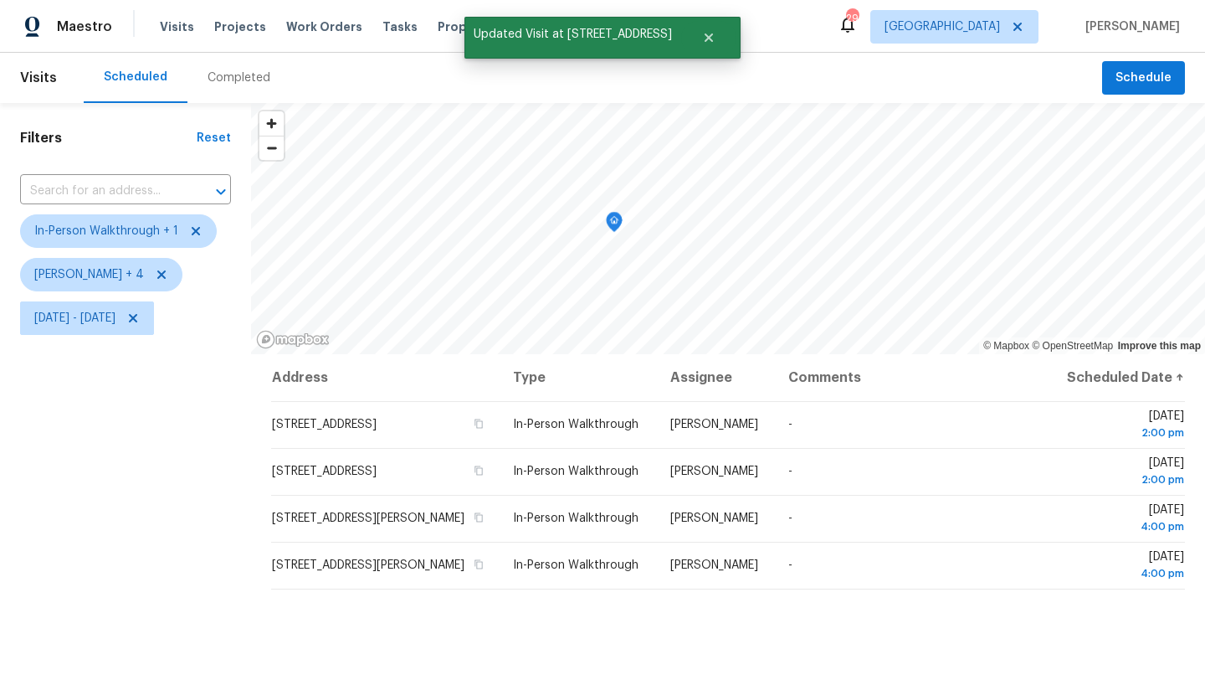
click at [151, 580] on div "Filters Reset ​ In-Person Walkthrough + 1 [PERSON_NAME] + 4 [DATE] - [DATE]" at bounding box center [125, 500] width 251 height 795
